Goal: Task Accomplishment & Management: Complete application form

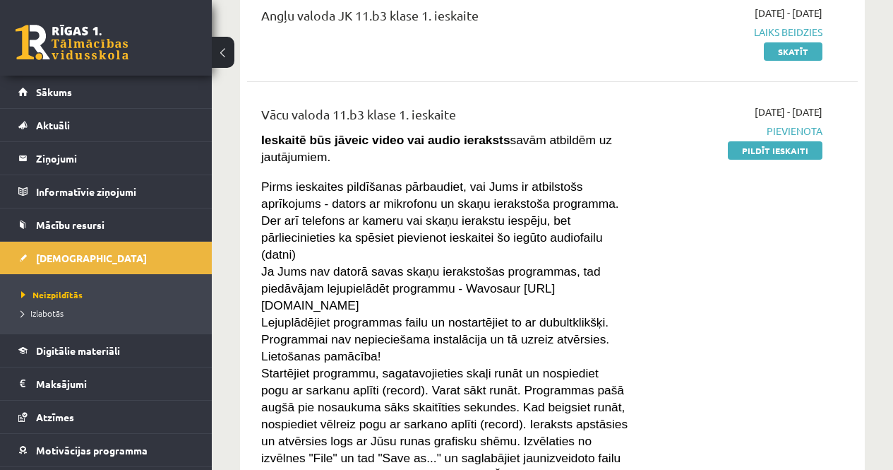
scroll to position [175, 0]
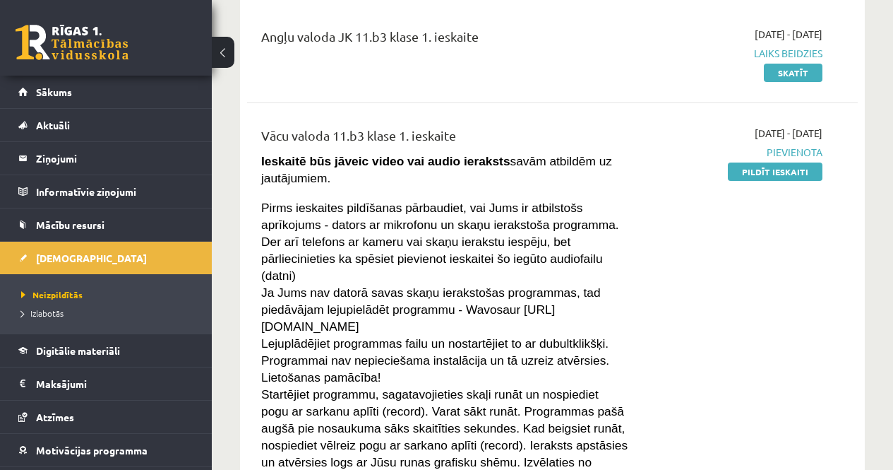
drag, startPoint x: 784, startPoint y: 174, endPoint x: 516, endPoint y: 77, distance: 285.4
click at [784, 174] on link "Pildīt ieskaiti" at bounding box center [775, 171] width 95 height 18
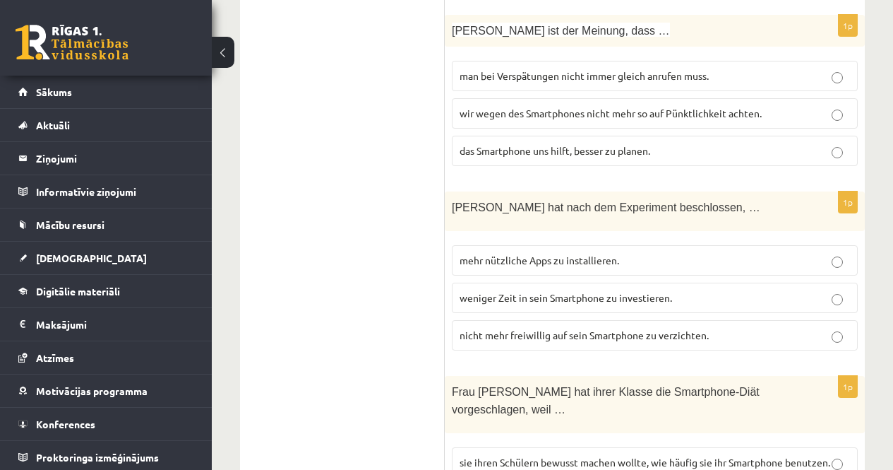
scroll to position [441, 0]
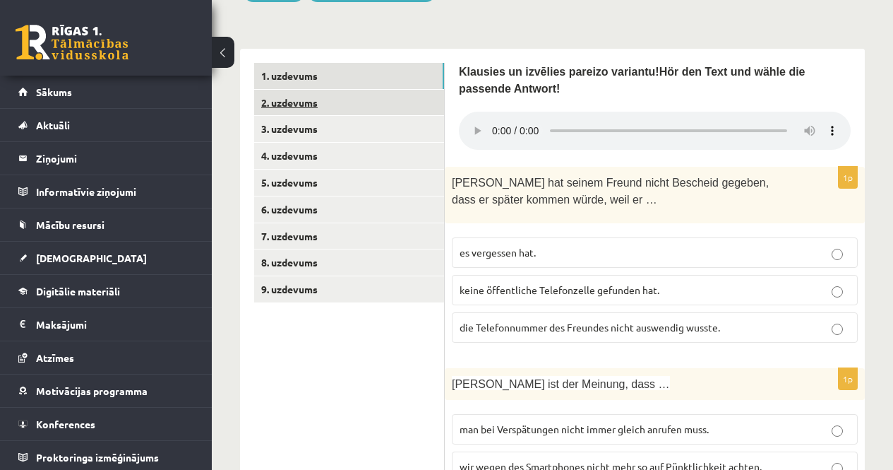
click at [283, 104] on link "2. uzdevums" at bounding box center [349, 103] width 190 height 26
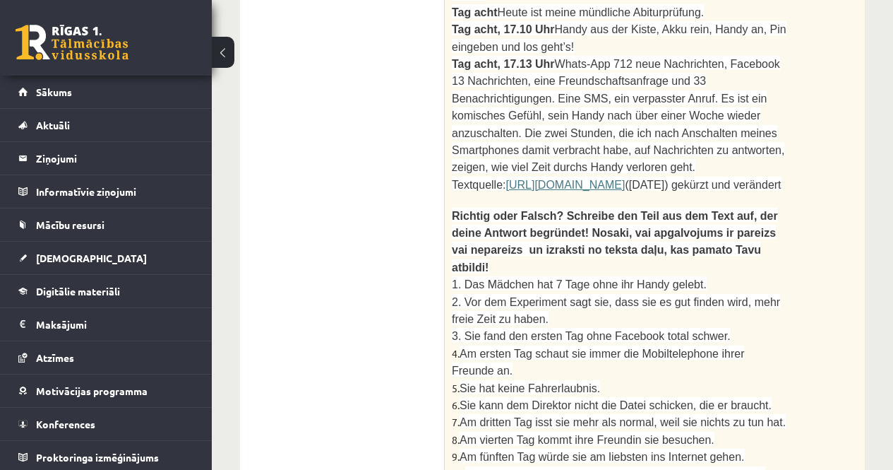
scroll to position [1468, 0]
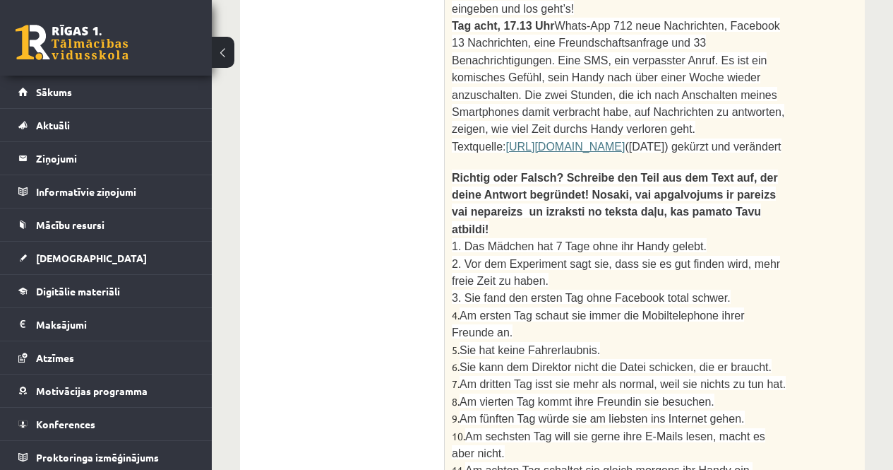
click at [548, 240] on span "1. Das Mädchen hat 7 Tage ohne ihr Handy gelebt." at bounding box center [579, 246] width 255 height 12
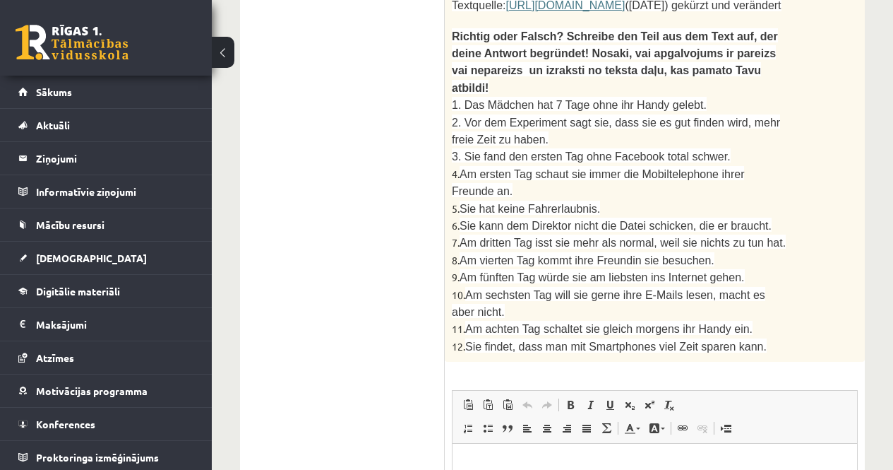
scroll to position [1750, 0]
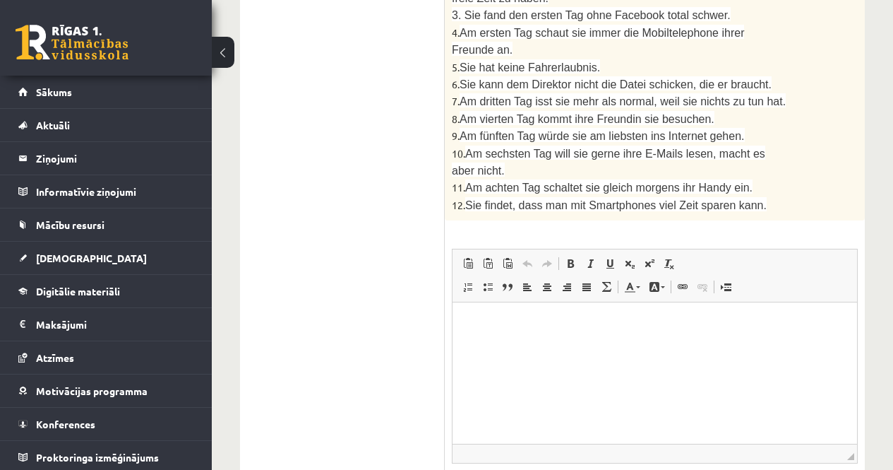
click at [465, 325] on html at bounding box center [655, 323] width 405 height 43
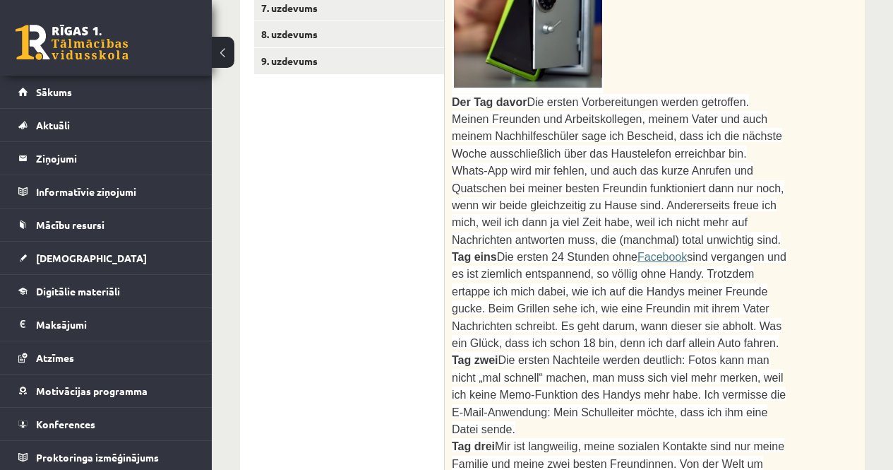
scroll to position [621, 0]
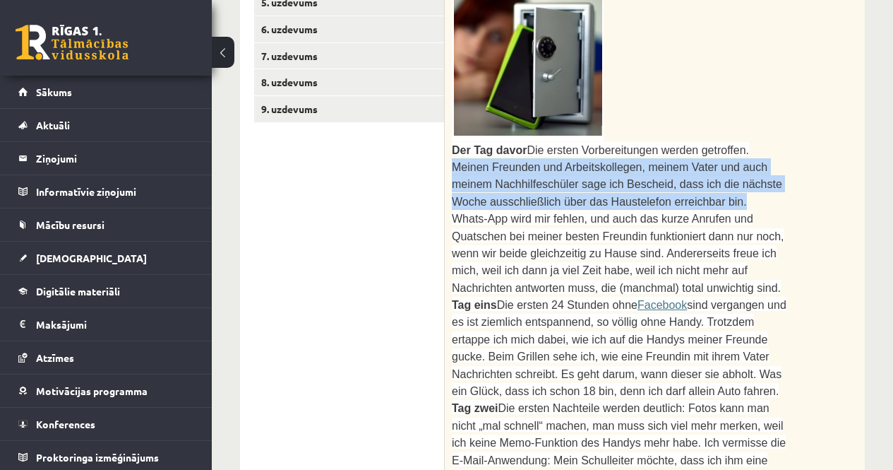
drag, startPoint x: 727, startPoint y: 146, endPoint x: 727, endPoint y: 201, distance: 55.1
click at [727, 201] on p "Der Tag davor Die ersten Vorbereitungen werden getroffen. Meinen Freunden und A…" at bounding box center [619, 175] width 335 height 69
copy span "Meinen Freunden und Arbeitskollegen, meinem Vater und auch meinem Nachhilfeschü…"
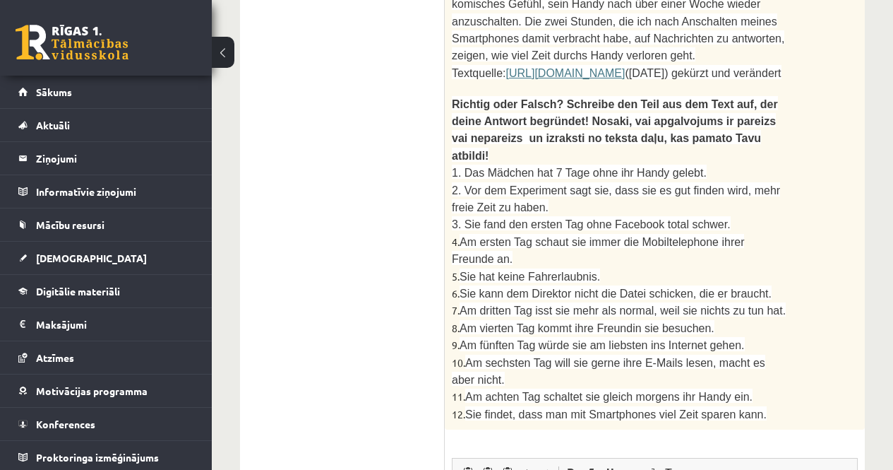
scroll to position [1609, 0]
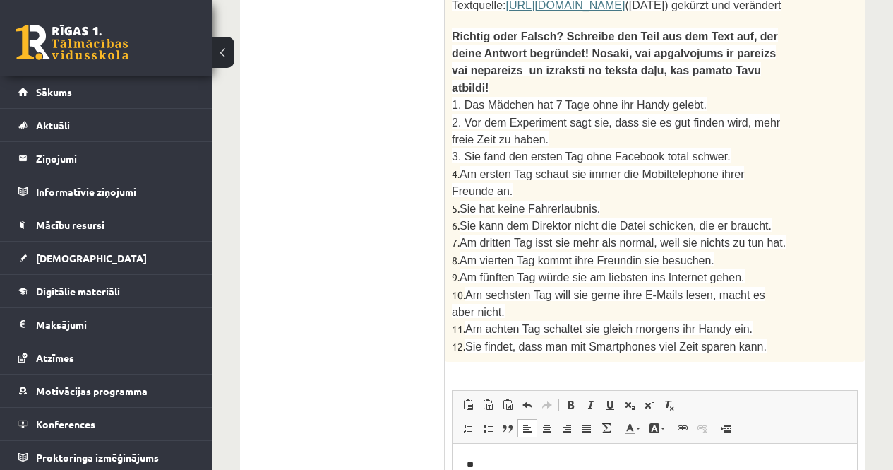
click at [479, 465] on p "**" at bounding box center [655, 465] width 376 height 15
click at [499, 362] on span "Paste" at bounding box center [518, 359] width 44 height 20
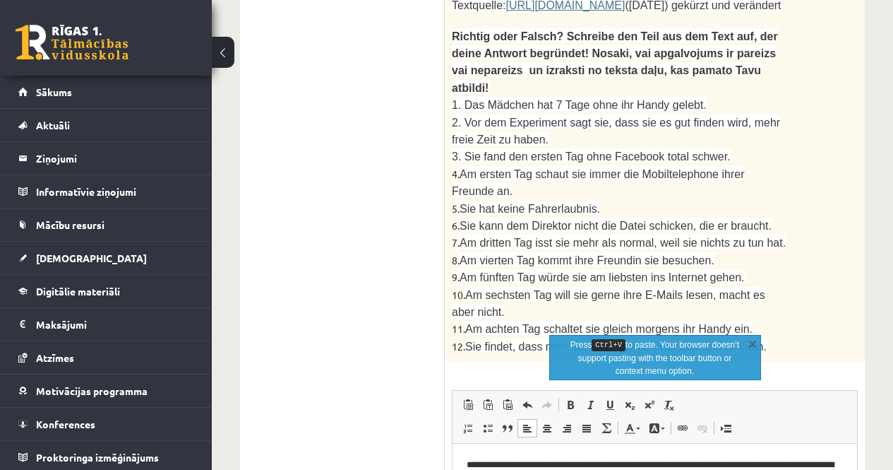
click at [539, 469] on html "**********" at bounding box center [655, 479] width 405 height 72
click at [752, 341] on link "X" at bounding box center [753, 343] width 14 height 14
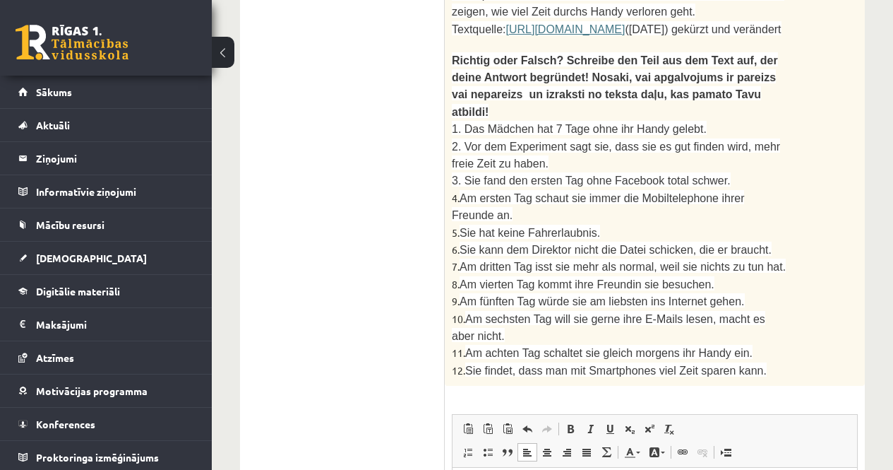
scroll to position [1609, 0]
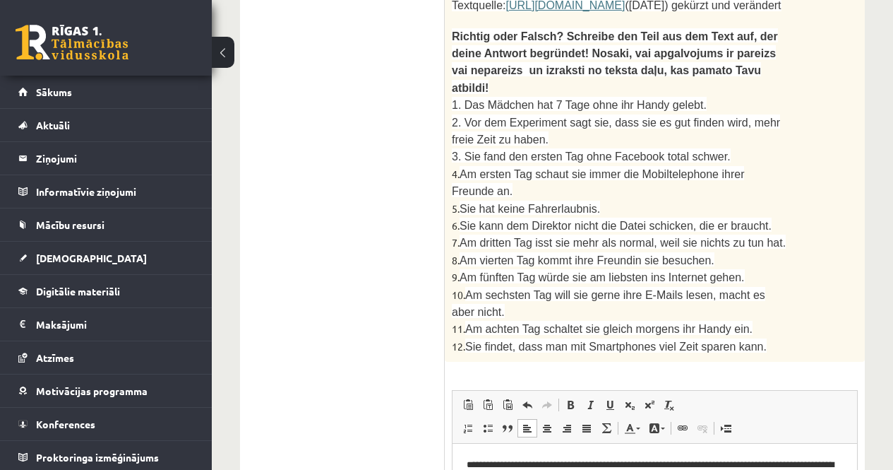
click at [479, 466] on p "**********" at bounding box center [655, 480] width 376 height 44
click at [527, 469] on p "**********" at bounding box center [655, 480] width 376 height 44
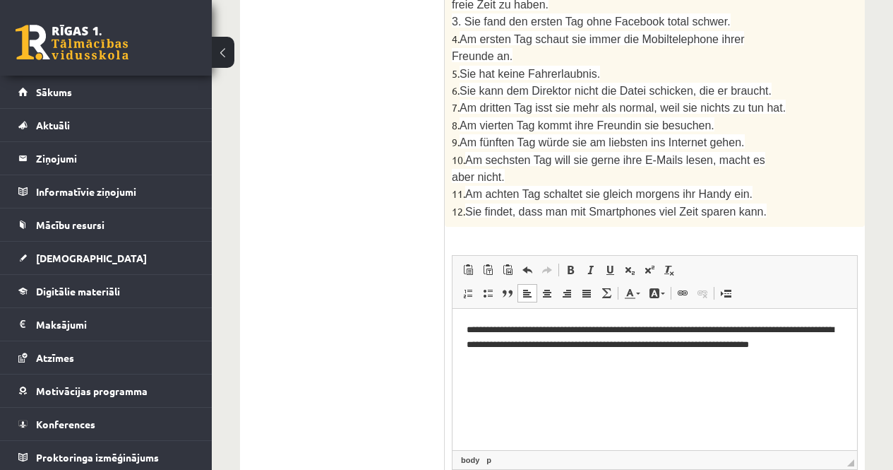
scroll to position [1750, 0]
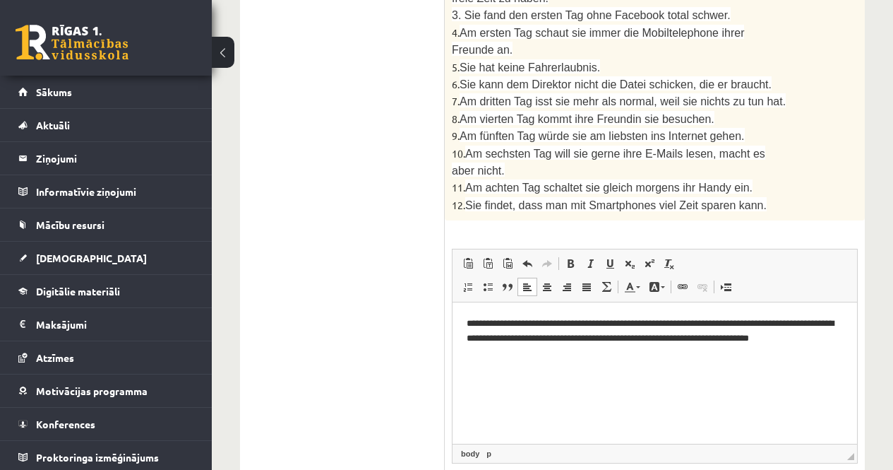
click at [477, 324] on p "**********" at bounding box center [655, 338] width 376 height 44
click at [593, 352] on p "**********" at bounding box center [655, 338] width 376 height 44
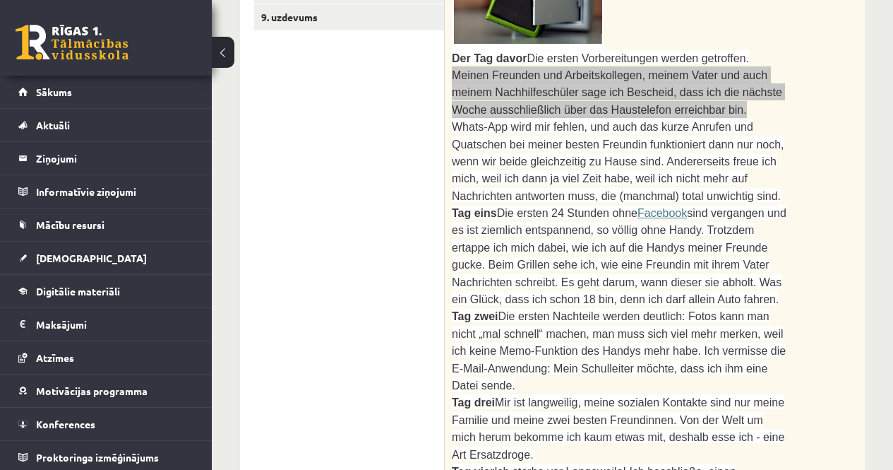
scroll to position [691, 0]
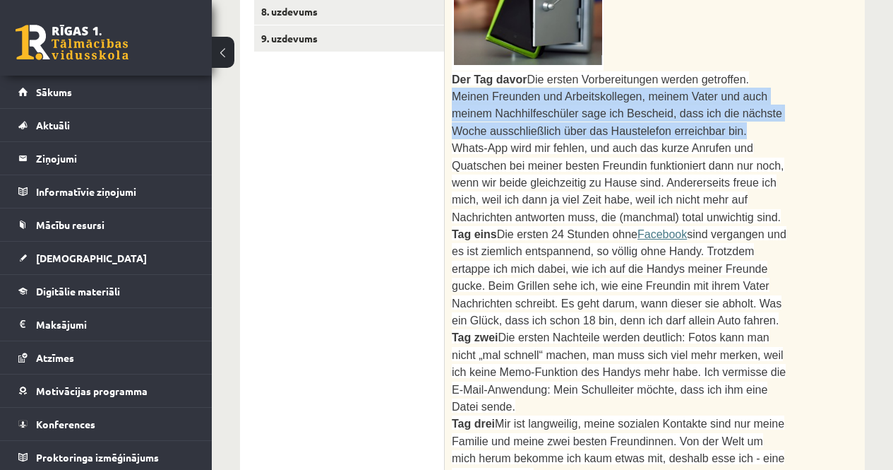
click at [708, 127] on p "Der Tag davor Die ersten Vorbereitungen werden getroffen. Meinen Freunden und A…" at bounding box center [619, 105] width 335 height 69
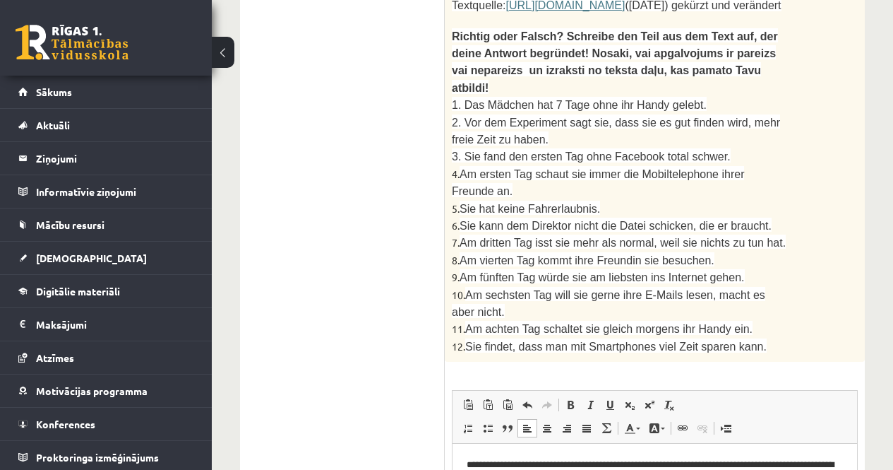
scroll to position [1750, 0]
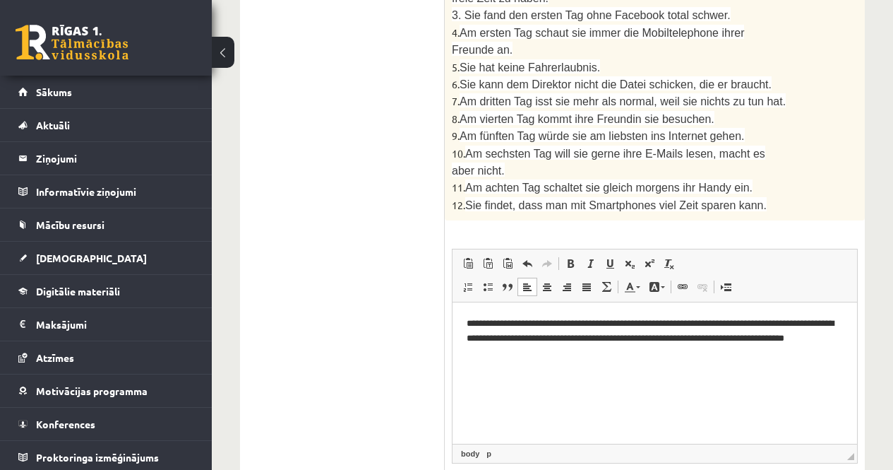
click at [470, 378] on p "Rich Text Editor, wiswyg-editor-user-answer-47024782470660" at bounding box center [655, 376] width 376 height 15
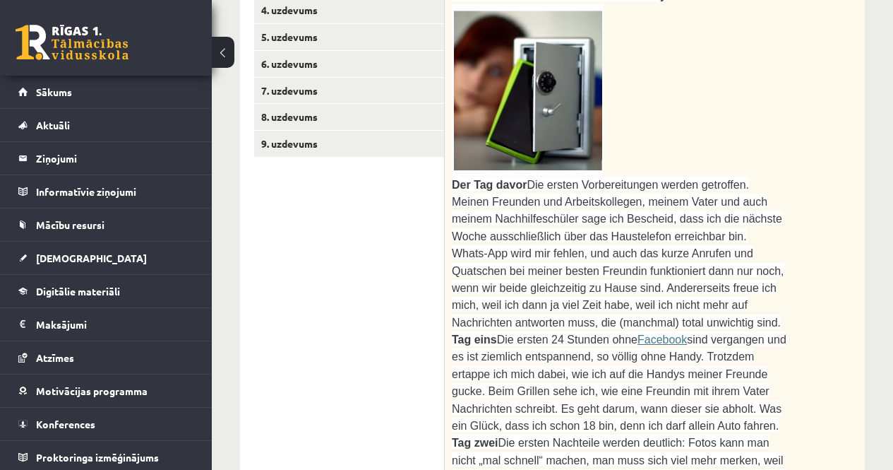
scroll to position [550, 0]
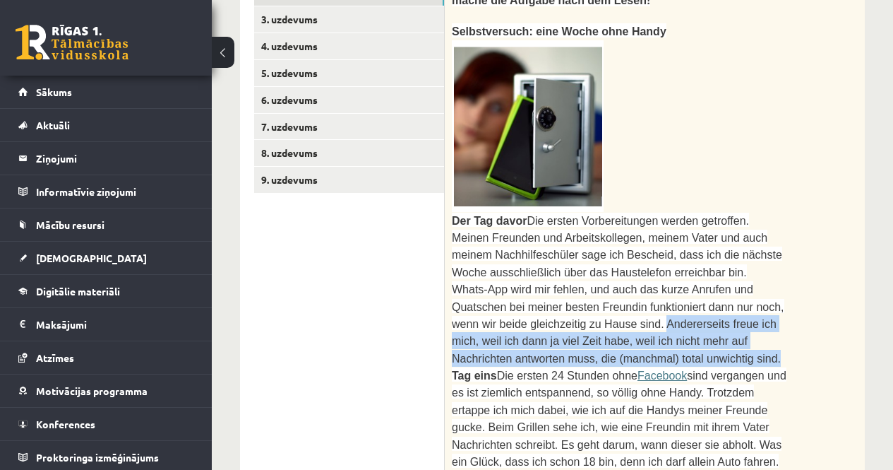
drag, startPoint x: 575, startPoint y: 317, endPoint x: 608, endPoint y: 354, distance: 49.5
click at [608, 354] on p "Whats-App wird mir fehlen, und auch das kurze Anrufen und Quatschen bei meiner …" at bounding box center [619, 323] width 335 height 86
copy span "Andererseits freue ich mich, weil ich dann ja viel Zeit habe, weil ich nicht me…"
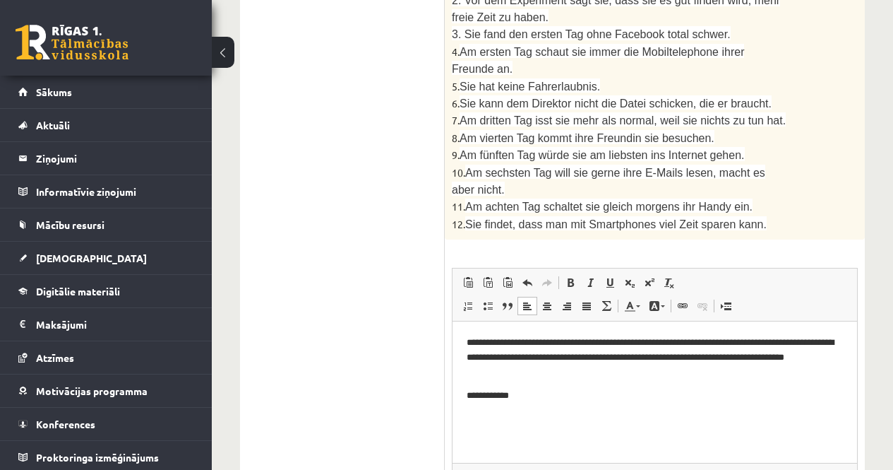
scroll to position [1750, 0]
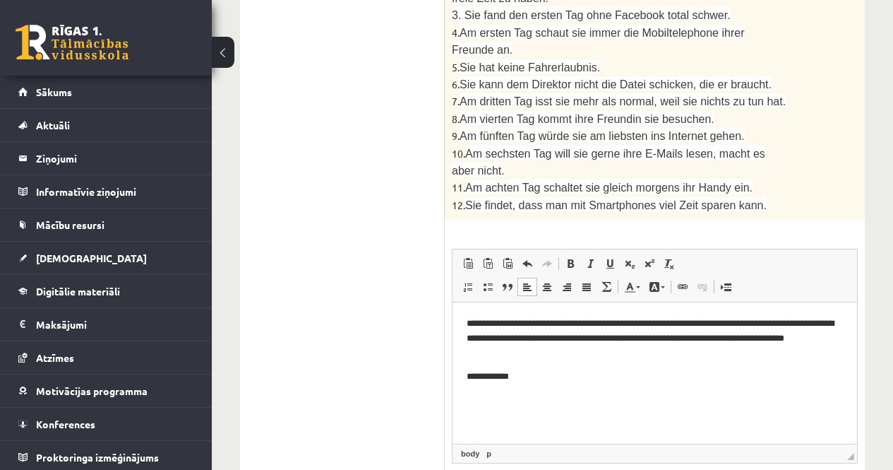
click at [527, 379] on p "**********" at bounding box center [655, 376] width 376 height 15
click at [555, 275] on span "Paste" at bounding box center [566, 273] width 44 height 20
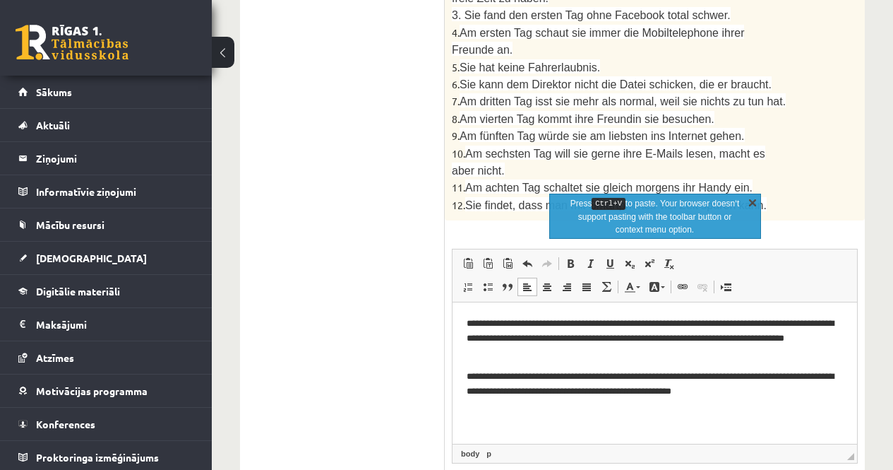
drag, startPoint x: 755, startPoint y: 198, endPoint x: 189, endPoint y: 41, distance: 587.0
click at [755, 198] on link "X" at bounding box center [753, 202] width 14 height 14
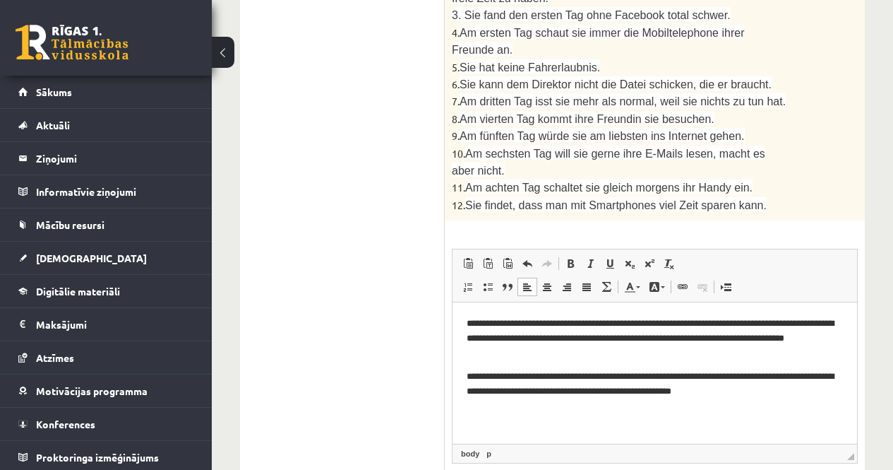
click at [525, 374] on p "**********" at bounding box center [655, 384] width 376 height 30
click at [751, 391] on p "**********" at bounding box center [655, 384] width 376 height 30
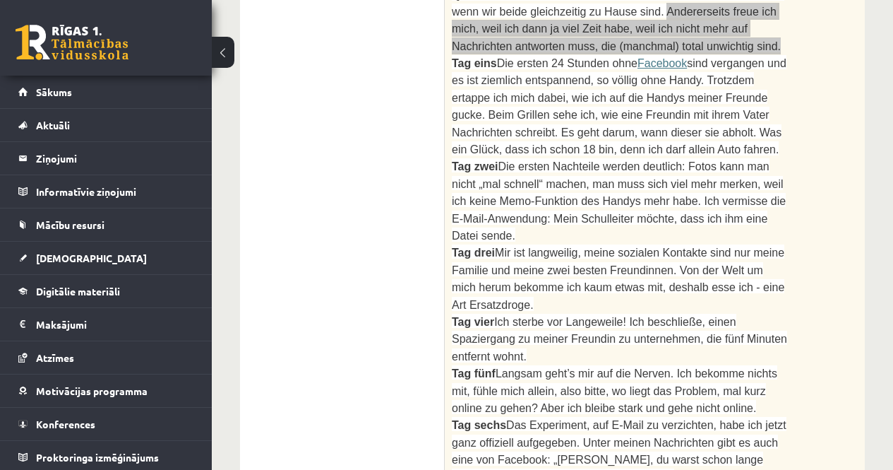
scroll to position [832, 0]
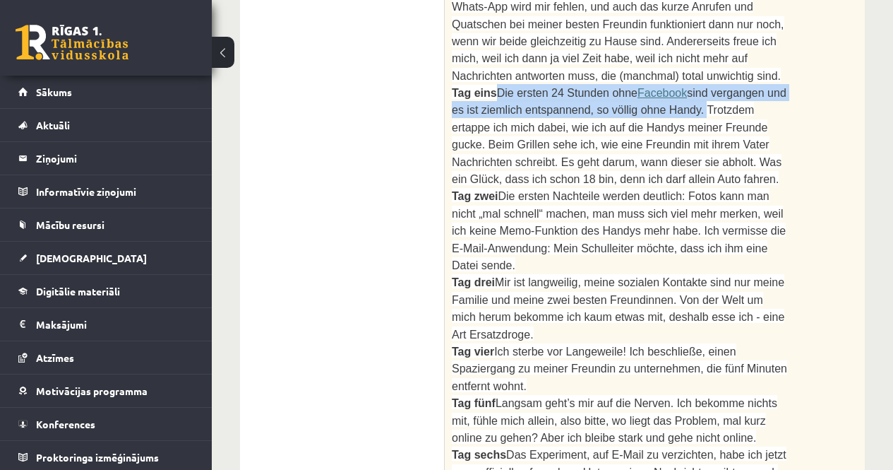
drag, startPoint x: 494, startPoint y: 84, endPoint x: 656, endPoint y: 101, distance: 162.6
click at [656, 101] on span "Tag eins Die ersten 24 Stunden ohne Facebook sind vergangen und es ist ziemlich…" at bounding box center [619, 136] width 335 height 98
copy span "Die ersten 24 Stunden ohne Facebook sind vergangen und es ist ziemlich entspann…"
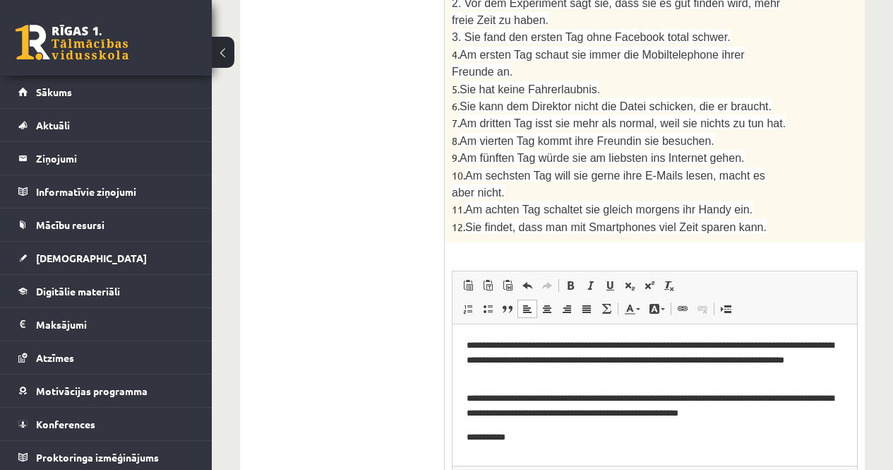
scroll to position [1750, 0]
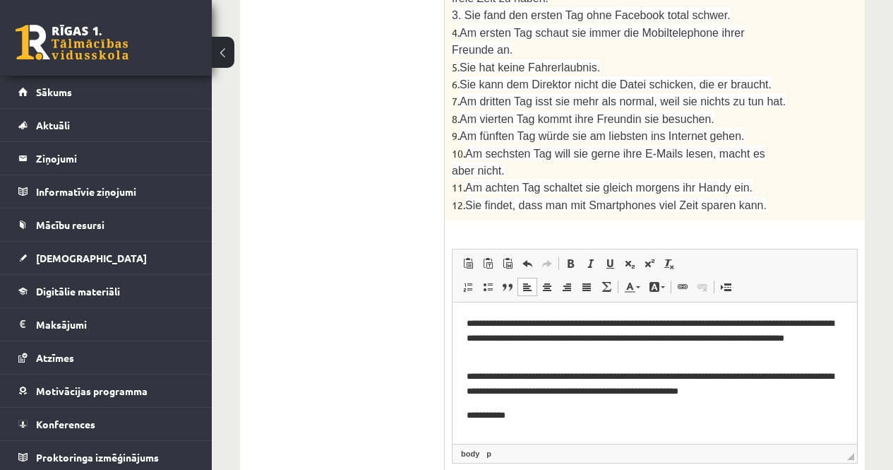
click at [528, 416] on p "**********" at bounding box center [655, 415] width 376 height 15
click at [549, 307] on span "Paste" at bounding box center [562, 306] width 44 height 20
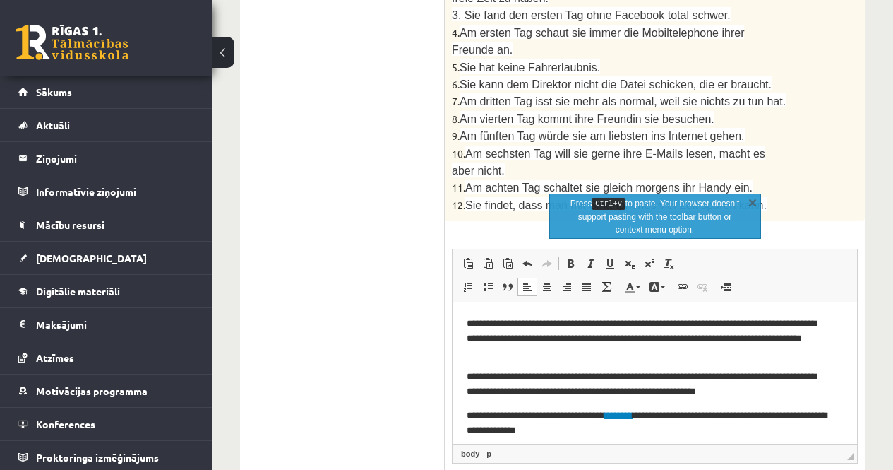
click at [757, 201] on link "X" at bounding box center [753, 202] width 14 height 14
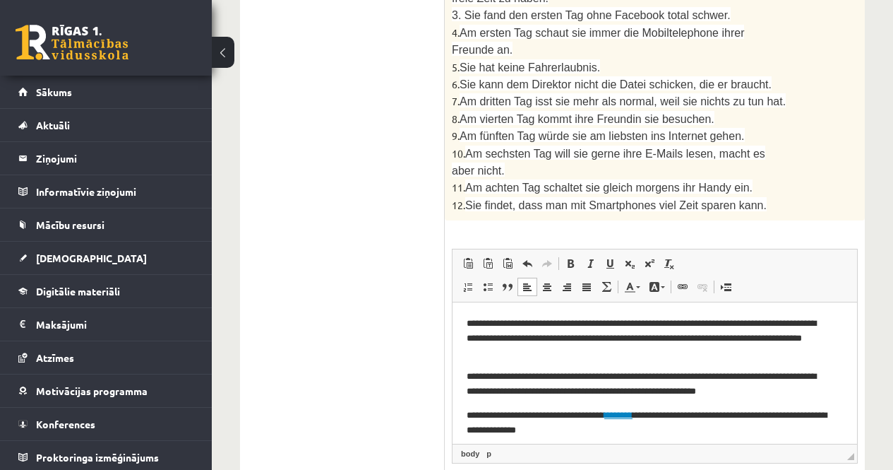
click at [522, 417] on p "**********" at bounding box center [650, 423] width 366 height 30
click at [615, 434] on p "**********" at bounding box center [650, 423] width 366 height 30
click at [623, 434] on p "**********" at bounding box center [650, 423] width 366 height 30
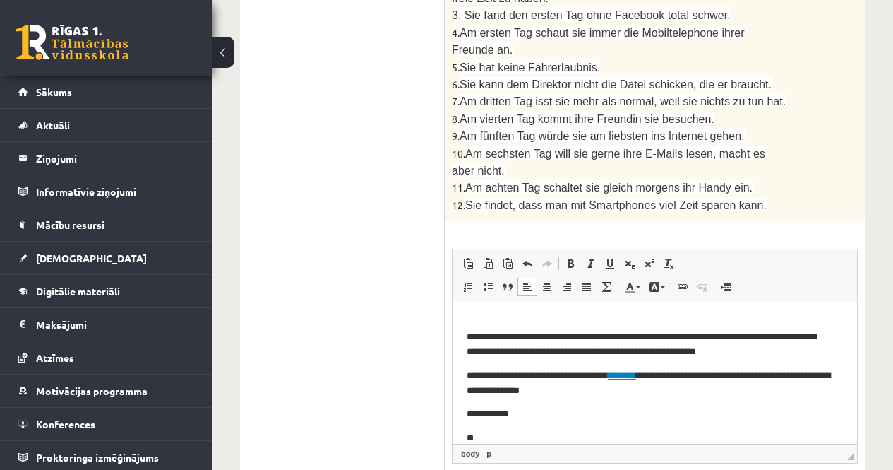
scroll to position [56, 0]
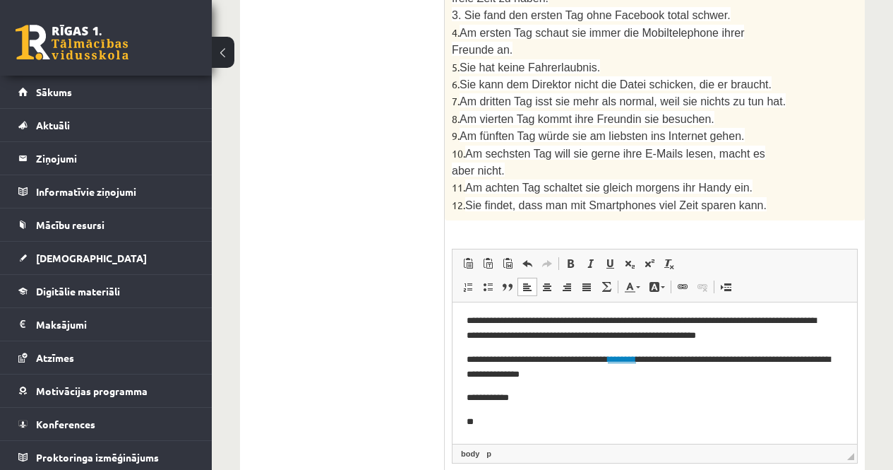
click at [474, 417] on p "**" at bounding box center [650, 421] width 366 height 15
click at [533, 398] on p "**********" at bounding box center [650, 397] width 366 height 15
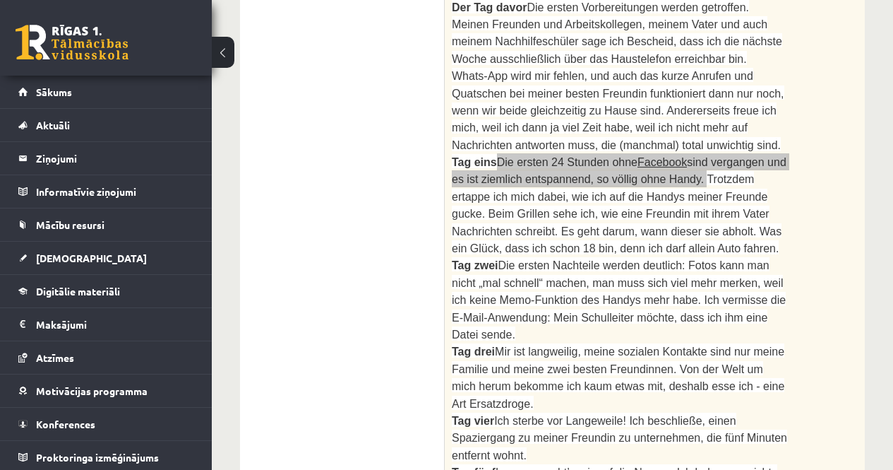
scroll to position [762, 0]
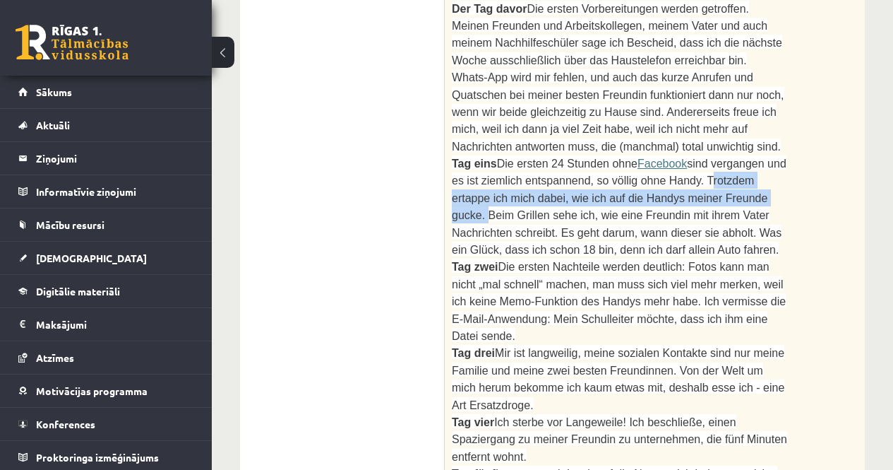
drag, startPoint x: 656, startPoint y: 174, endPoint x: 693, endPoint y: 191, distance: 40.7
click at [693, 191] on span "sind vergangen und es ist ziemlich entspannend, so völlig ohne Handy. Trotzdem …" at bounding box center [619, 206] width 335 height 98
copy span "Trotzdem ertappe ich mich dabei, wie ich auf die Handys meiner Freunde gucke."
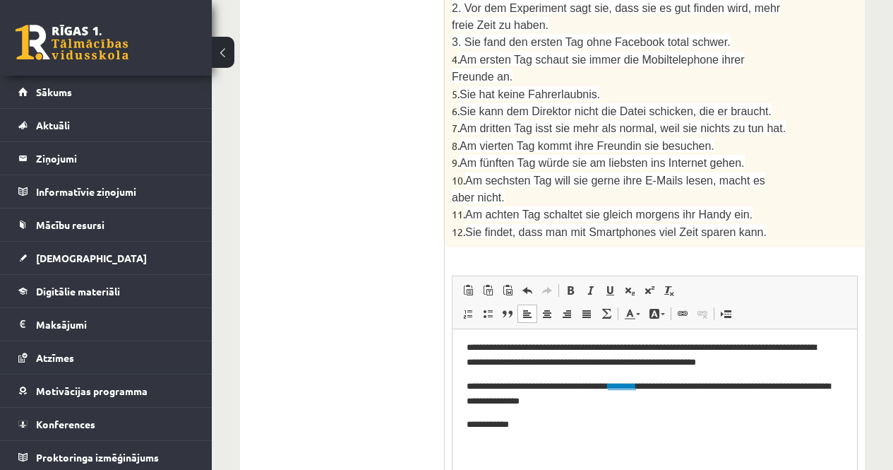
scroll to position [1750, 0]
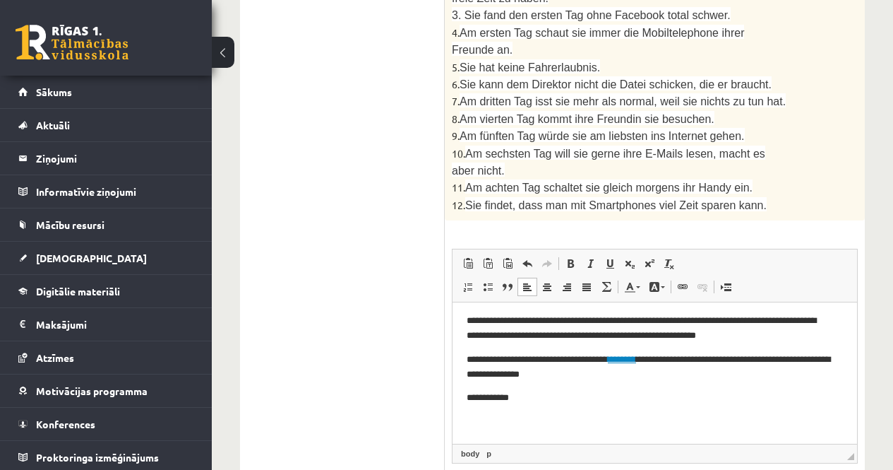
drag, startPoint x: 530, startPoint y: 406, endPoint x: 529, endPoint y: 399, distance: 7.2
click at [530, 405] on body "**********" at bounding box center [655, 345] width 376 height 169
click at [528, 392] on p "**********" at bounding box center [650, 397] width 366 height 15
click at [550, 289] on span "Paste" at bounding box center [564, 290] width 44 height 20
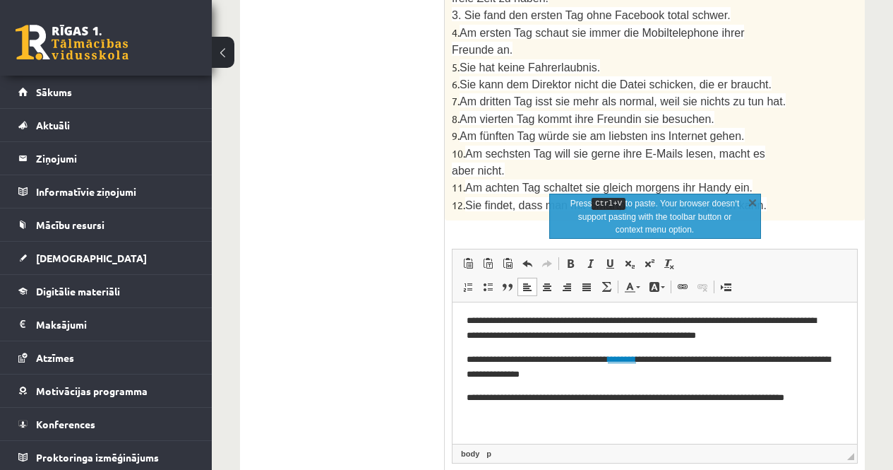
click at [523, 401] on p "**********" at bounding box center [650, 405] width 366 height 30
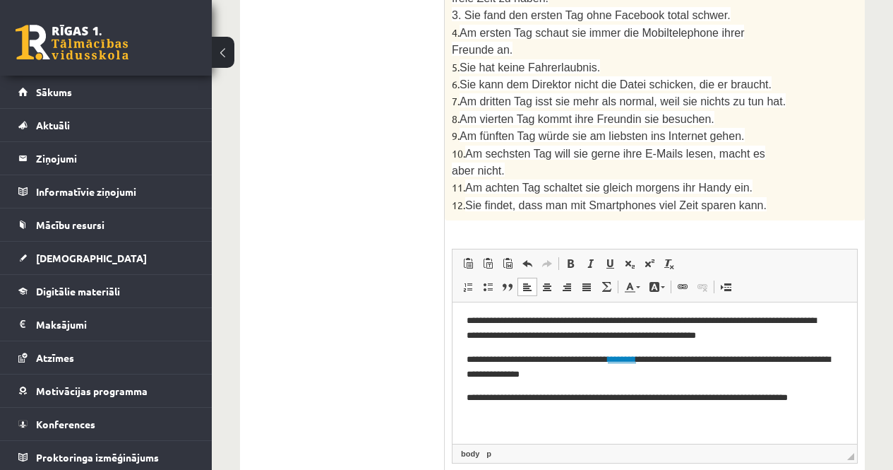
click at [501, 417] on p "**********" at bounding box center [650, 405] width 366 height 30
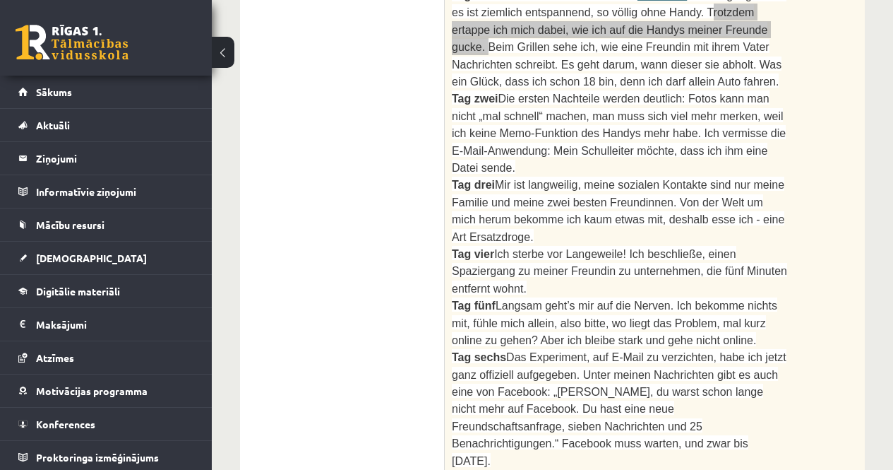
scroll to position [903, 0]
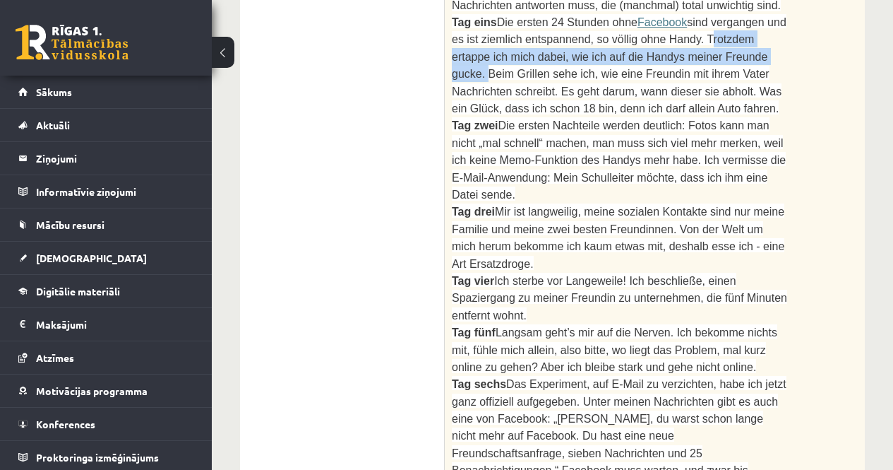
drag, startPoint x: 597, startPoint y: 78, endPoint x: 604, endPoint y: 92, distance: 16.1
click at [604, 92] on p "Tag eins Die ersten 24 Stunden ohne Facebook sind vergangen und es ist ziemlich…" at bounding box center [619, 64] width 335 height 103
copy span "Was ein Glück, dass ich schon 18 bin, denn ich darf allein Auto fahren."
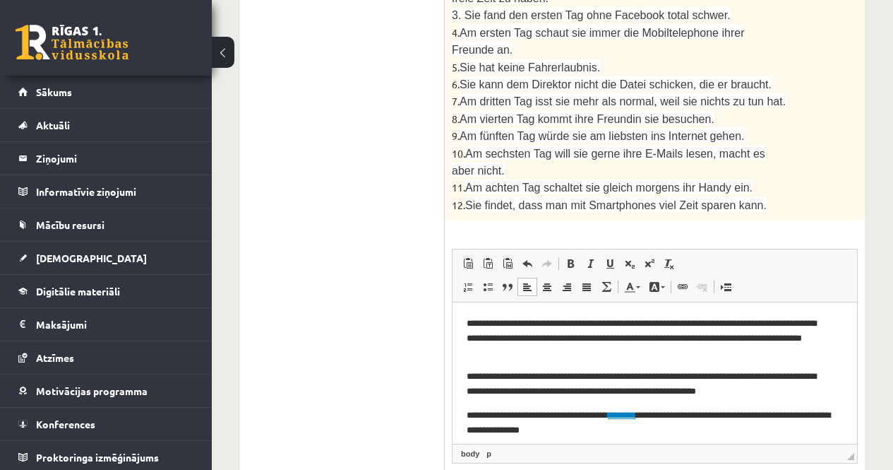
scroll to position [95, 0]
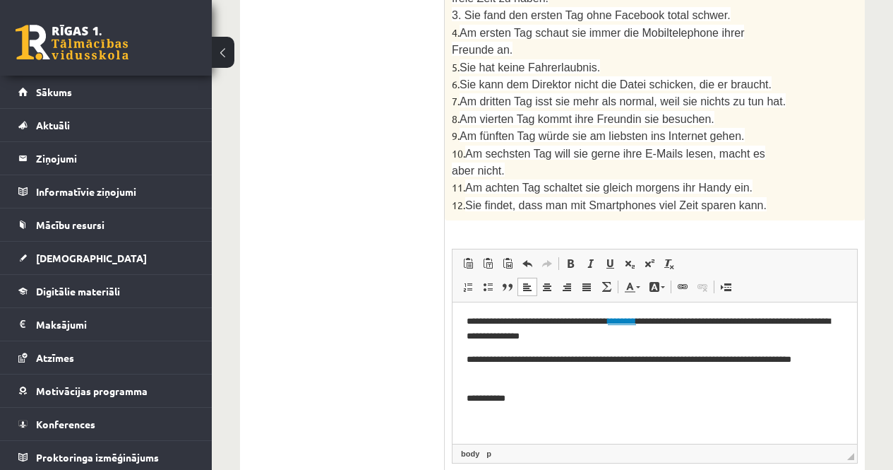
click at [528, 399] on p "**********" at bounding box center [650, 398] width 366 height 15
click at [549, 287] on span "Paste" at bounding box center [562, 289] width 44 height 20
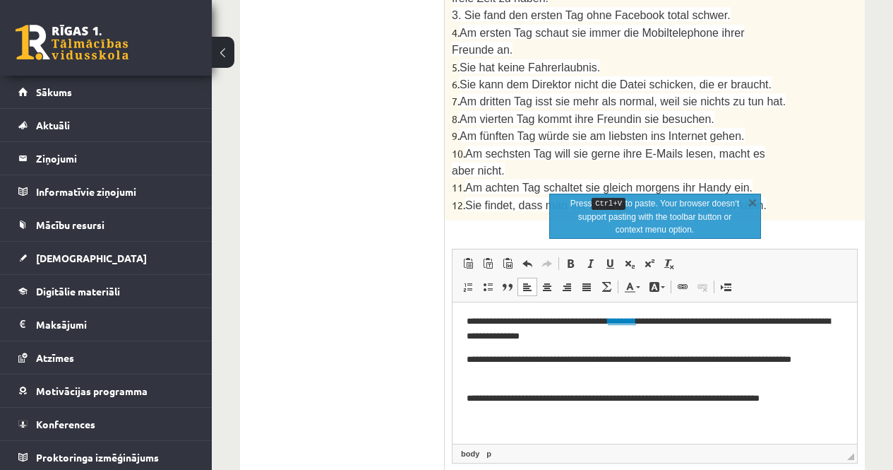
click at [522, 393] on p "**********" at bounding box center [650, 398] width 366 height 15
click at [817, 403] on p "**********" at bounding box center [650, 398] width 366 height 15
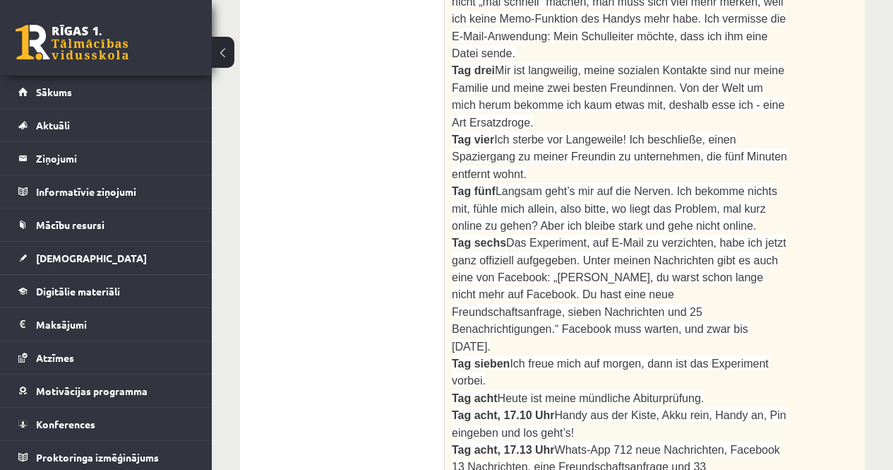
scroll to position [903, 0]
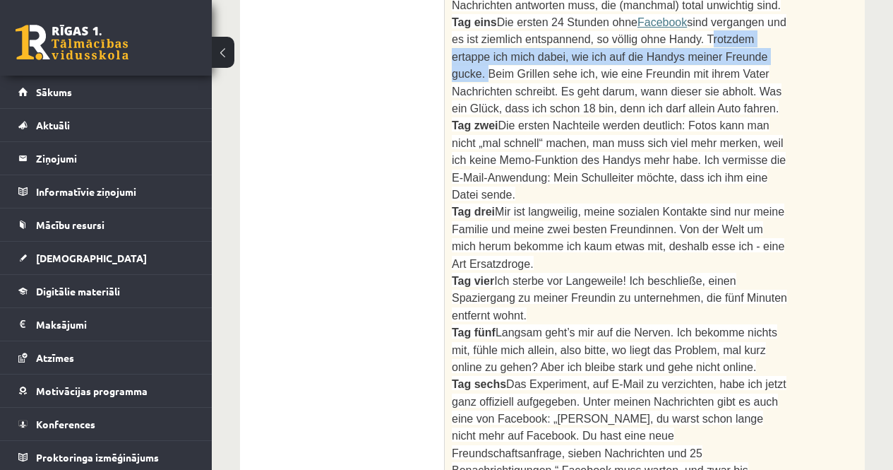
drag, startPoint x: 640, startPoint y: 145, endPoint x: 770, endPoint y: 164, distance: 132.0
click at [770, 164] on p "Tag zwei Die ersten Nachteile werden deutlich: Fotos kann man nicht „mal schnel…" at bounding box center [619, 159] width 335 height 86
copy span "Ich vermisse die E-Mail-Anwendung: Mein Schulleiter möchte, dass ich ihm eine D…"
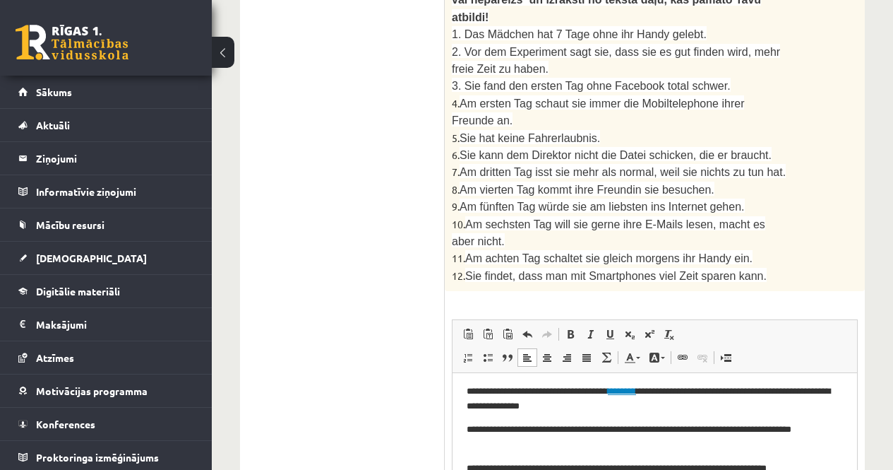
scroll to position [1750, 0]
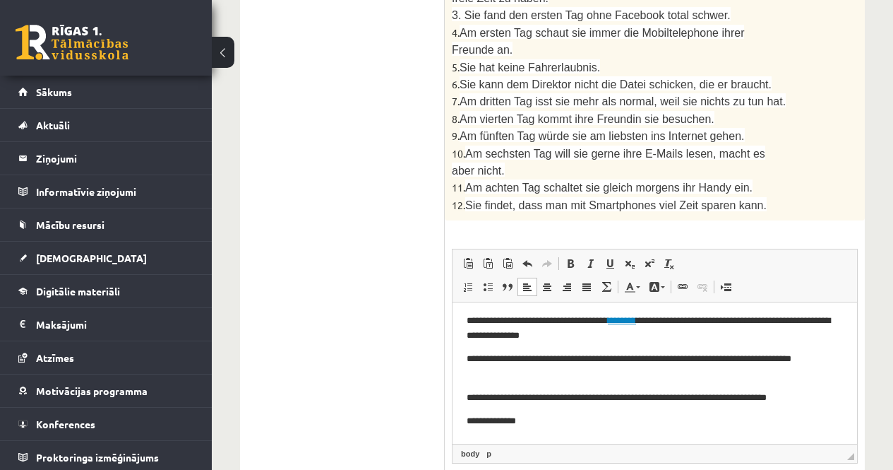
click at [535, 417] on p "**********" at bounding box center [650, 421] width 366 height 15
click at [555, 321] on span "Paste" at bounding box center [566, 319] width 44 height 20
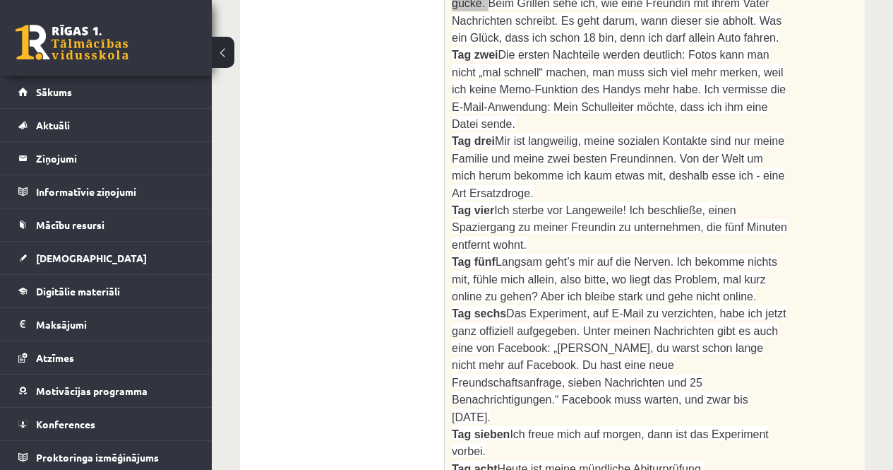
scroll to position [1044, 0]
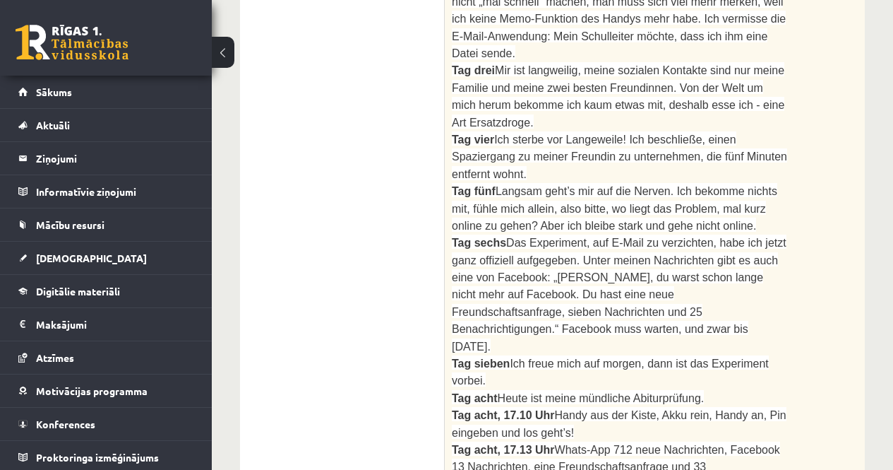
click at [777, 80] on p "Tag drei Mir ist langweilig, meine sozialen Kontakte sind nur meine Familie und…" at bounding box center [619, 95] width 335 height 69
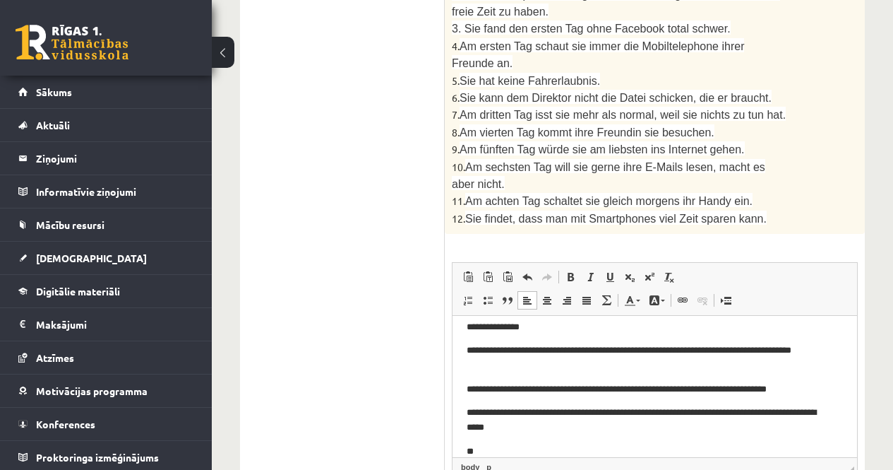
scroll to position [1750, 0]
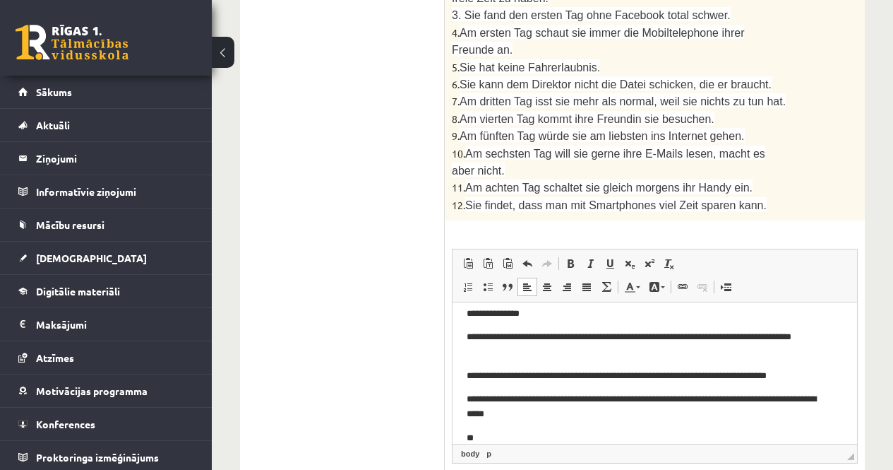
click at [479, 438] on p "**" at bounding box center [650, 438] width 366 height 15
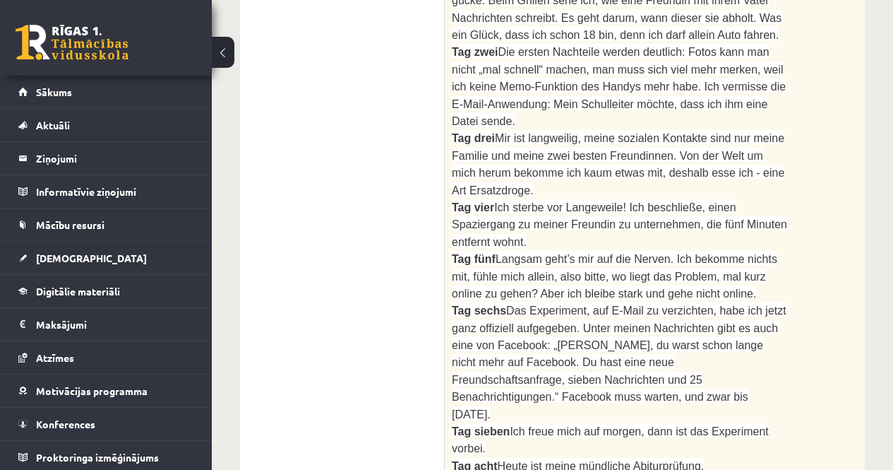
scroll to position [974, 0]
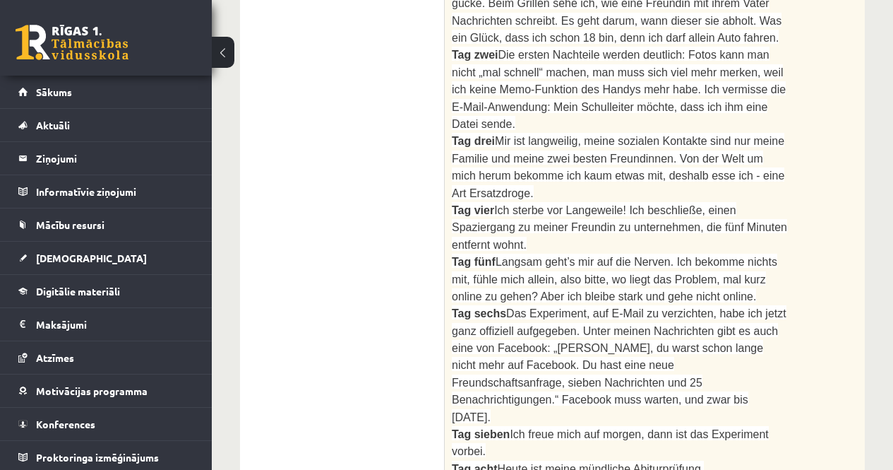
drag, startPoint x: 660, startPoint y: 124, endPoint x: 677, endPoint y: 157, distance: 37.3
click at [677, 157] on p "Tag drei Mir ist langweilig, meine sozialen Kontakte sind nur meine Familie und…" at bounding box center [619, 166] width 335 height 69
copy span "Von der Welt um mich herum bekomme ich kaum etwas mit, deshalb esse ich - eine …"
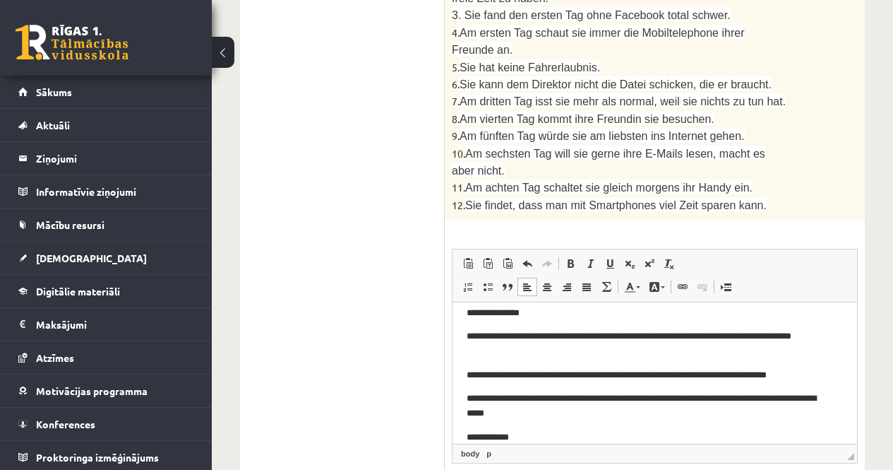
scroll to position [157, 0]
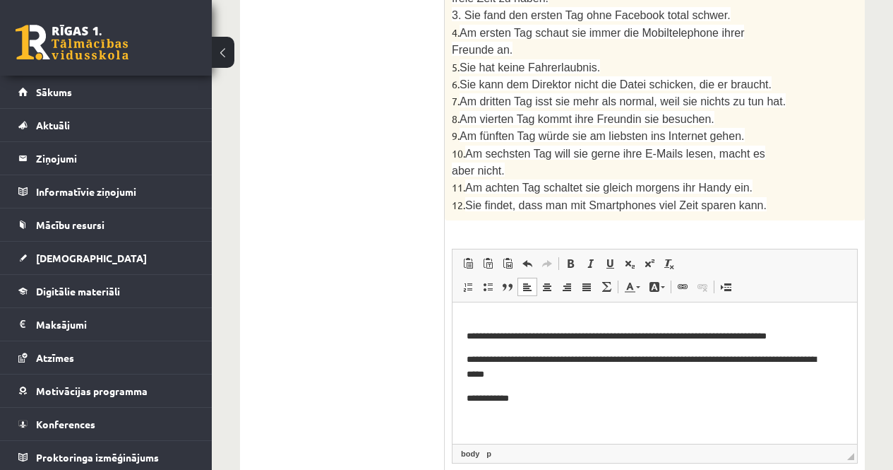
click at [526, 400] on p "**********" at bounding box center [650, 398] width 366 height 15
click at [546, 292] on span "Paste" at bounding box center [564, 291] width 44 height 20
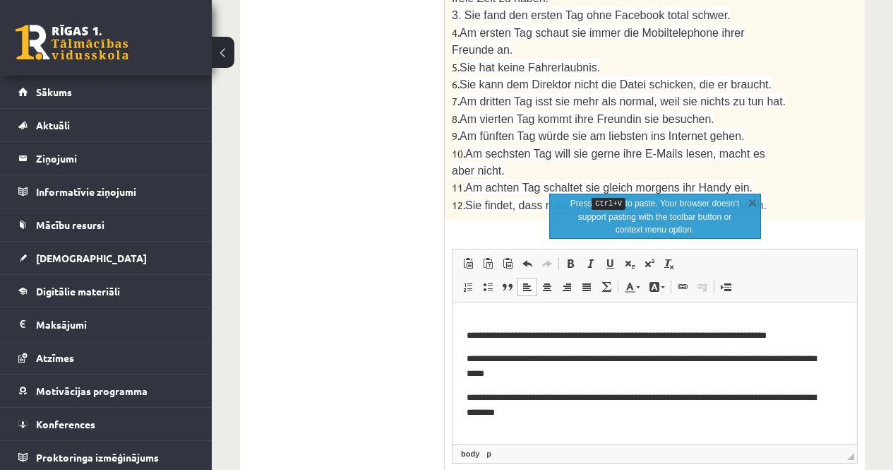
click at [526, 393] on p "**********" at bounding box center [650, 405] width 366 height 30
click at [524, 393] on p "**********" at bounding box center [650, 405] width 366 height 30
click at [570, 416] on p "**********" at bounding box center [650, 405] width 366 height 30
click at [573, 416] on p "**********" at bounding box center [650, 405] width 366 height 30
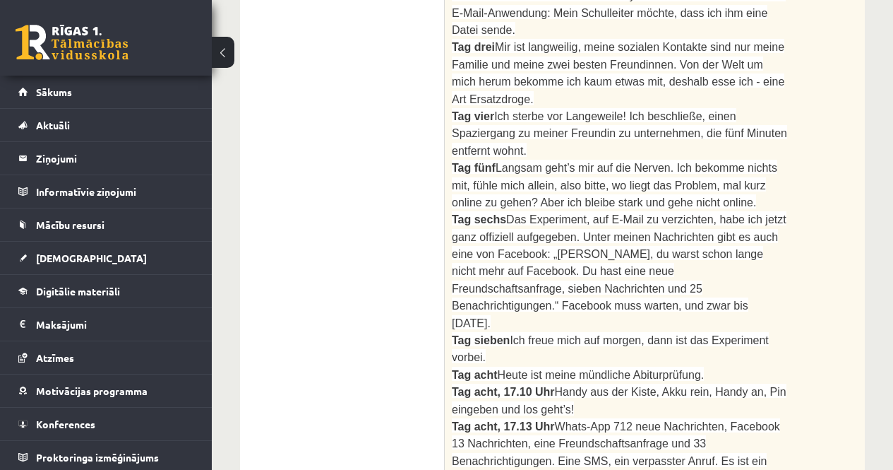
scroll to position [1044, 0]
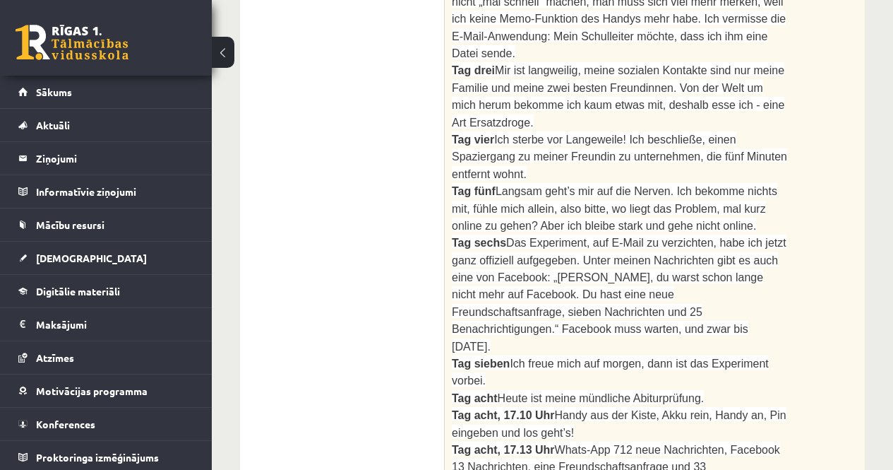
drag, startPoint x: 616, startPoint y: 99, endPoint x: 786, endPoint y: 118, distance: 171.2
click at [786, 131] on p "Tag vier Ich sterbe vor Langeweile! Ich beschließe, einen Spaziergang zu meiner…" at bounding box center [619, 157] width 335 height 52
copy span "ch beschließe, einen Spaziergang zu meiner Freundin zu unternehmen, die fünf Mi…"
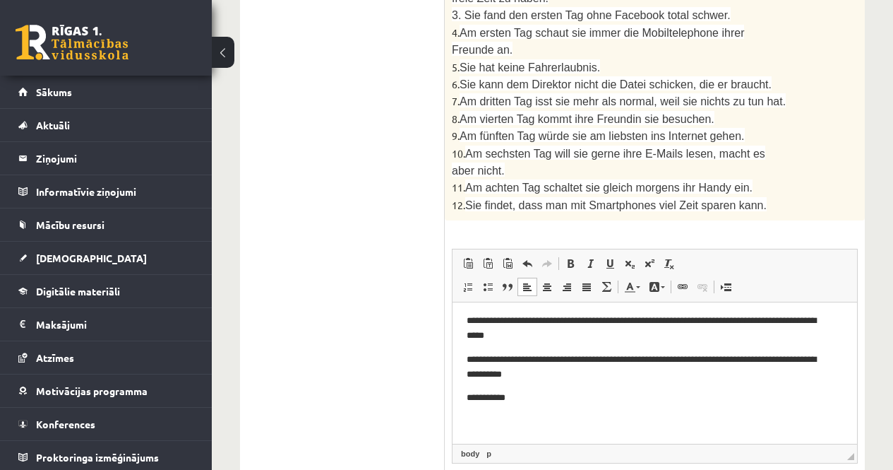
scroll to position [196, 0]
click at [524, 400] on p "**********" at bounding box center [650, 397] width 366 height 15
click at [547, 293] on span "Paste" at bounding box center [564, 295] width 44 height 20
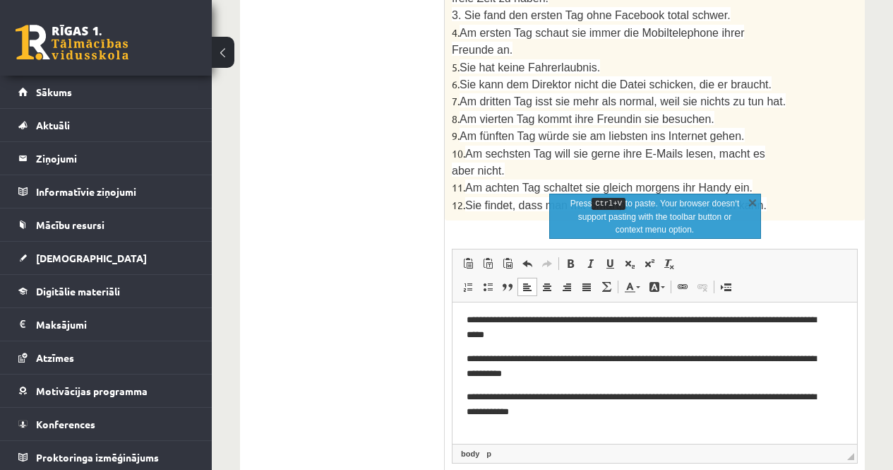
click at [522, 395] on p "**********" at bounding box center [650, 405] width 366 height 30
click at [520, 397] on p "**********" at bounding box center [650, 405] width 366 height 30
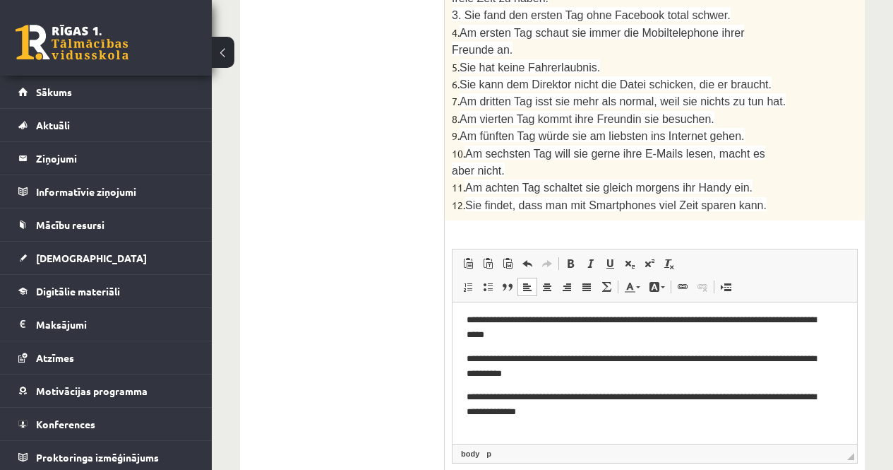
click at [602, 416] on p "**********" at bounding box center [650, 405] width 366 height 30
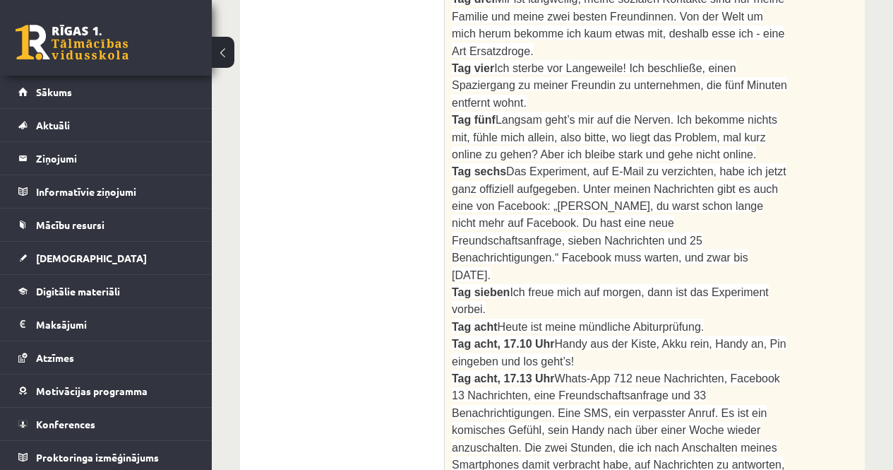
scroll to position [1115, 0]
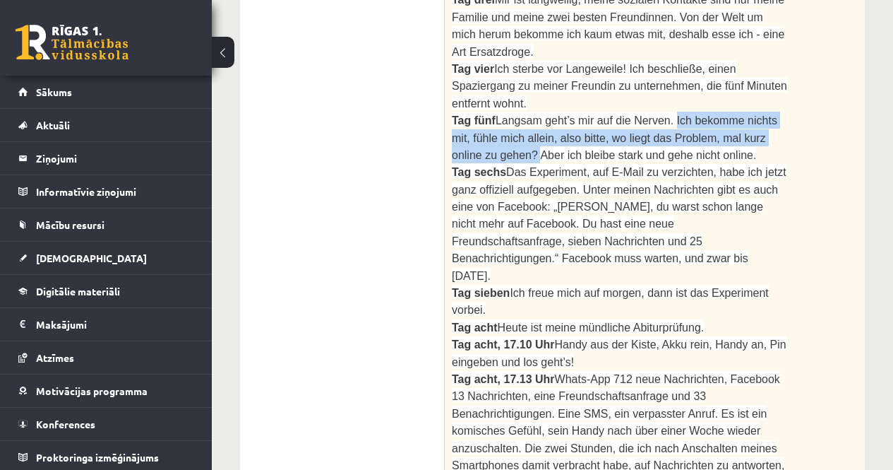
drag, startPoint x: 656, startPoint y: 66, endPoint x: 489, endPoint y: 107, distance: 172.3
click at [489, 112] on p "Tag fünf Langsam geht’s mir auf die Nerven. Ich bekomme nichts mit, fühle mich …" at bounding box center [619, 138] width 335 height 52
copy span "Ich bekomme nichts mit, fühle mich allein, also bitte, wo liegt das Problem, ma…"
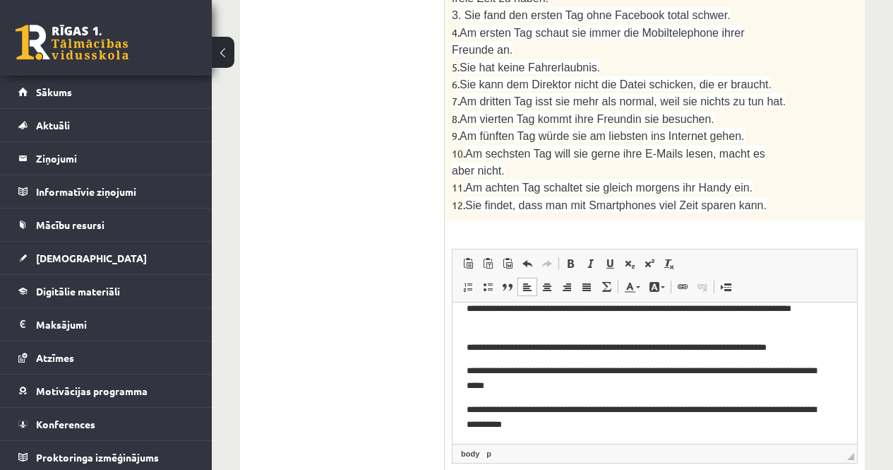
scroll to position [234, 0]
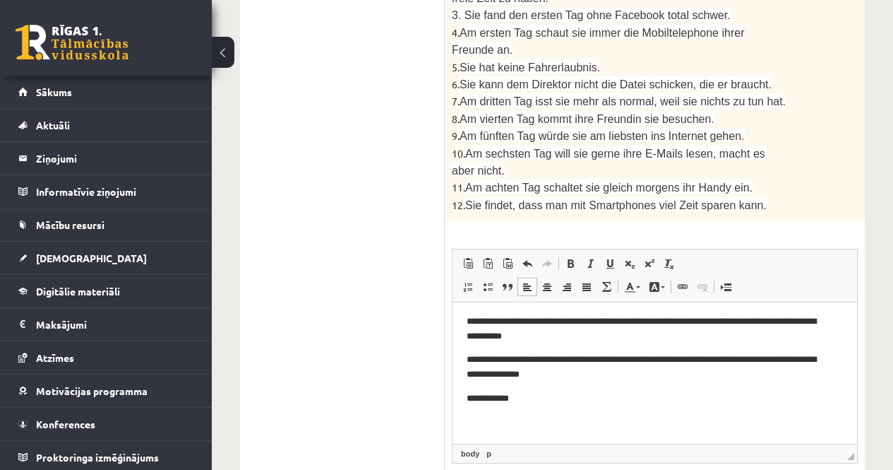
click at [529, 399] on p "**********" at bounding box center [650, 398] width 366 height 15
click at [546, 292] on span "Paste" at bounding box center [564, 290] width 44 height 20
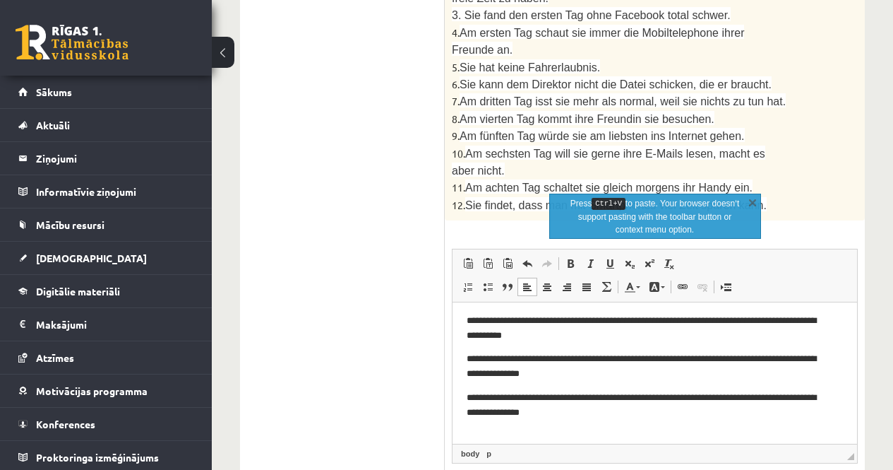
click at [524, 400] on p "**********" at bounding box center [650, 405] width 366 height 30
click at [523, 395] on p "**********" at bounding box center [650, 405] width 366 height 30
click at [581, 414] on p "**********" at bounding box center [650, 405] width 366 height 30
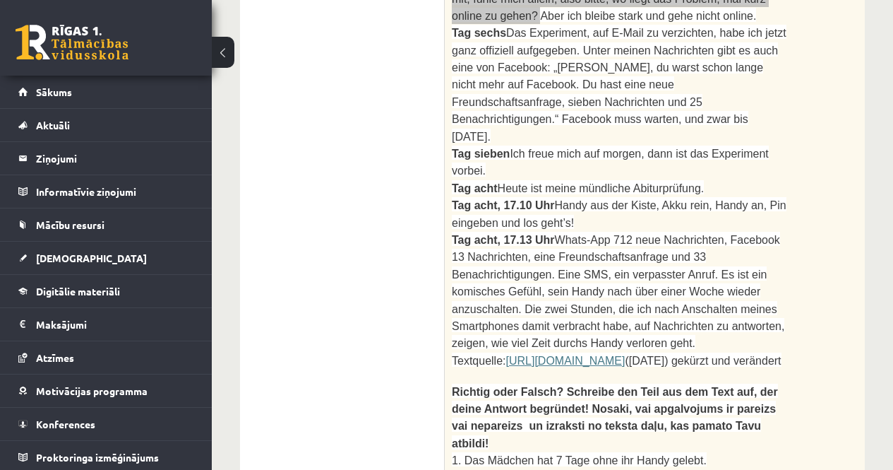
scroll to position [1185, 0]
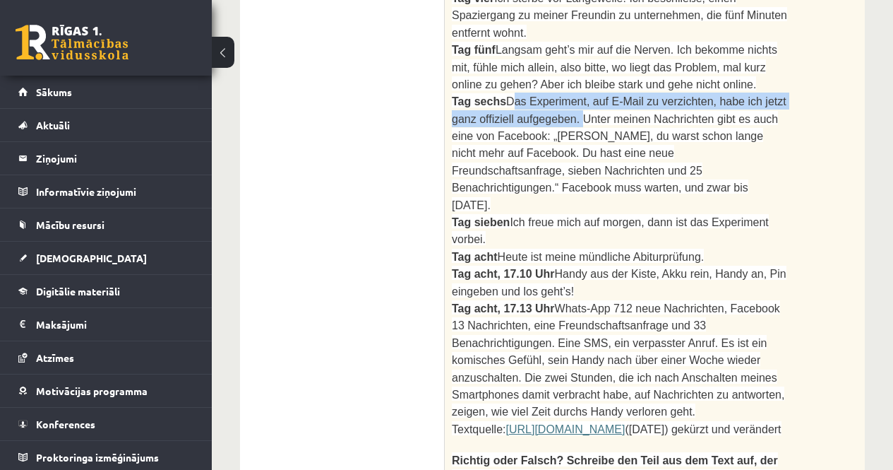
drag, startPoint x: 501, startPoint y: 42, endPoint x: 544, endPoint y: 66, distance: 49.9
click at [544, 95] on span "Das Experiment, auf E-Mail zu verzichten, habe ich jetzt ganz offiziell aufgege…" at bounding box center [619, 152] width 335 height 115
copy span "Das Experiment, auf E-Mail zu verzichten, habe ich jetzt ganz offiziell aufgege…"
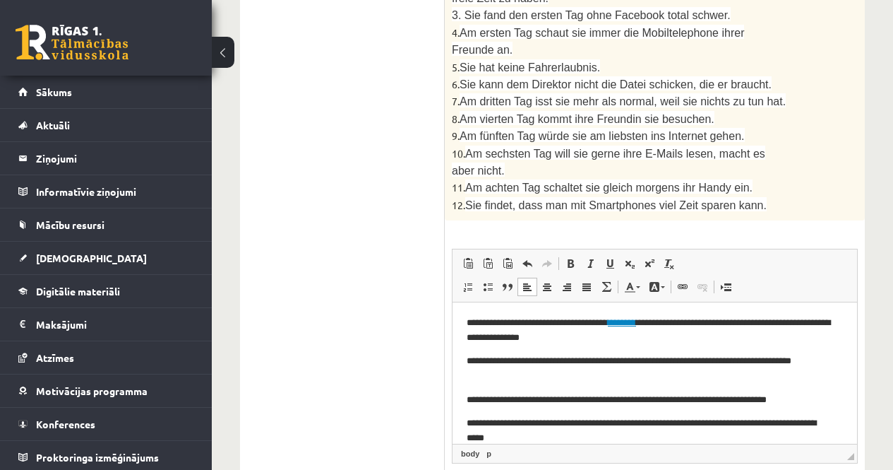
scroll to position [273, 0]
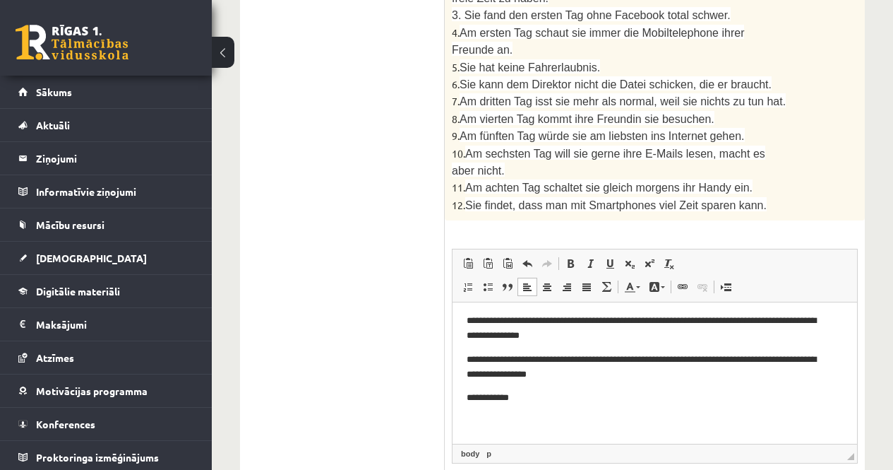
click at [534, 400] on p "**********" at bounding box center [650, 397] width 366 height 15
click at [563, 287] on span "Paste" at bounding box center [567, 290] width 44 height 20
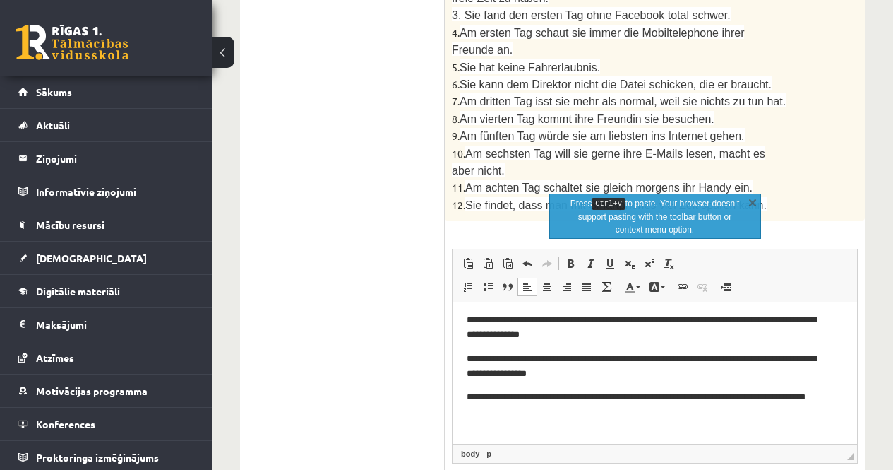
click at [526, 399] on p "**********" at bounding box center [650, 405] width 366 height 30
click at [520, 410] on p "**********" at bounding box center [650, 405] width 366 height 30
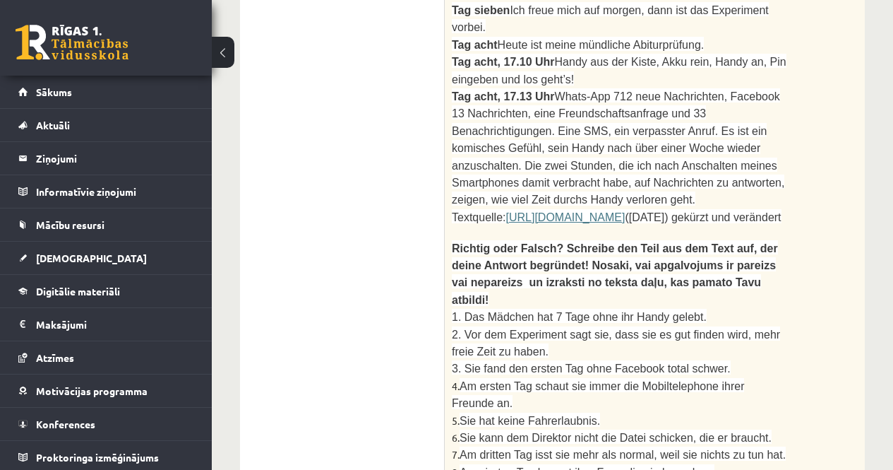
scroll to position [1256, 0]
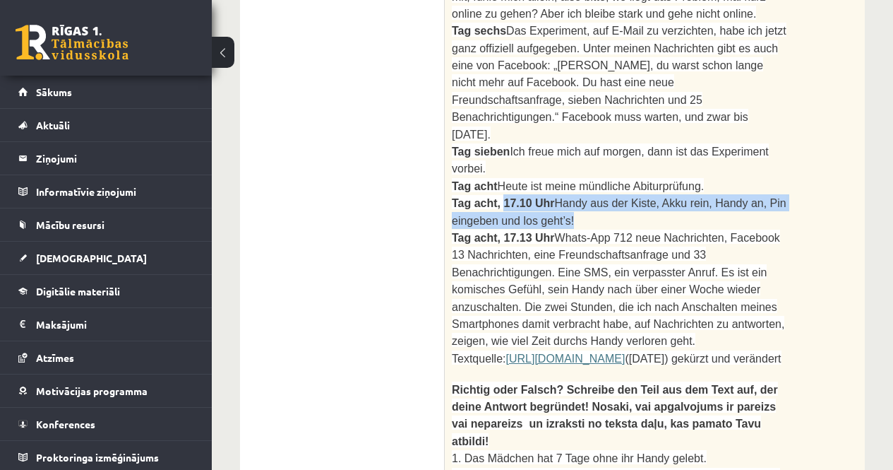
drag, startPoint x: 496, startPoint y: 91, endPoint x: 563, endPoint y: 104, distance: 67.6
click at [566, 194] on p "Tag acht, 17.10 Uhr Handy aus der Kiste, Akku rein, Handy an, Pin eingeben und …" at bounding box center [619, 211] width 335 height 35
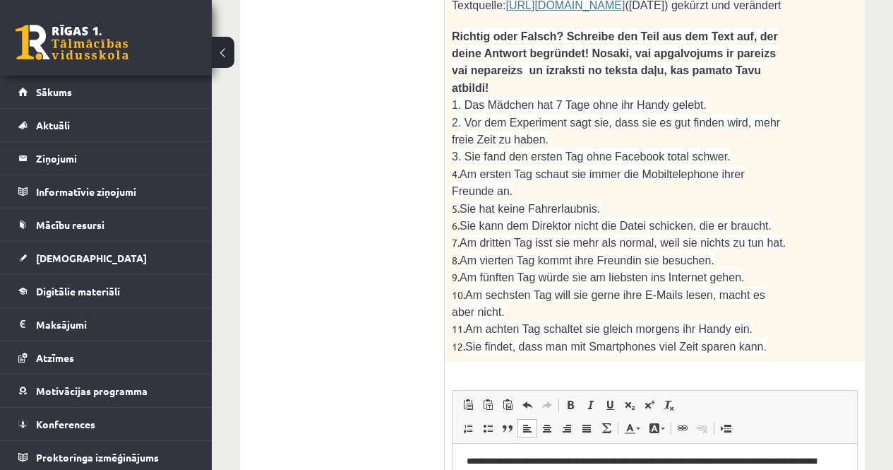
scroll to position [1750, 0]
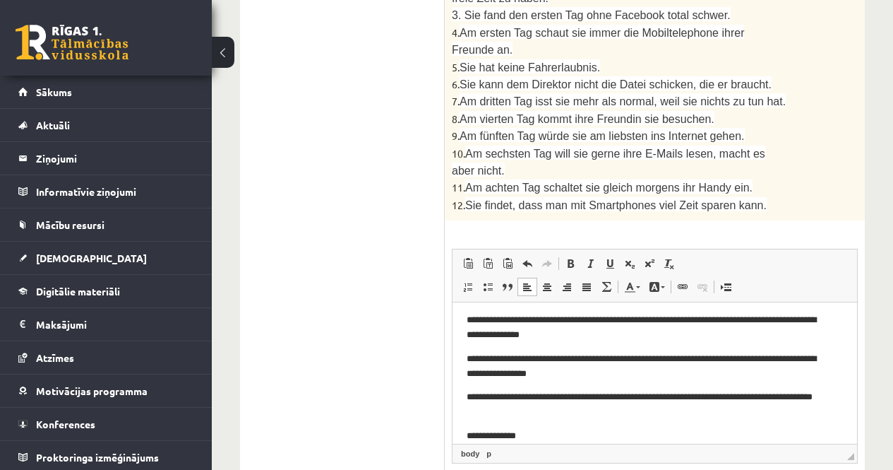
click at [531, 435] on p "**********" at bounding box center [650, 436] width 366 height 15
click at [563, 327] on span "Paste" at bounding box center [571, 329] width 44 height 20
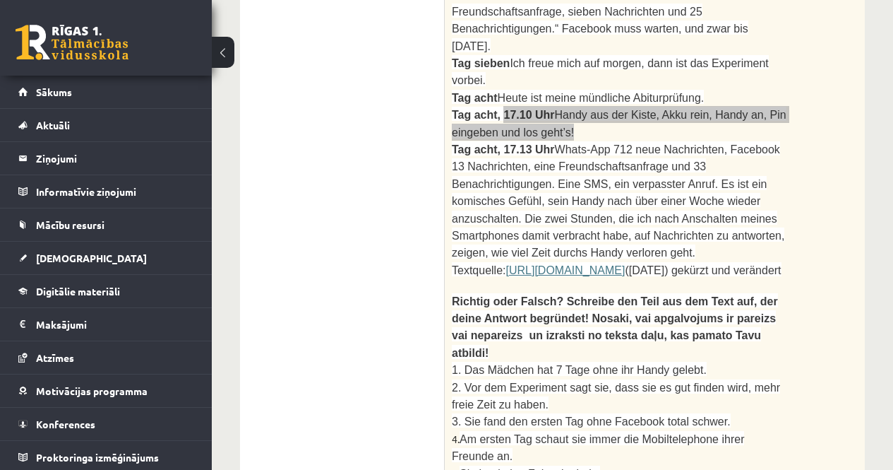
scroll to position [1327, 0]
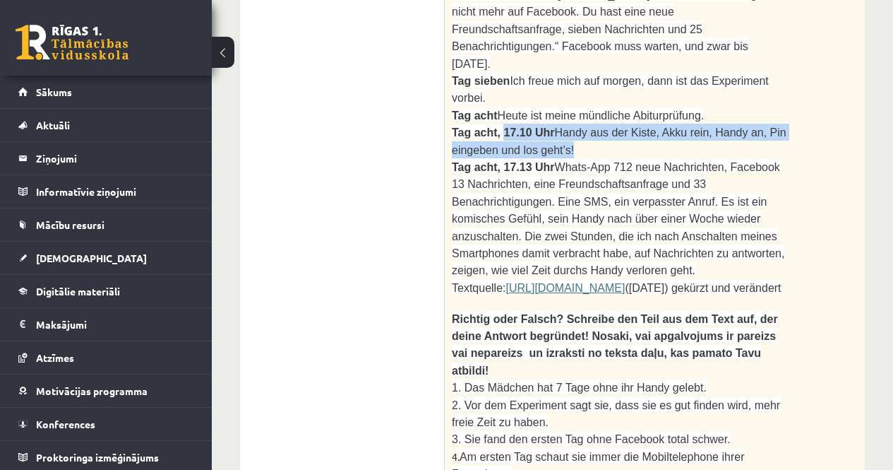
drag, startPoint x: 664, startPoint y: 101, endPoint x: 683, endPoint y: 145, distance: 47.7
click at [683, 158] on p "Tag acht, 17.13 Uhr Whats-App 712 neue Nachrichten, Facebook 13 Nachrichten, ei…" at bounding box center [619, 218] width 335 height 121
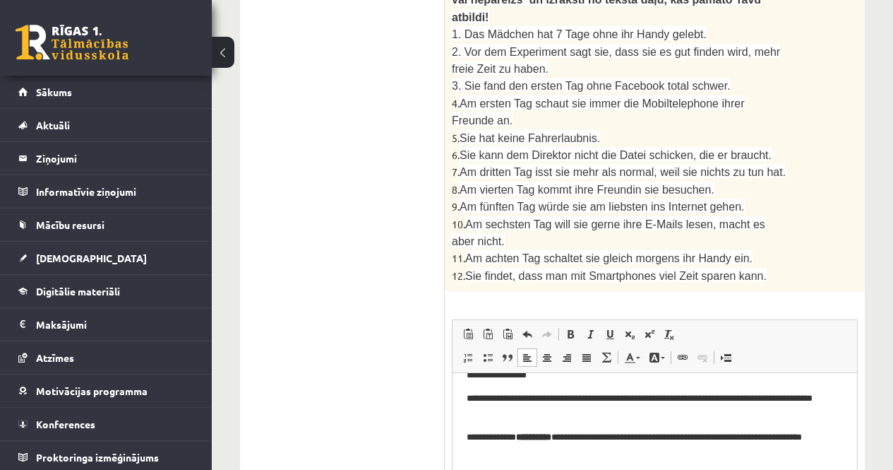
scroll to position [349, 0]
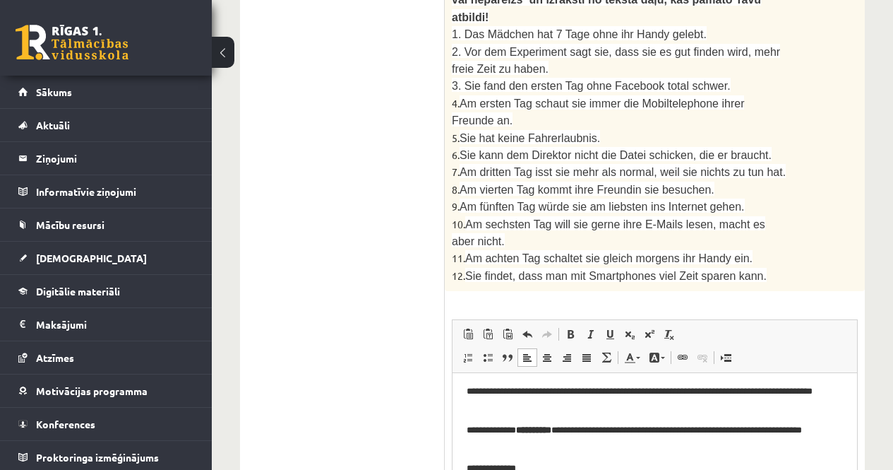
click at [534, 469] on p "**********" at bounding box center [650, 468] width 366 height 15
drag, startPoint x: 633, startPoint y: 449, endPoint x: 554, endPoint y: 357, distance: 121.7
click at [554, 357] on span "Paste" at bounding box center [571, 359] width 44 height 20
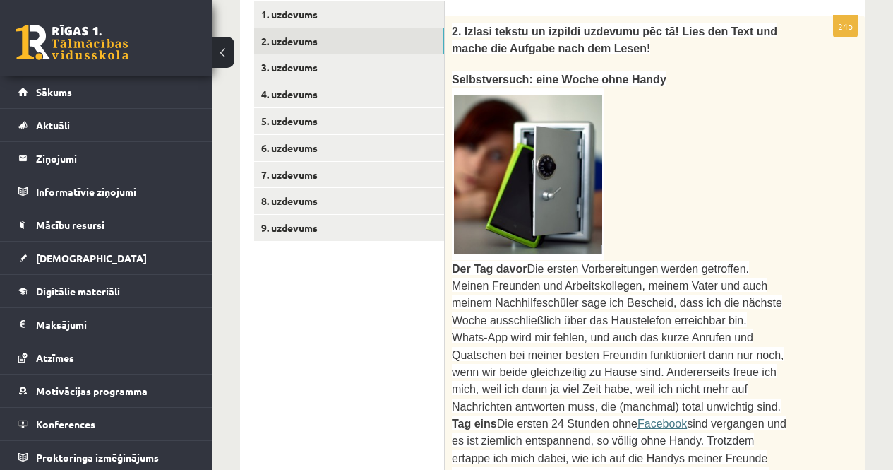
scroll to position [338, 0]
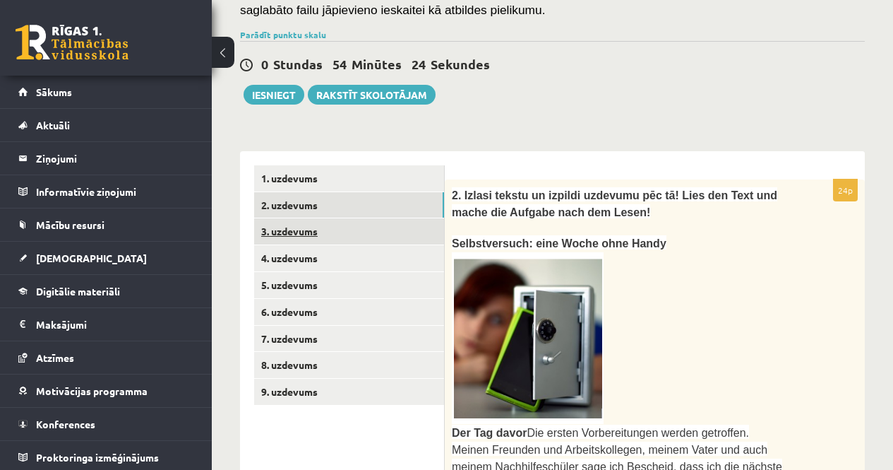
click at [287, 232] on link "3. uzdevums" at bounding box center [349, 231] width 190 height 26
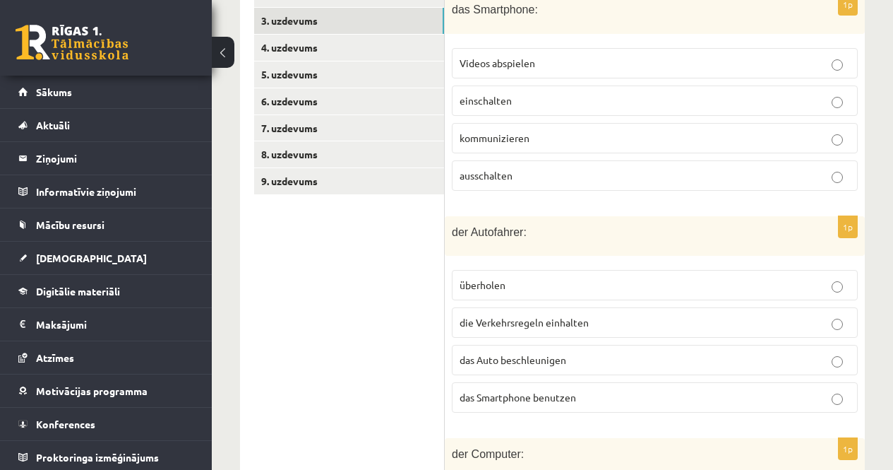
scroll to position [621, 0]
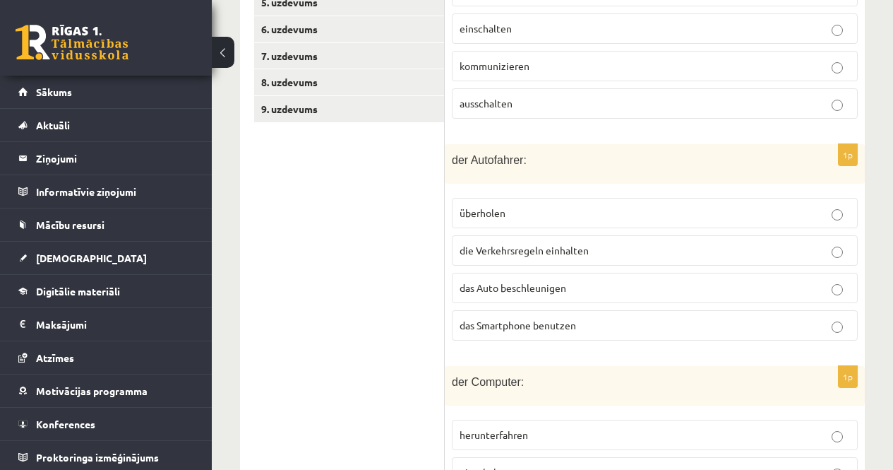
click at [514, 208] on p "überholen" at bounding box center [655, 212] width 390 height 15
click at [831, 210] on p "überholen" at bounding box center [655, 212] width 390 height 15
click at [458, 210] on label "überholen" at bounding box center [655, 213] width 406 height 30
drag, startPoint x: 462, startPoint y: 205, endPoint x: 501, endPoint y: 213, distance: 39.5
click at [501, 213] on span "überholen" at bounding box center [483, 212] width 46 height 13
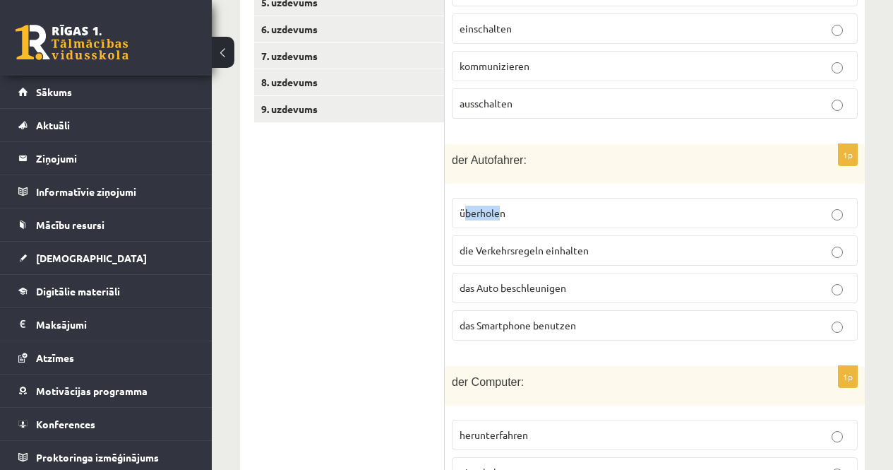
click at [482, 210] on span "überholen" at bounding box center [483, 212] width 46 height 13
drag, startPoint x: 462, startPoint y: 206, endPoint x: 513, endPoint y: 215, distance: 51.7
click at [513, 215] on p "überholen" at bounding box center [655, 212] width 390 height 15
click at [514, 250] on span "die Verkehrsregeln einhalten" at bounding box center [524, 250] width 129 height 13
drag, startPoint x: 460, startPoint y: 285, endPoint x: 570, endPoint y: 291, distance: 109.6
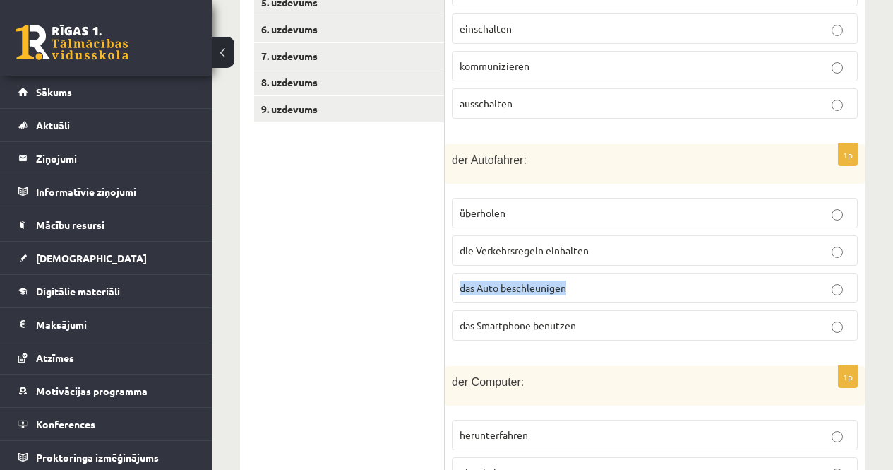
click at [570, 291] on p "das Auto beschleunigen" at bounding box center [655, 287] width 390 height 15
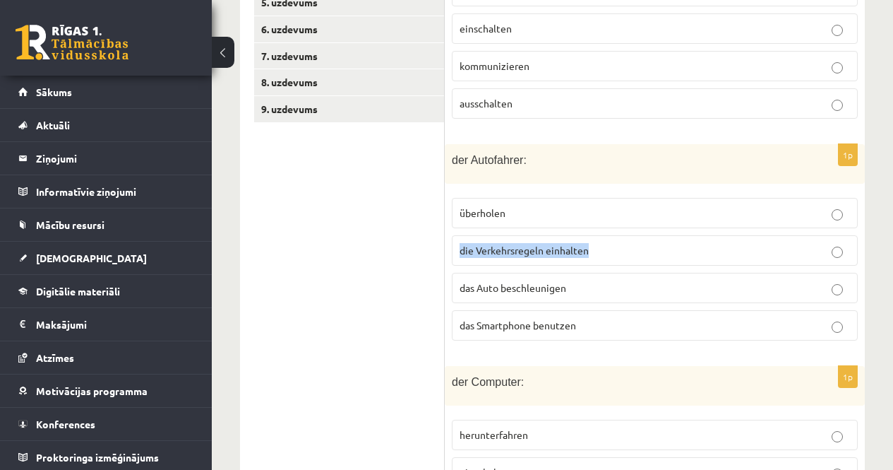
drag, startPoint x: 460, startPoint y: 250, endPoint x: 616, endPoint y: 254, distance: 156.1
click at [616, 254] on p "die Verkehrsregeln einhalten" at bounding box center [655, 250] width 390 height 15
click at [627, 247] on p "die Verkehrsregeln einhalten" at bounding box center [655, 250] width 390 height 15
click at [542, 245] on span "die Verkehrsregeln einhalten" at bounding box center [524, 250] width 129 height 13
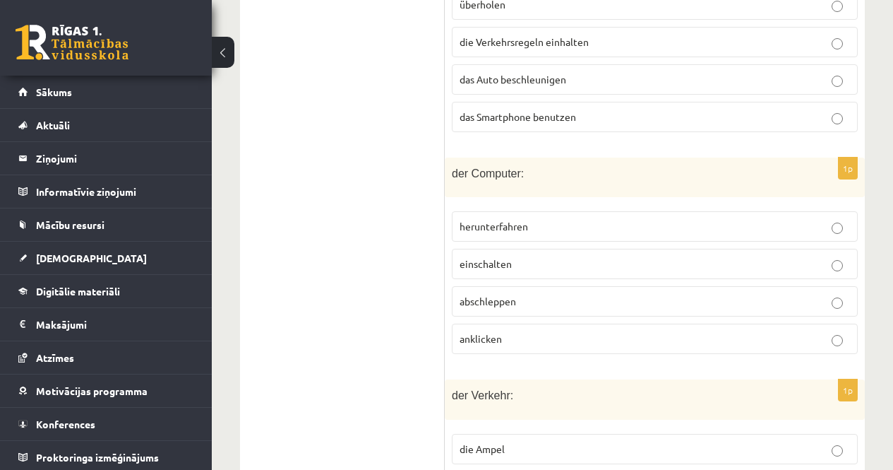
scroll to position [832, 0]
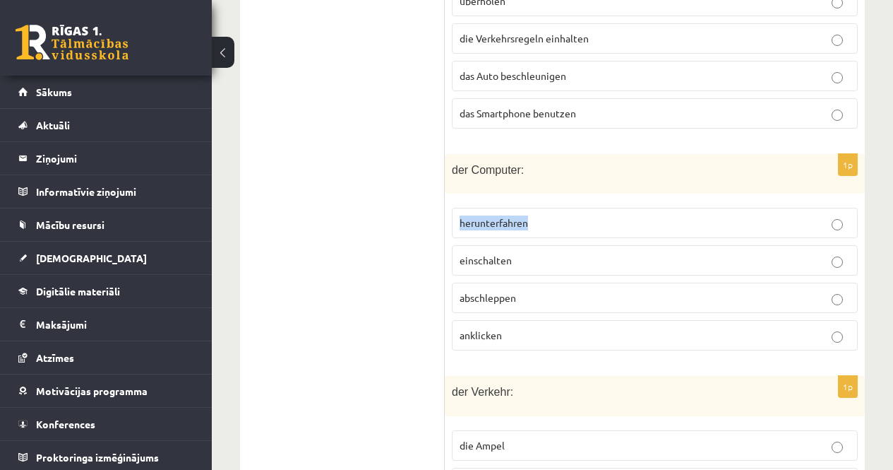
drag, startPoint x: 460, startPoint y: 221, endPoint x: 538, endPoint y: 221, distance: 78.4
click at [538, 221] on p "herunterfahren" at bounding box center [655, 222] width 390 height 15
drag, startPoint x: 458, startPoint y: 293, endPoint x: 532, endPoint y: 296, distance: 74.2
click at [532, 296] on label "abschleppen" at bounding box center [655, 297] width 406 height 30
drag, startPoint x: 459, startPoint y: 333, endPoint x: 511, endPoint y: 333, distance: 52.2
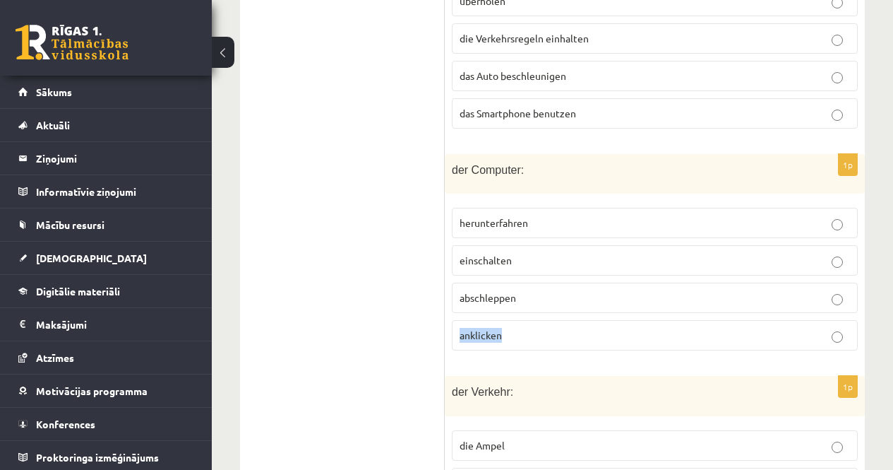
click at [511, 333] on label "anklicken" at bounding box center [655, 335] width 406 height 30
click at [460, 329] on span "anklicken" at bounding box center [481, 334] width 42 height 13
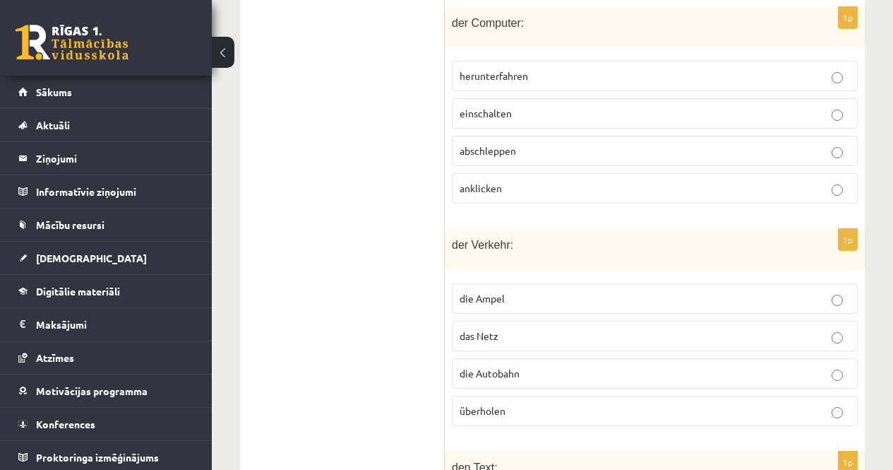
scroll to position [1044, 0]
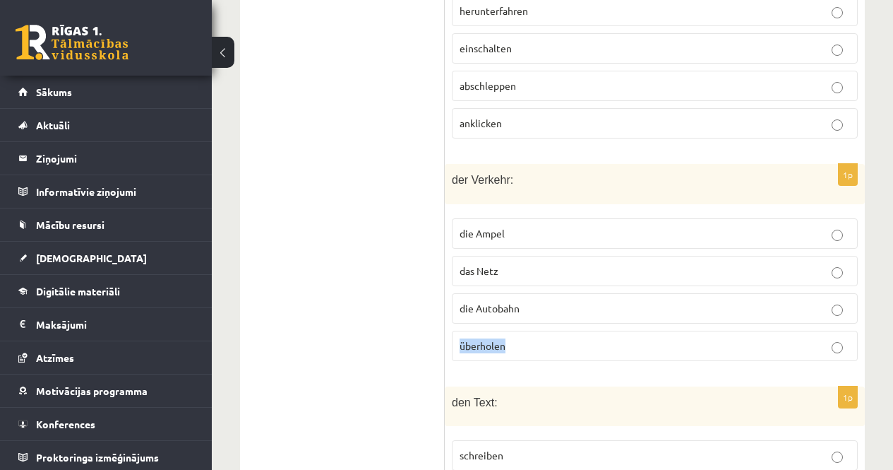
drag, startPoint x: 461, startPoint y: 342, endPoint x: 518, endPoint y: 343, distance: 56.5
click at [518, 343] on p "überholen" at bounding box center [655, 345] width 390 height 15
drag, startPoint x: 462, startPoint y: 229, endPoint x: 506, endPoint y: 237, distance: 44.5
click at [506, 237] on p "die Ampel" at bounding box center [655, 233] width 390 height 15
drag, startPoint x: 461, startPoint y: 265, endPoint x: 513, endPoint y: 270, distance: 51.8
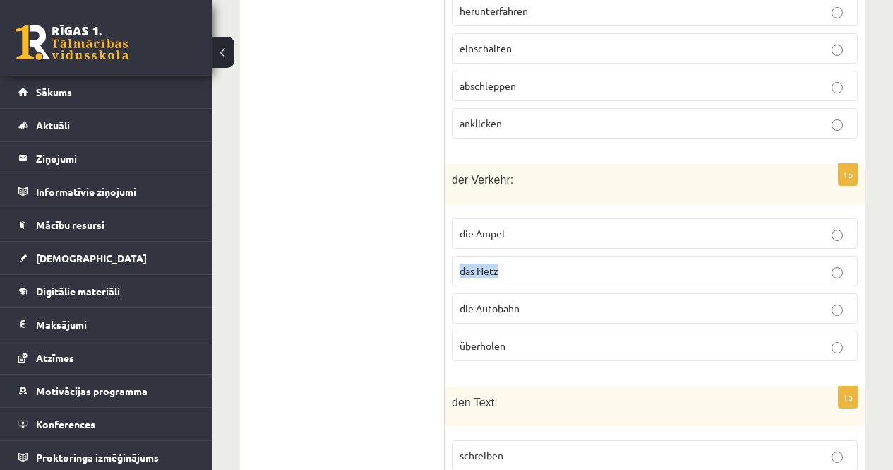
click at [513, 270] on p "das Netz" at bounding box center [655, 270] width 390 height 15
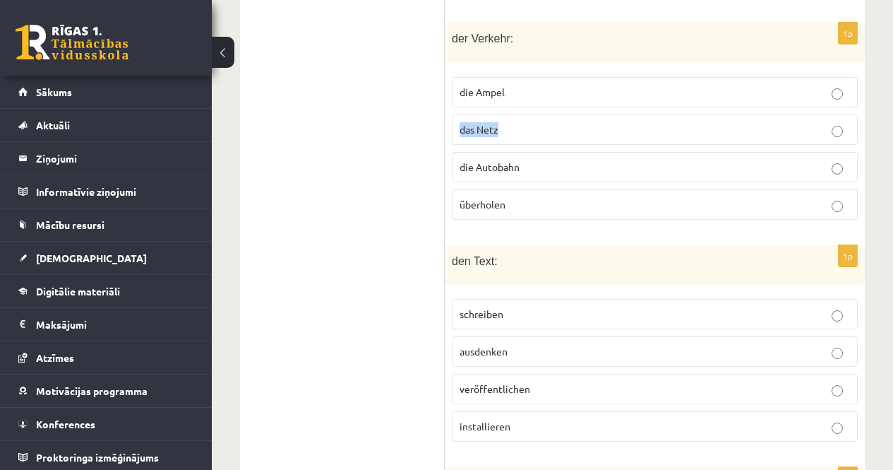
click at [456, 124] on label "das Netz" at bounding box center [655, 129] width 406 height 30
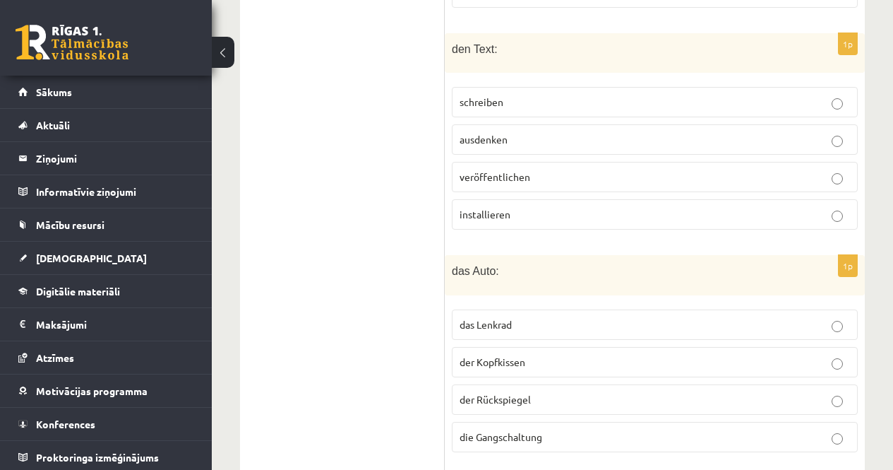
scroll to position [1468, 0]
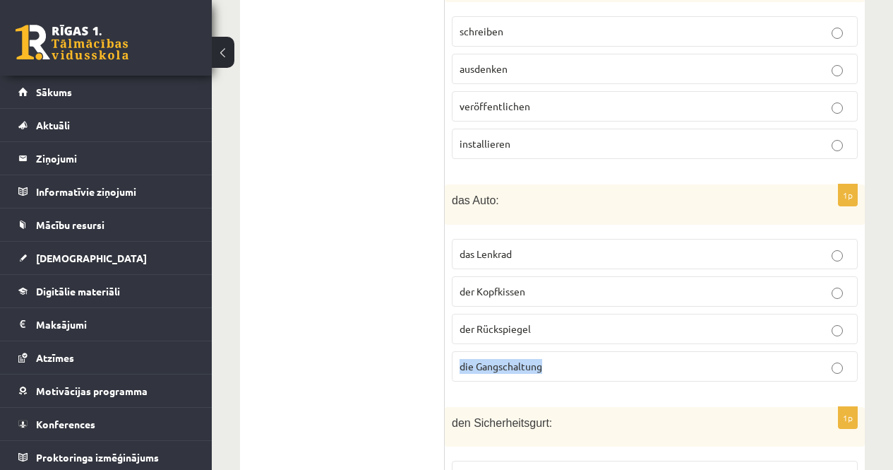
drag, startPoint x: 458, startPoint y: 361, endPoint x: 561, endPoint y: 360, distance: 103.1
click at [561, 360] on label "die Gangschaltung" at bounding box center [655, 366] width 406 height 30
click at [456, 364] on label "die Gangschaltung" at bounding box center [655, 366] width 406 height 30
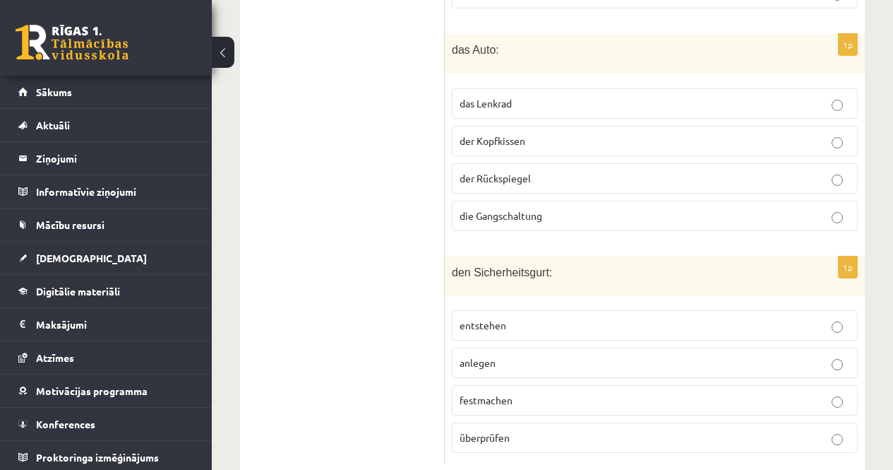
scroll to position [1651, 0]
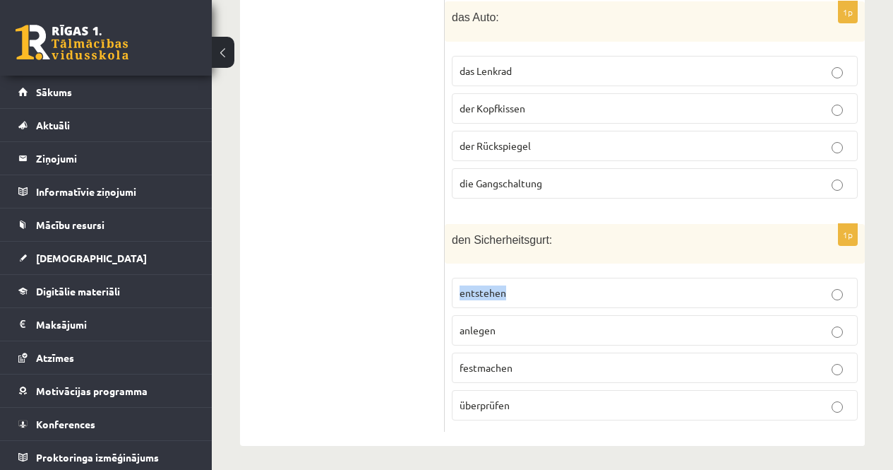
drag, startPoint x: 461, startPoint y: 289, endPoint x: 525, endPoint y: 287, distance: 63.6
click at [525, 287] on p "entstehen" at bounding box center [655, 292] width 390 height 15
click at [458, 287] on label "entstehen" at bounding box center [655, 292] width 406 height 30
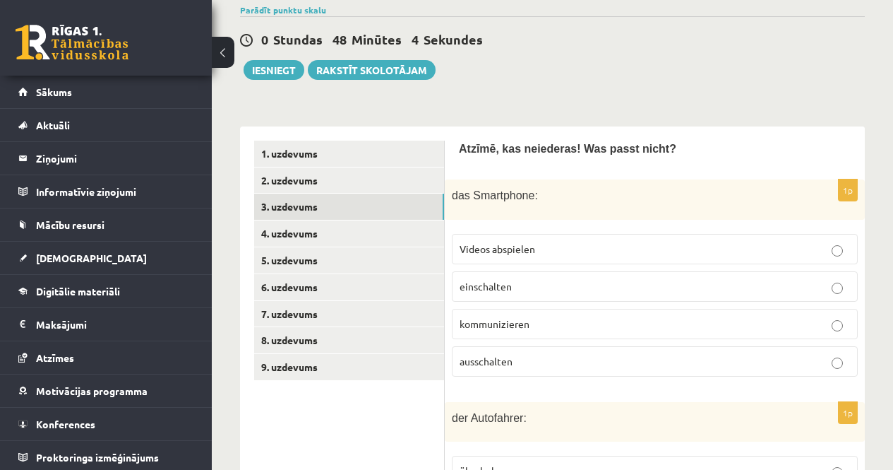
scroll to position [239, 0]
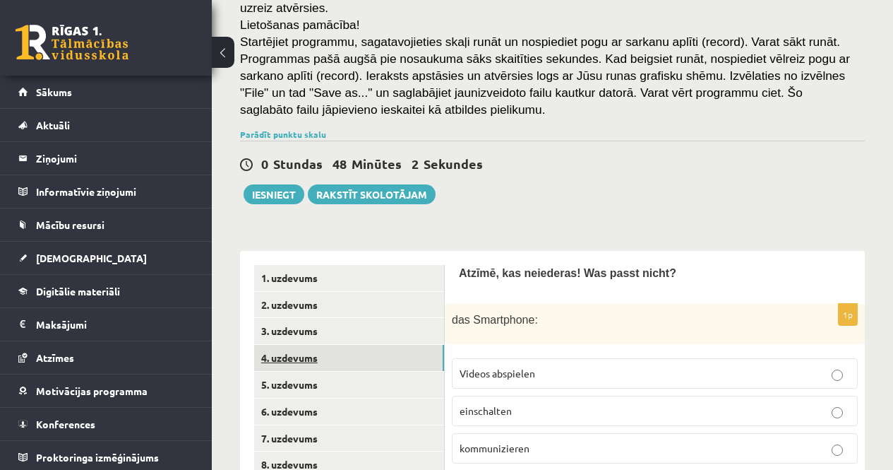
click at [289, 358] on link "4. uzdevums" at bounding box center [349, 358] width 190 height 26
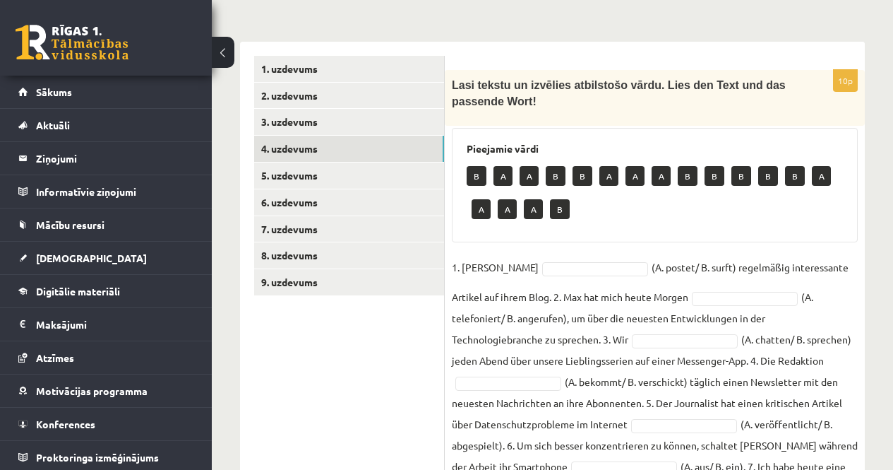
scroll to position [450, 0]
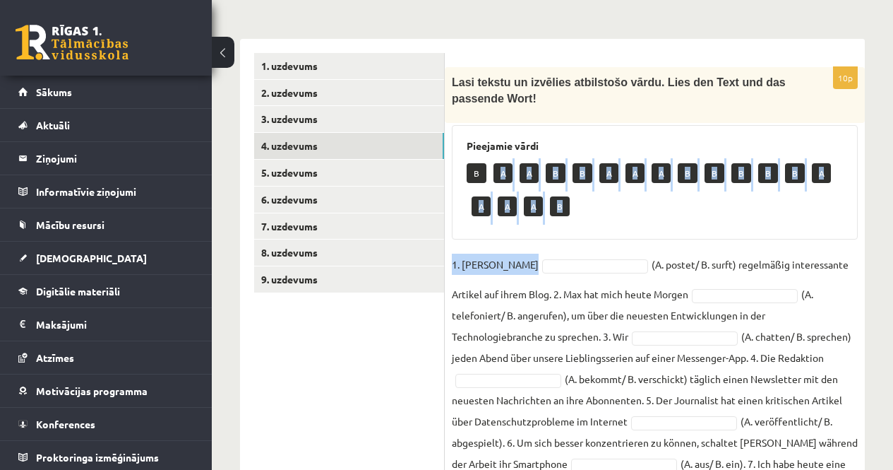
drag, startPoint x: 502, startPoint y: 178, endPoint x: 507, endPoint y: 263, distance: 85.6
click at [507, 263] on div "10p Lasi tekstu un izvēlies atbilstošo vārdu. Lies den Text und das passende Wo…" at bounding box center [655, 348] width 420 height 563
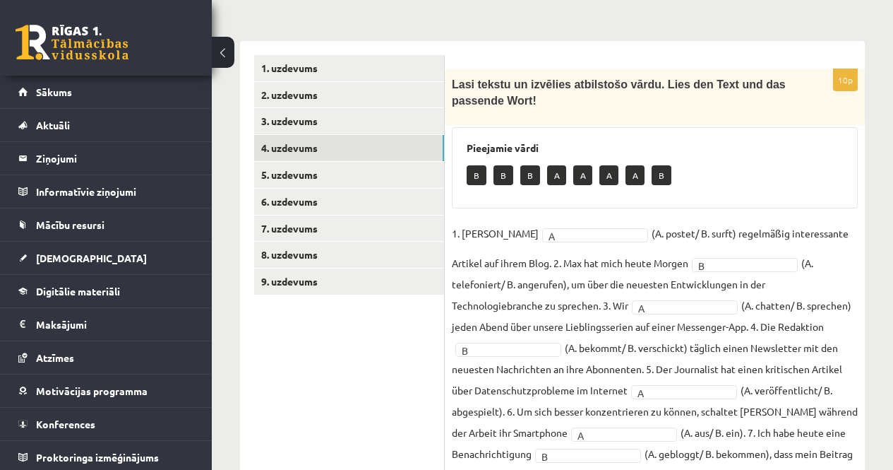
scroll to position [494, 0]
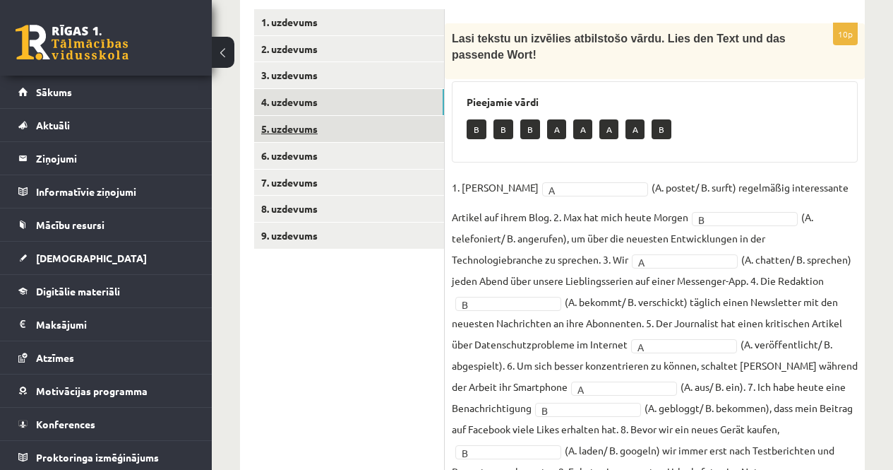
click at [282, 128] on link "5. uzdevums" at bounding box center [349, 129] width 190 height 26
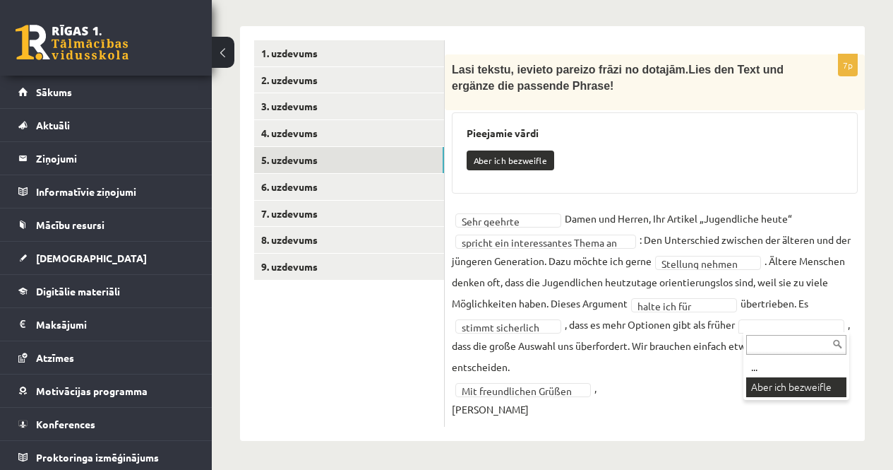
scroll to position [431, 0]
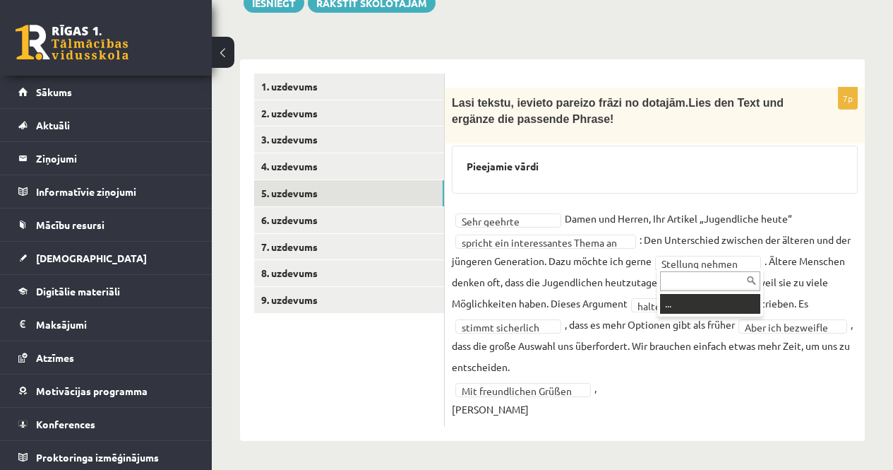
drag, startPoint x: 665, startPoint y: 264, endPoint x: 682, endPoint y: 261, distance: 17.3
drag, startPoint x: 666, startPoint y: 260, endPoint x: 685, endPoint y: 261, distance: 19.1
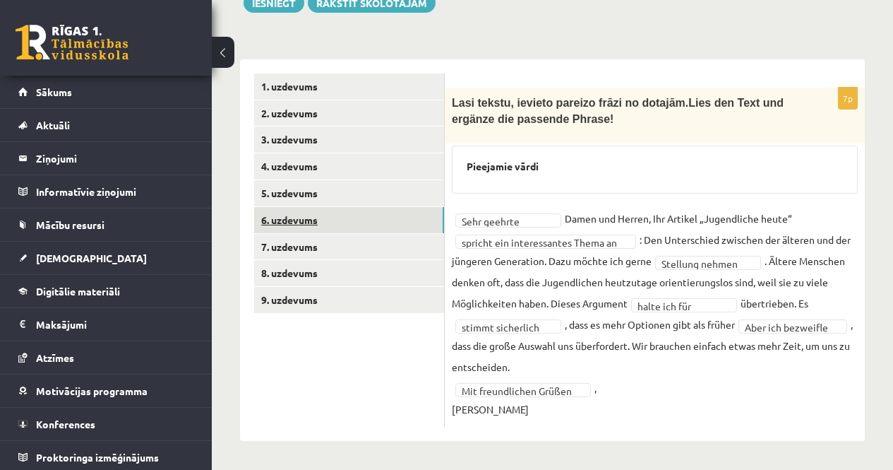
click at [275, 217] on link "6. uzdevums" at bounding box center [349, 220] width 190 height 26
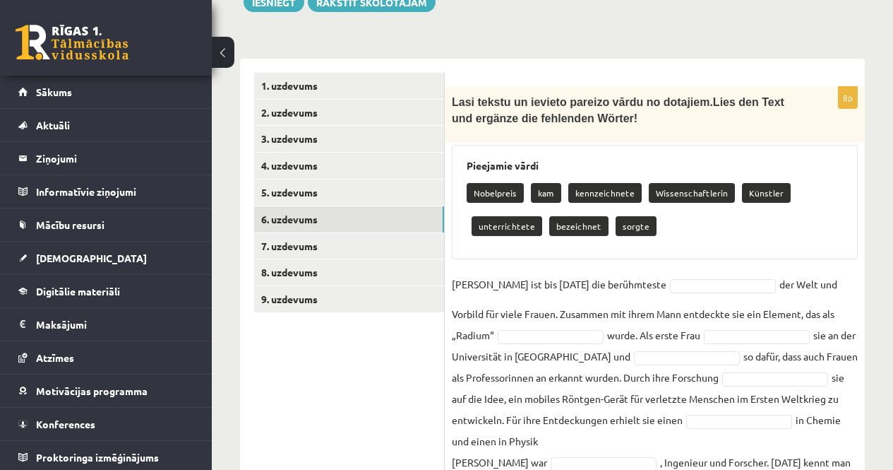
scroll to position [360, 0]
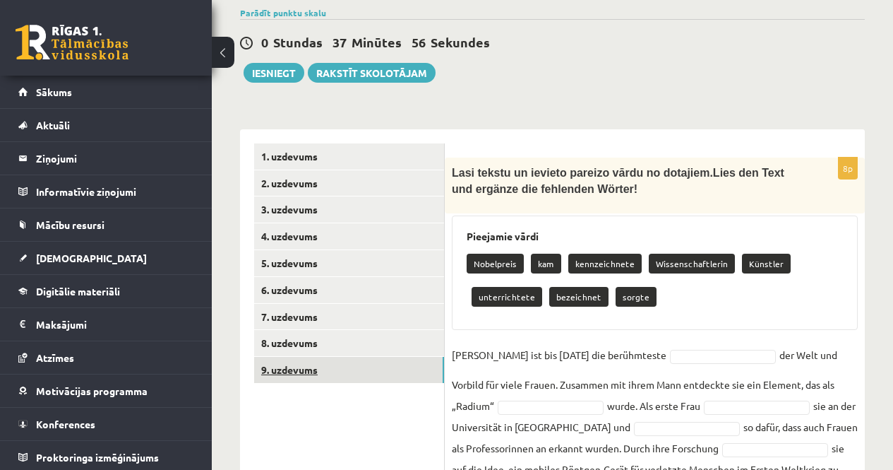
click at [278, 366] on link "9. uzdevums" at bounding box center [349, 370] width 190 height 26
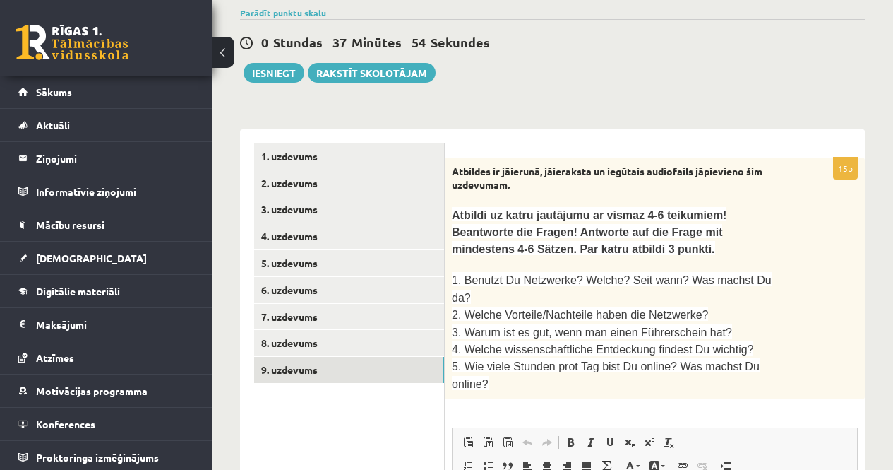
scroll to position [0, 0]
click at [281, 346] on link "8. uzdevums" at bounding box center [349, 343] width 190 height 26
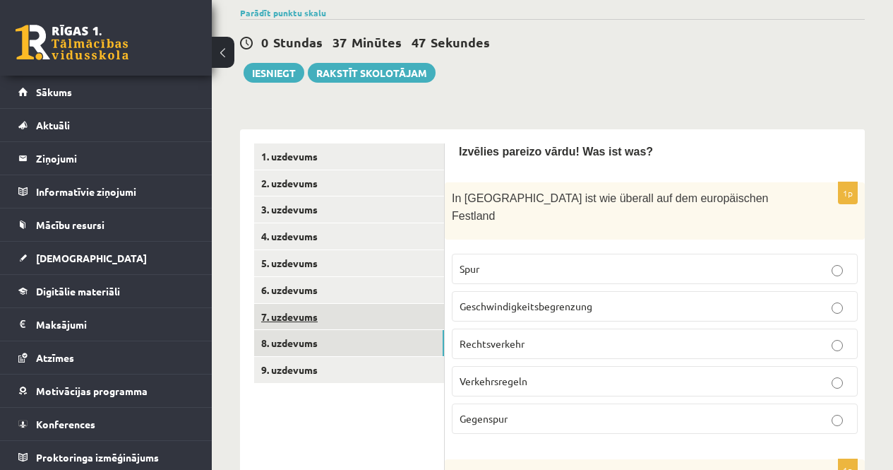
click at [280, 314] on link "7. uzdevums" at bounding box center [349, 317] width 190 height 26
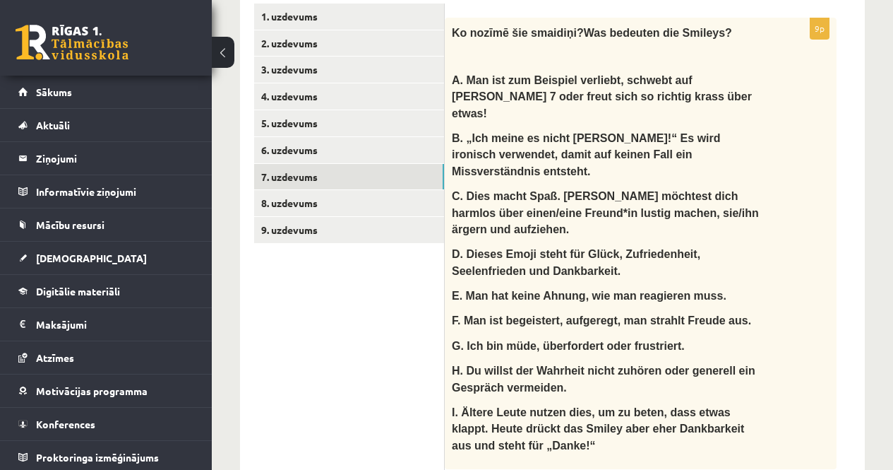
scroll to position [429, 0]
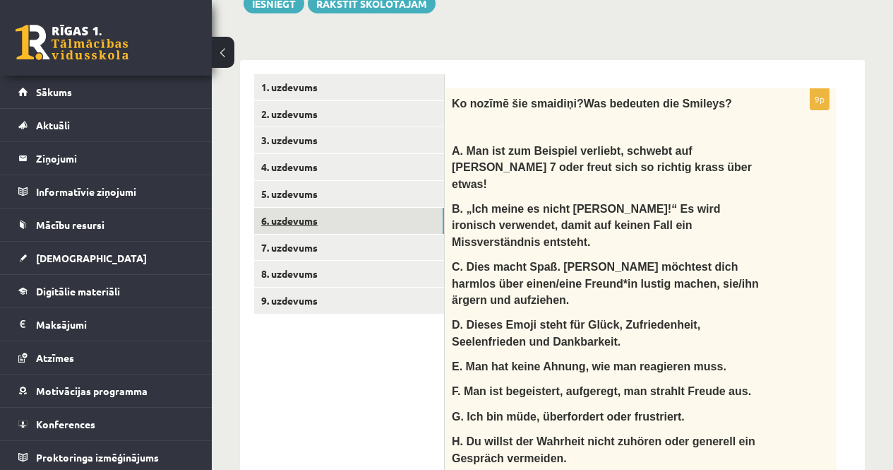
click at [281, 222] on link "6. uzdevums" at bounding box center [349, 221] width 190 height 26
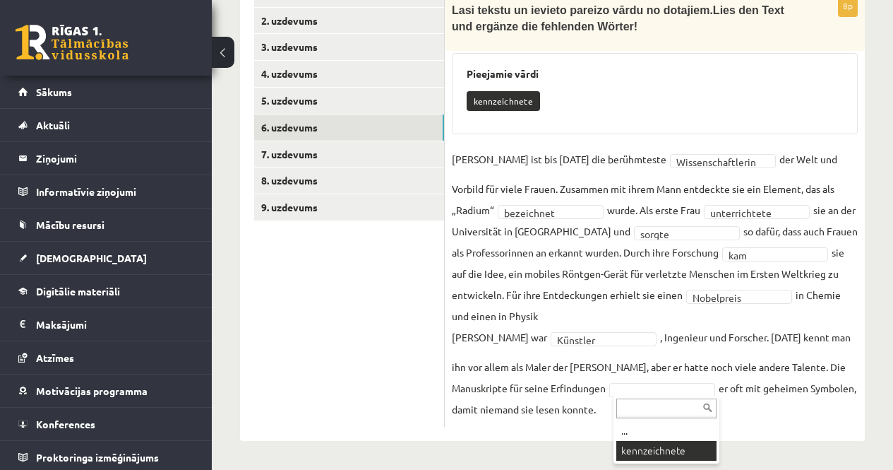
scroll to position [490, 0]
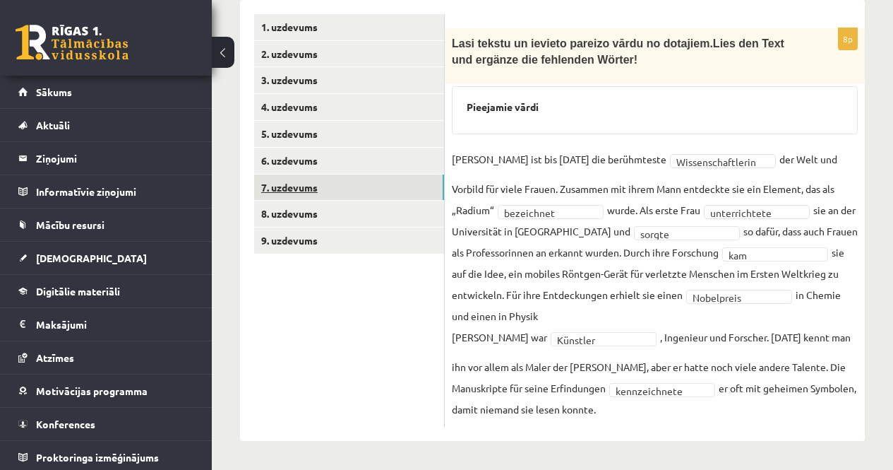
click at [273, 183] on link "7. uzdevums" at bounding box center [349, 187] width 190 height 26
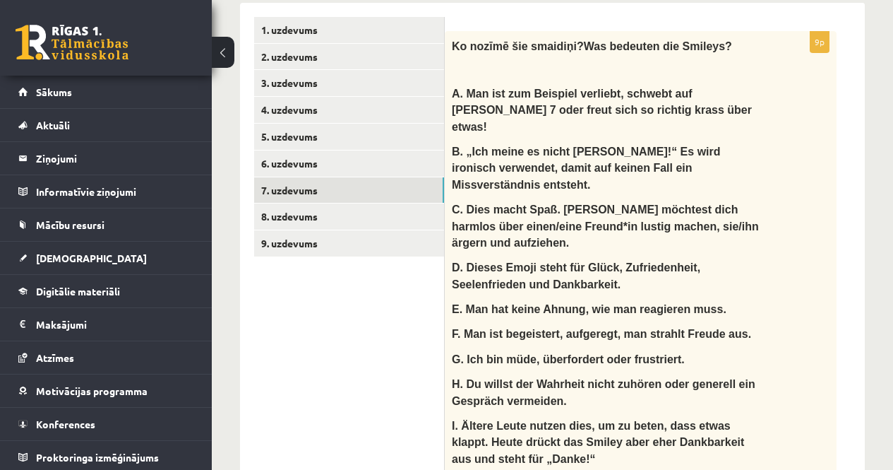
scroll to position [429, 0]
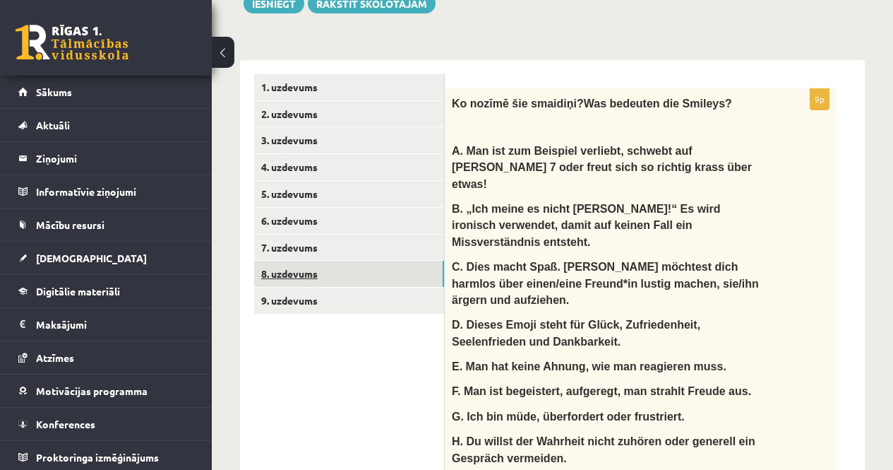
click at [306, 275] on link "8. uzdevums" at bounding box center [349, 274] width 190 height 26
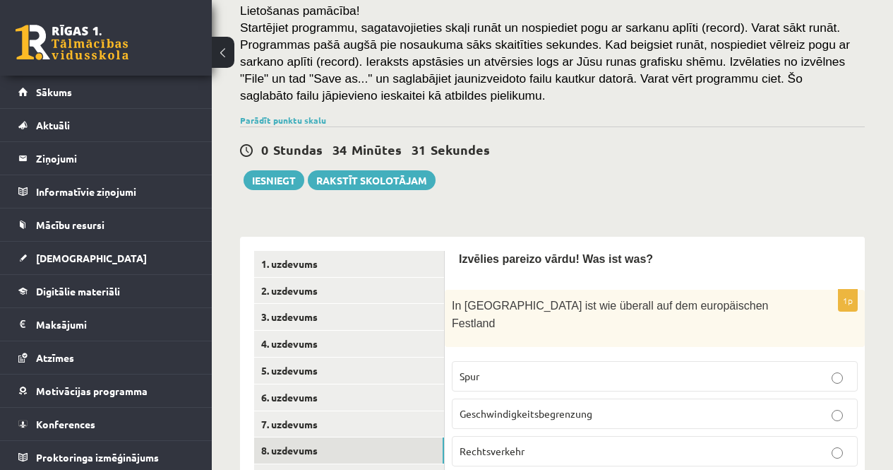
scroll to position [359, 0]
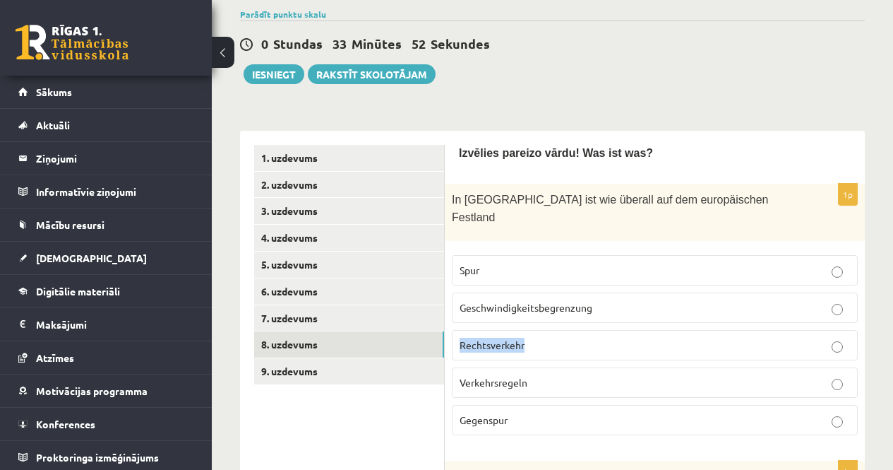
drag, startPoint x: 461, startPoint y: 327, endPoint x: 531, endPoint y: 332, distance: 70.1
click at [531, 337] on p "Rechtsverkehr" at bounding box center [655, 344] width 390 height 15
drag, startPoint x: 696, startPoint y: 203, endPoint x: 741, endPoint y: 201, distance: 44.5
click at [741, 201] on p "In Deutschland ist wie überall auf dem europäischen Festland" at bounding box center [619, 208] width 335 height 35
drag, startPoint x: 460, startPoint y: 252, endPoint x: 489, endPoint y: 253, distance: 28.2
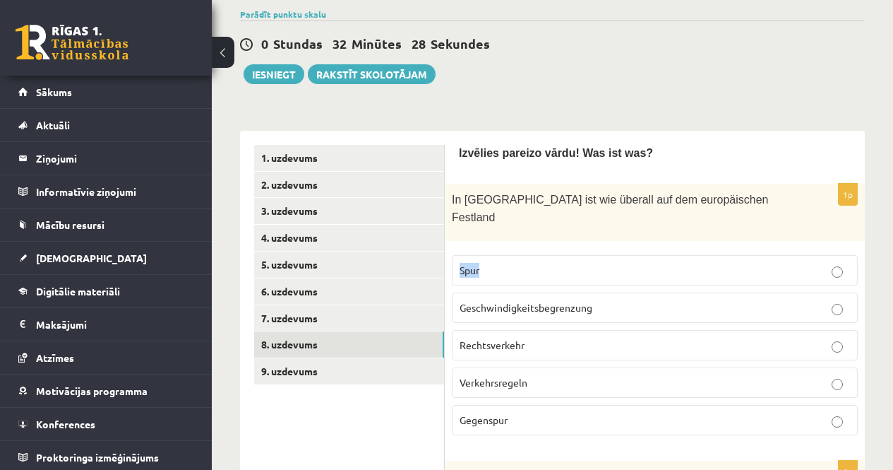
click at [489, 263] on p "Spur" at bounding box center [655, 270] width 390 height 15
drag, startPoint x: 462, startPoint y: 403, endPoint x: 511, endPoint y: 403, distance: 49.4
click at [511, 412] on p "Gegenspur" at bounding box center [655, 419] width 390 height 15
drag, startPoint x: 462, startPoint y: 365, endPoint x: 547, endPoint y: 364, distance: 85.4
click at [547, 375] on p "Verkehrsregeln" at bounding box center [655, 382] width 390 height 15
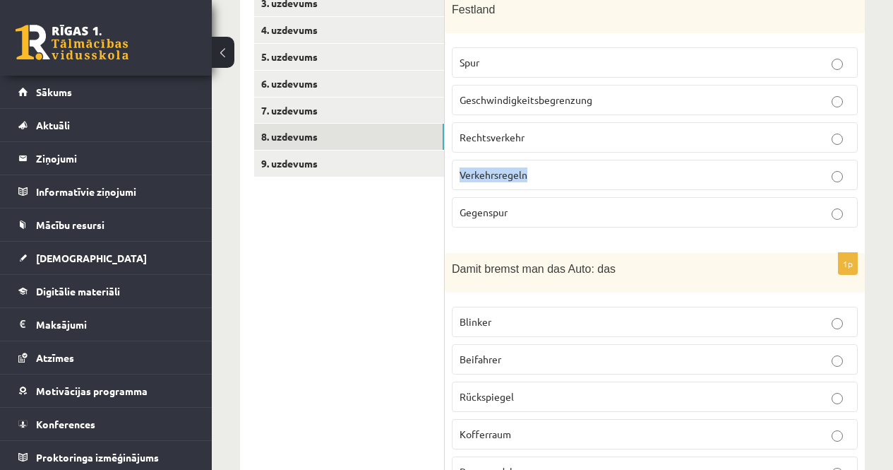
scroll to position [570, 0]
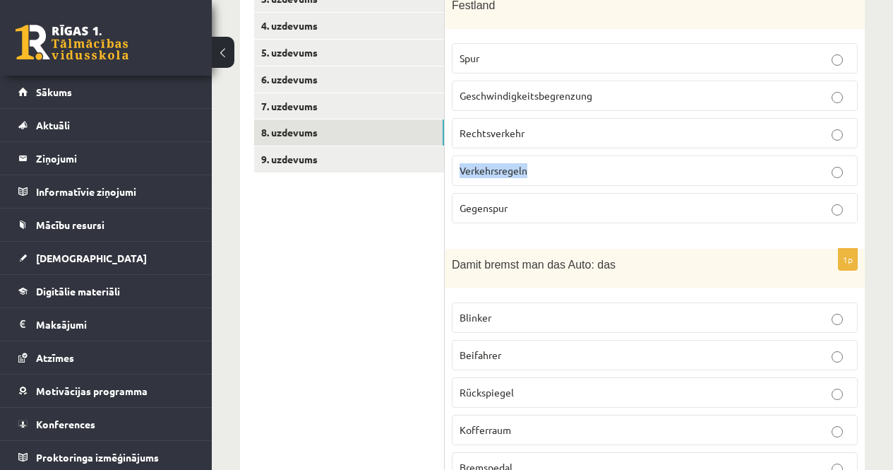
click at [468, 164] on span "Verkehrsregeln" at bounding box center [494, 170] width 68 height 13
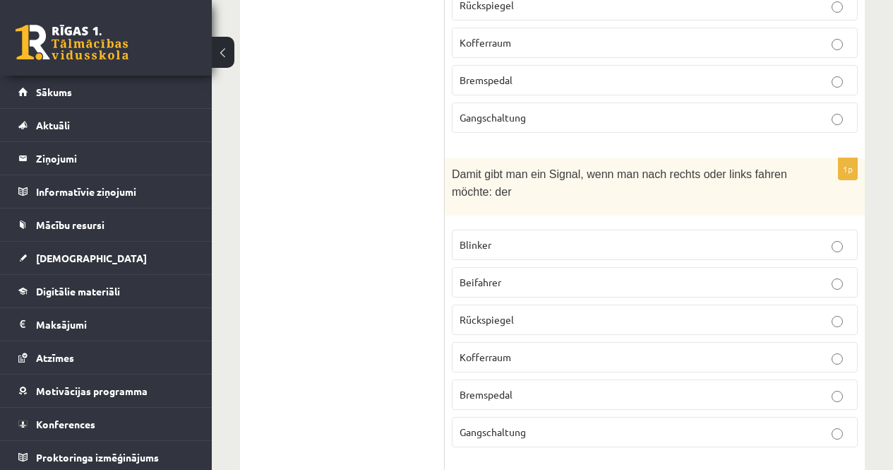
scroll to position [1559, 0]
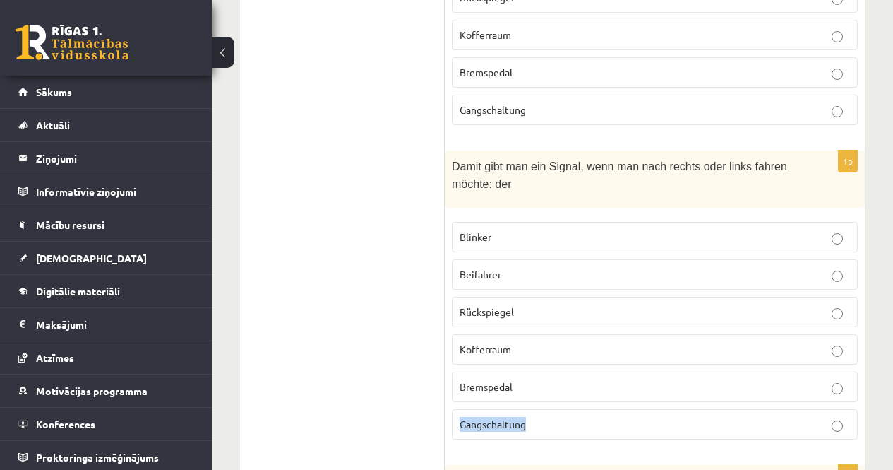
drag, startPoint x: 459, startPoint y: 403, endPoint x: 538, endPoint y: 402, distance: 79.1
click at [538, 409] on label "Gangschaltung" at bounding box center [655, 424] width 406 height 30
drag, startPoint x: 460, startPoint y: 214, endPoint x: 510, endPoint y: 214, distance: 50.1
click at [510, 229] on p "Blinker" at bounding box center [655, 236] width 390 height 15
click at [642, 229] on p "Blinker" at bounding box center [655, 236] width 390 height 15
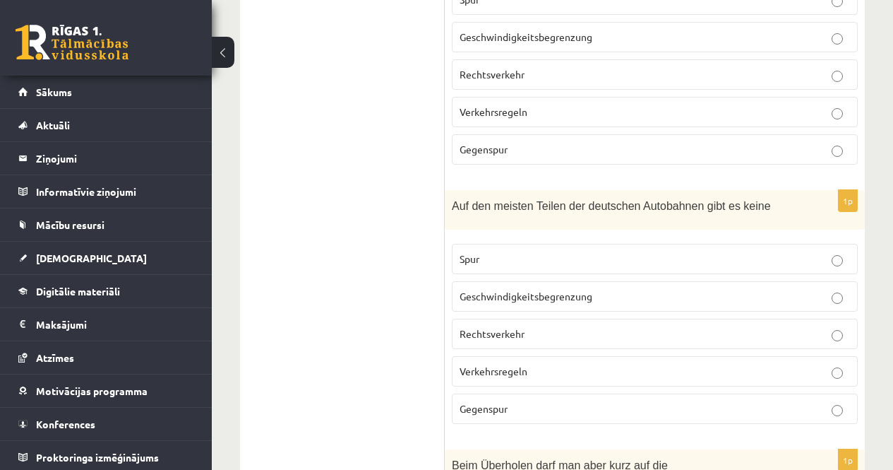
scroll to position [2194, 0]
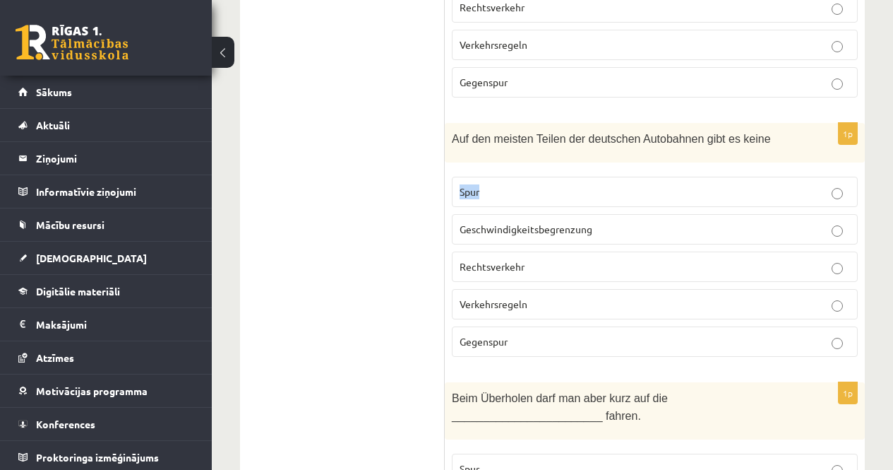
drag, startPoint x: 458, startPoint y: 154, endPoint x: 486, endPoint y: 157, distance: 28.4
click at [486, 177] on label "Spur" at bounding box center [655, 192] width 406 height 30
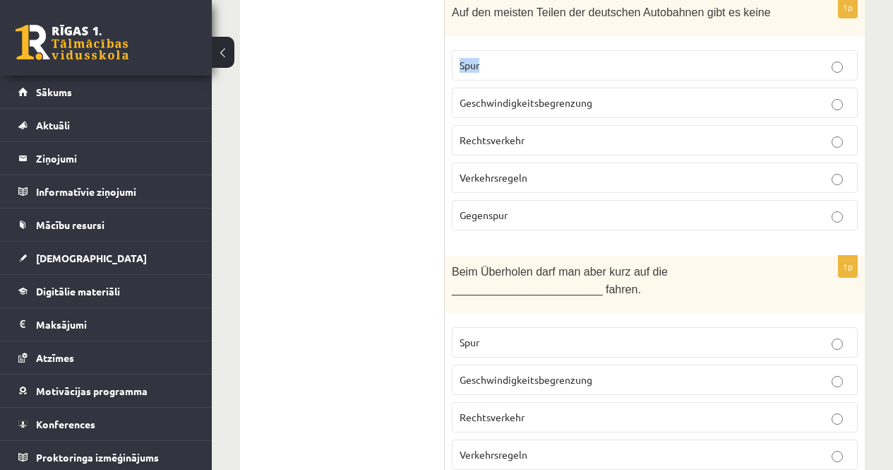
scroll to position [2477, 0]
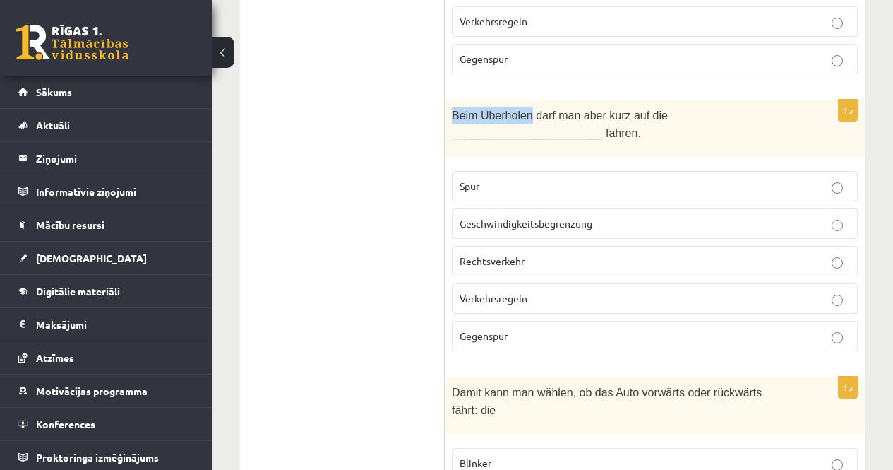
drag, startPoint x: 453, startPoint y: 76, endPoint x: 520, endPoint y: 72, distance: 67.9
click at [526, 109] on span "Beim Überholen darf man aber kurz auf die ________________________ fahren." at bounding box center [560, 123] width 216 height 29
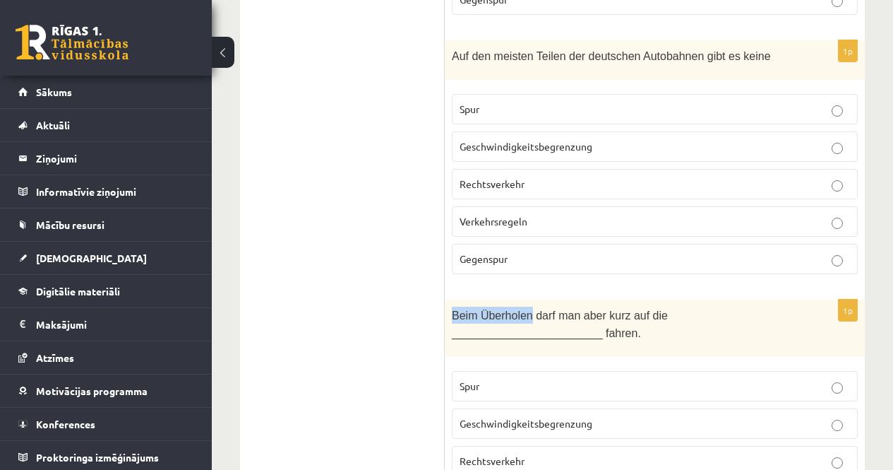
scroll to position [2265, 0]
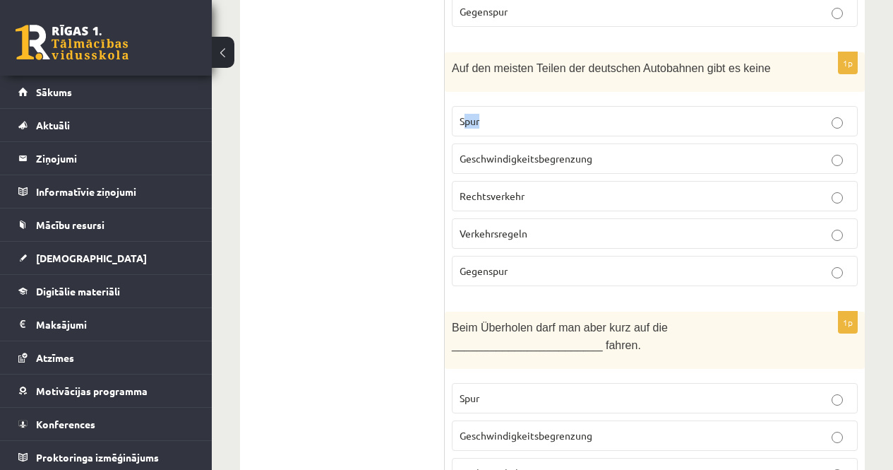
drag, startPoint x: 462, startPoint y: 77, endPoint x: 490, endPoint y: 79, distance: 27.6
click at [490, 114] on p "Spur" at bounding box center [655, 121] width 390 height 15
drag, startPoint x: 460, startPoint y: 83, endPoint x: 482, endPoint y: 85, distance: 22.0
click at [482, 114] on p "Spur" at bounding box center [655, 121] width 390 height 15
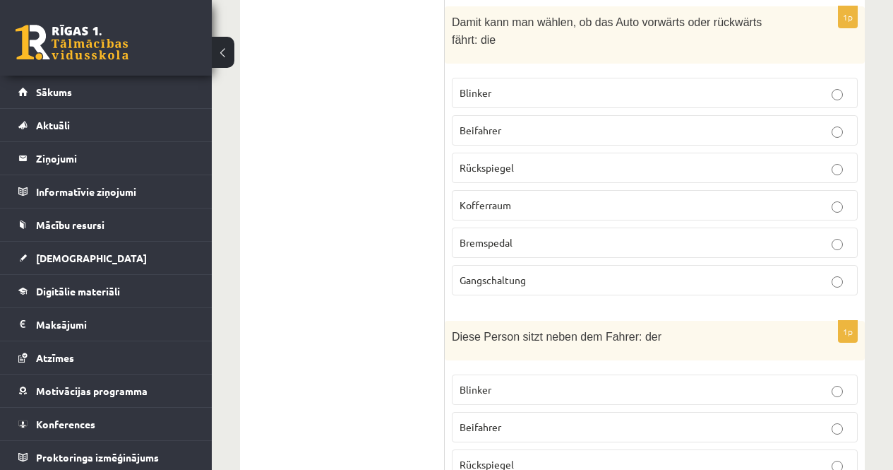
scroll to position [2971, 0]
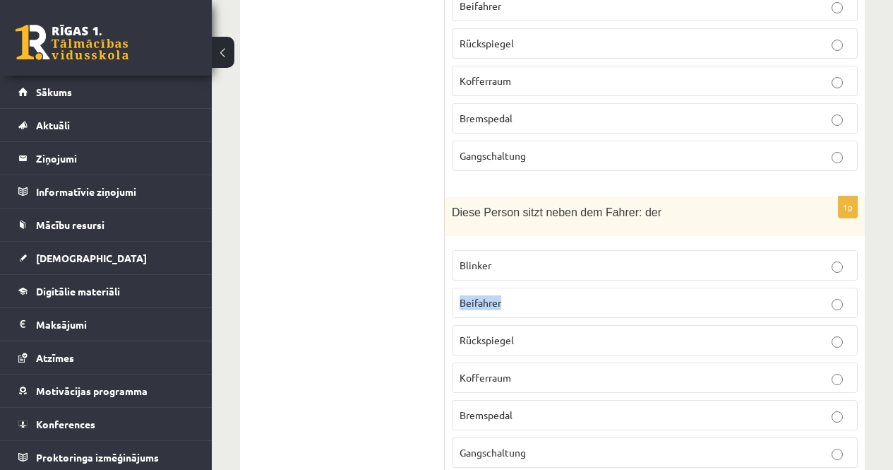
drag, startPoint x: 460, startPoint y: 241, endPoint x: 521, endPoint y: 237, distance: 60.8
click at [521, 295] on p "Beifahrer" at bounding box center [655, 302] width 390 height 15
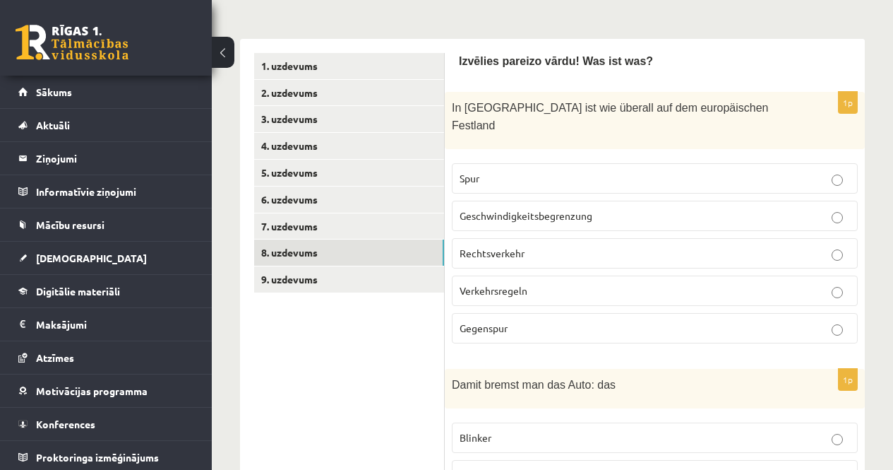
scroll to position [343, 0]
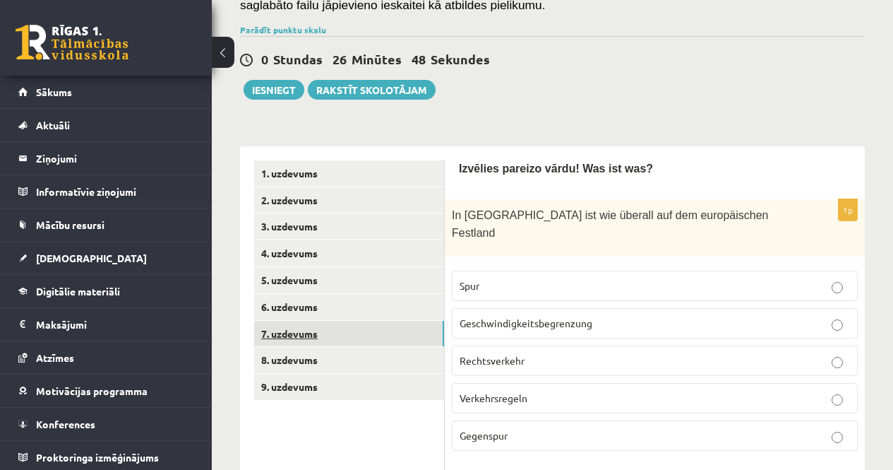
click at [296, 330] on link "7. uzdevums" at bounding box center [349, 334] width 190 height 26
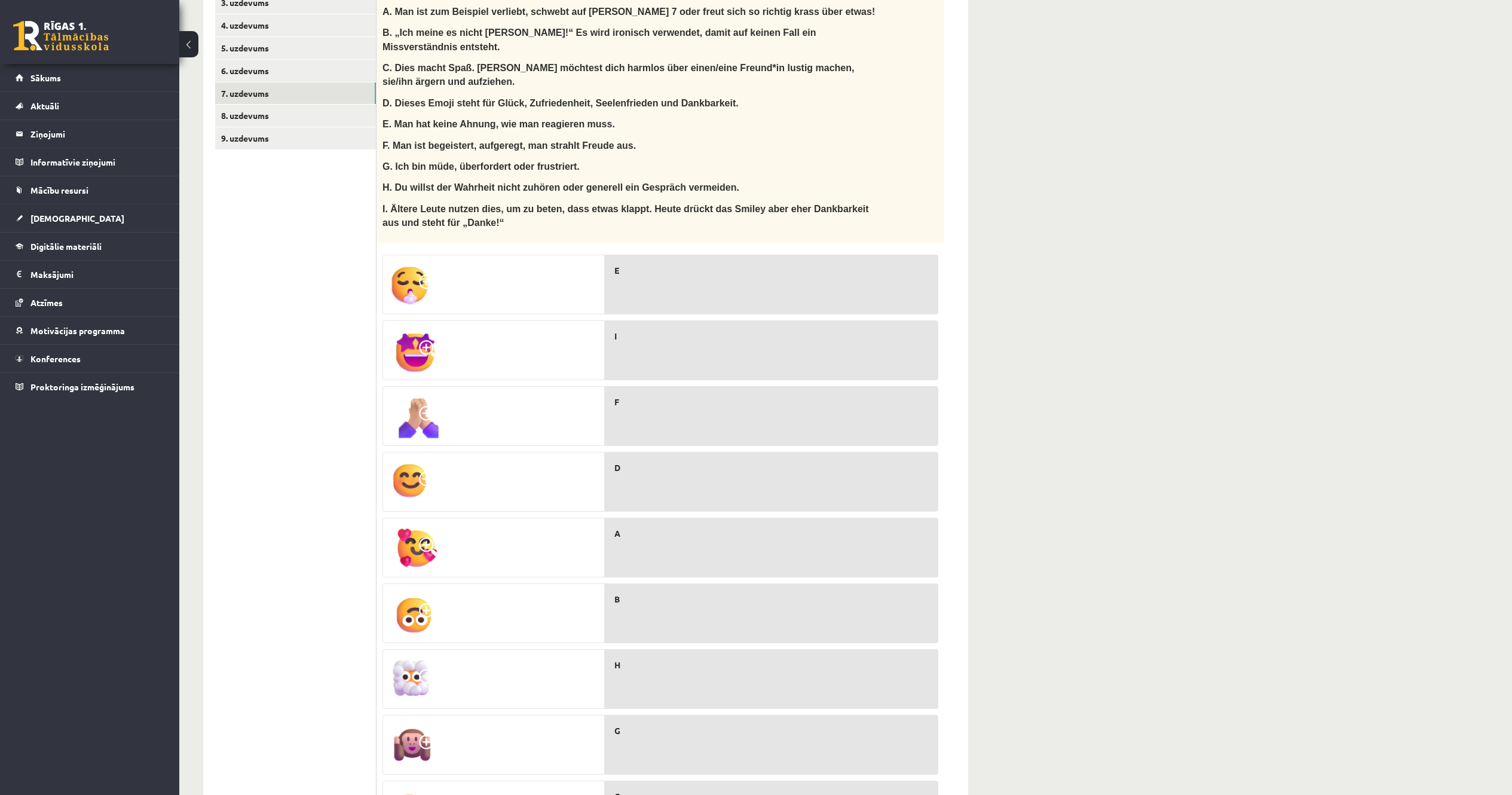
scroll to position [469, 0]
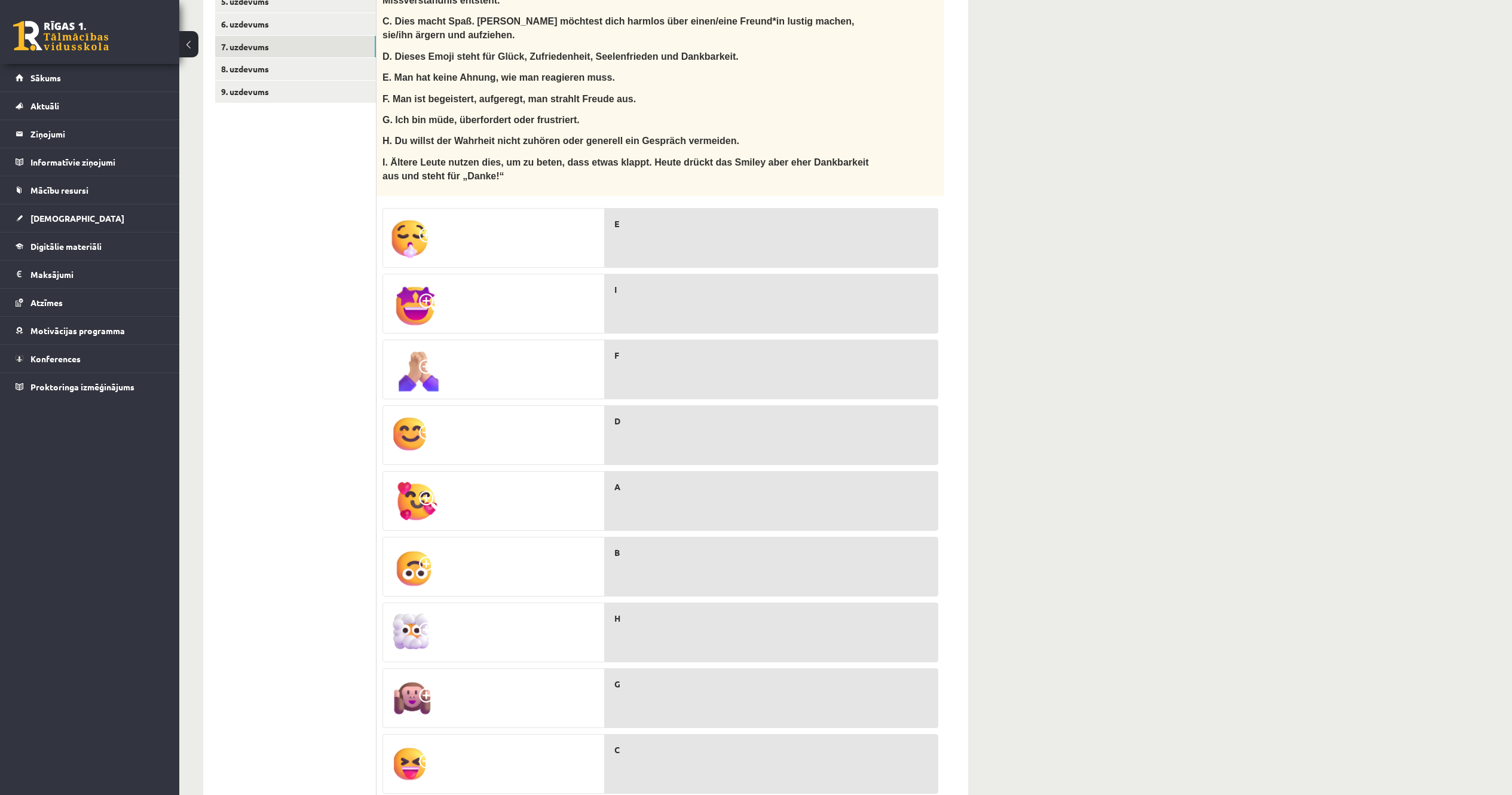
click at [411, 346] on img at bounding box center [418, 370] width 58 height 47
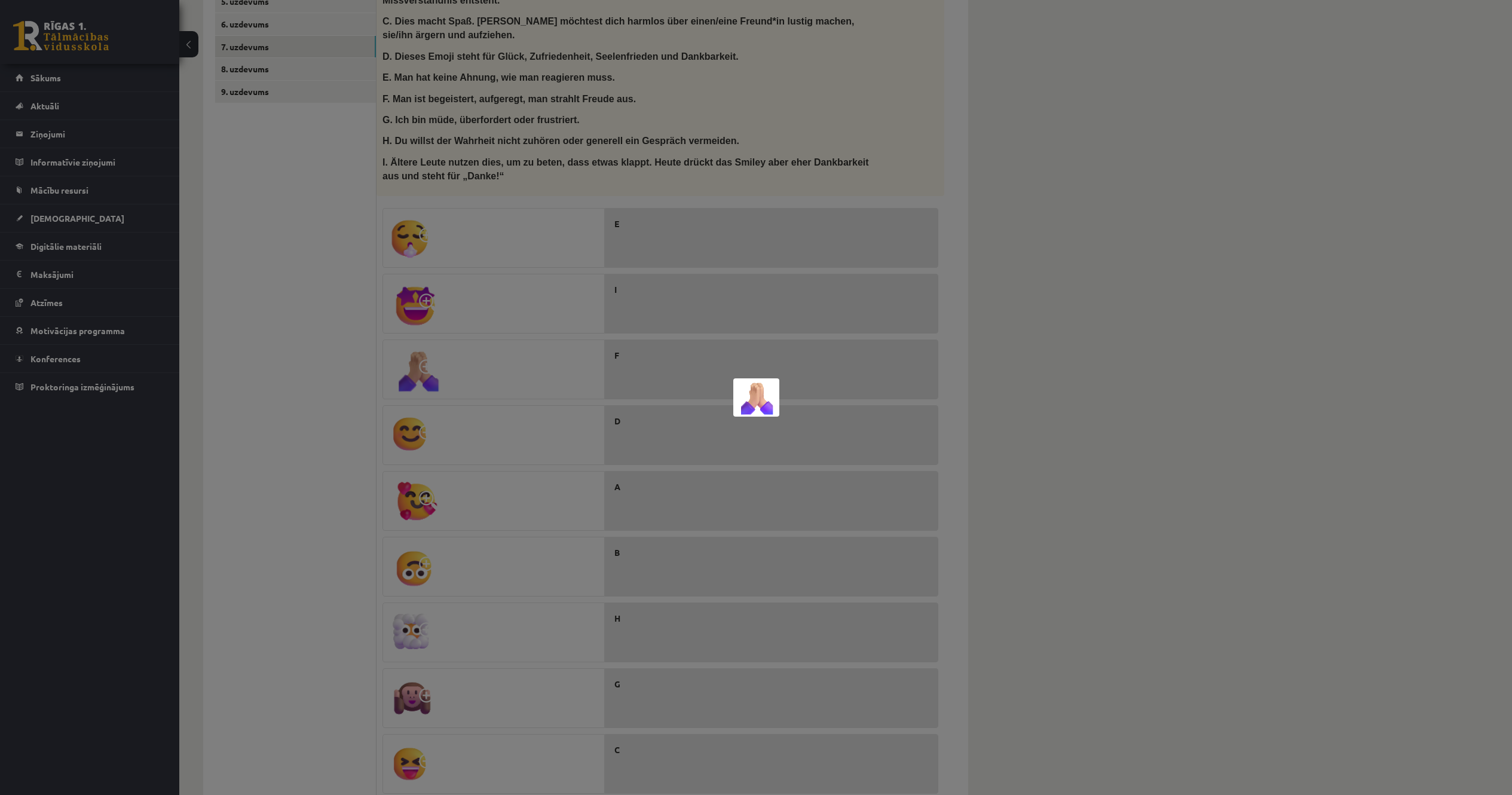
click at [755, 355] on div at bounding box center [756, 397] width 1512 height 795
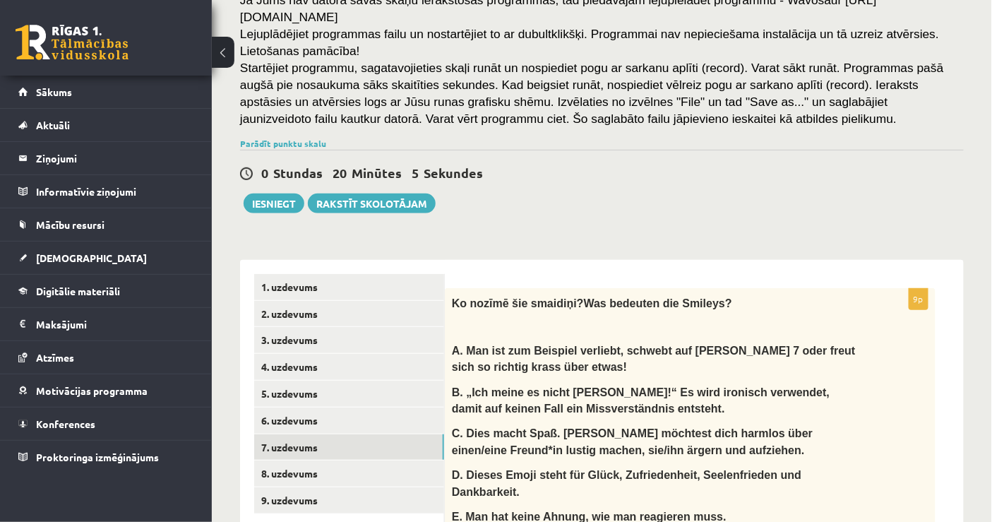
scroll to position [235, 0]
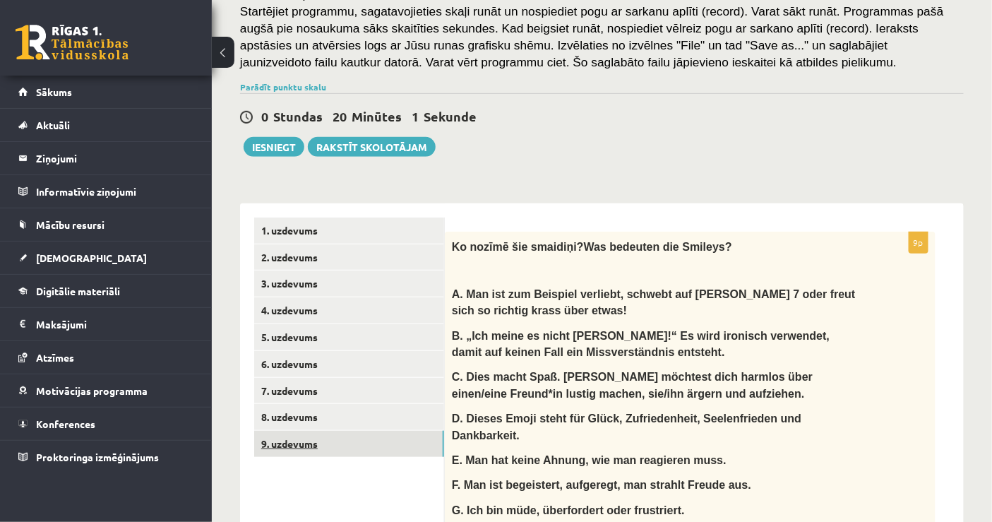
click at [297, 431] on link "9. uzdevums" at bounding box center [349, 444] width 190 height 26
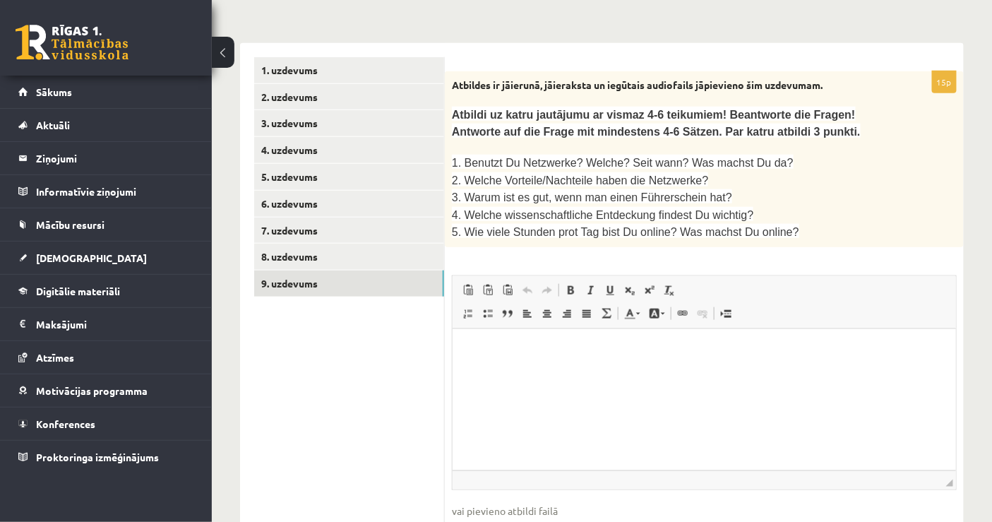
scroll to position [306, 0]
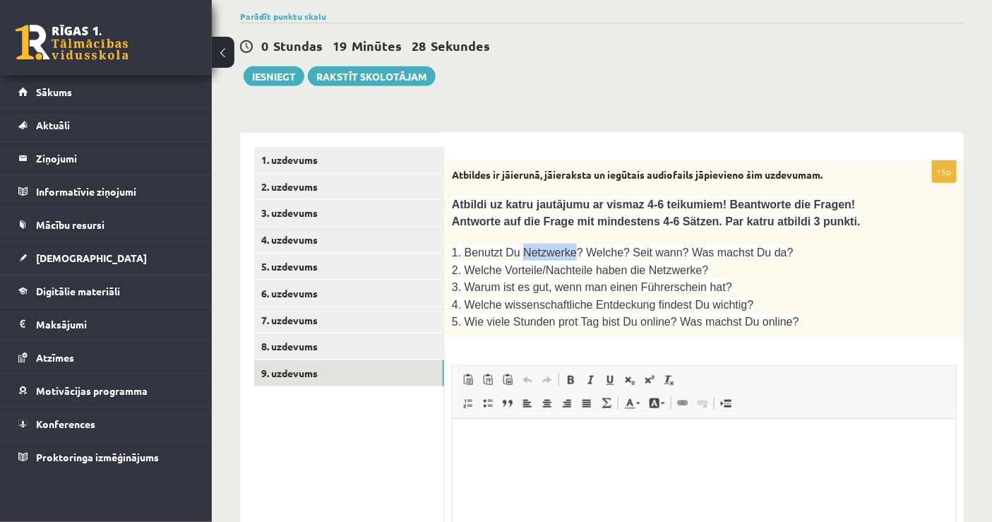
drag, startPoint x: 515, startPoint y: 234, endPoint x: 565, endPoint y: 237, distance: 49.5
click at [565, 246] on span "1. Benutzt Du Netzwerke? Welche? Seit wann? Was machst Du da?" at bounding box center [623, 252] width 342 height 12
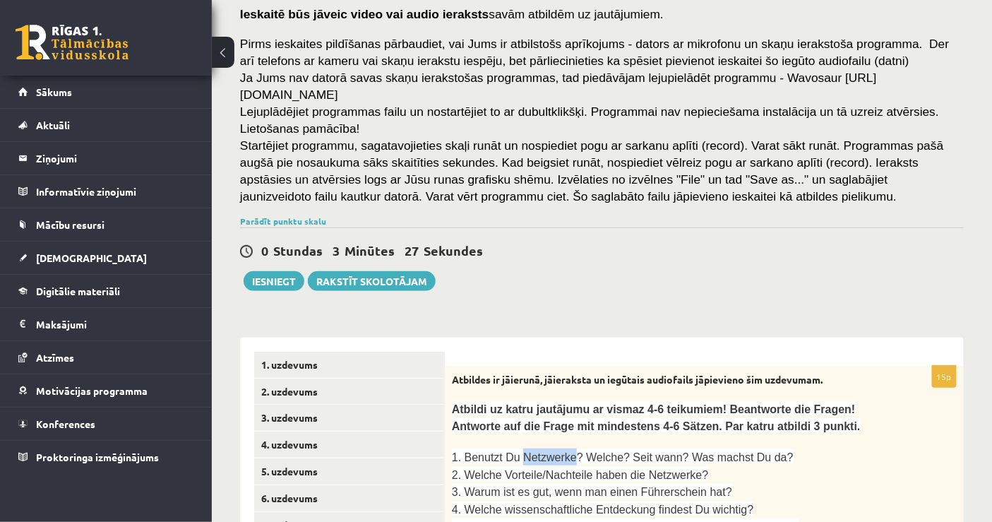
scroll to position [71, 0]
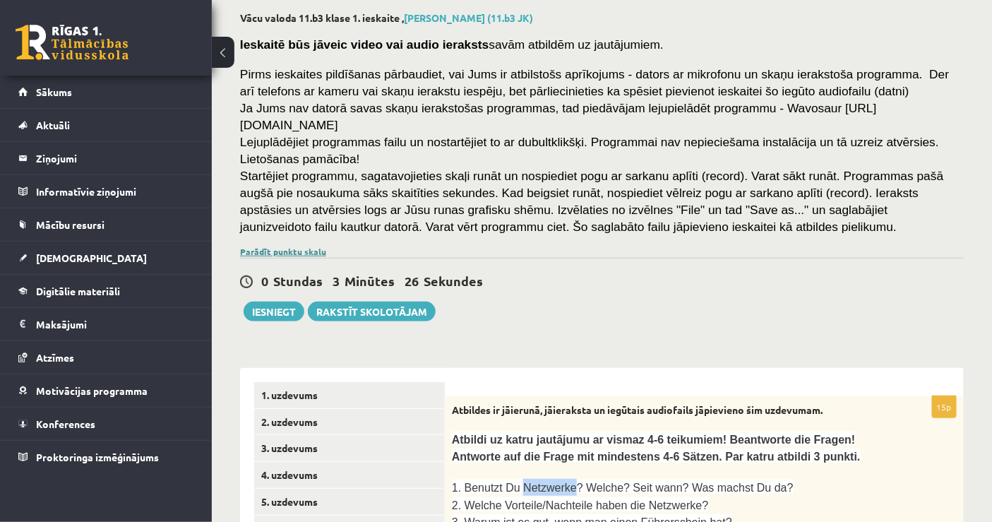
click at [262, 246] on link "Parādīt punktu skalu" at bounding box center [283, 251] width 86 height 11
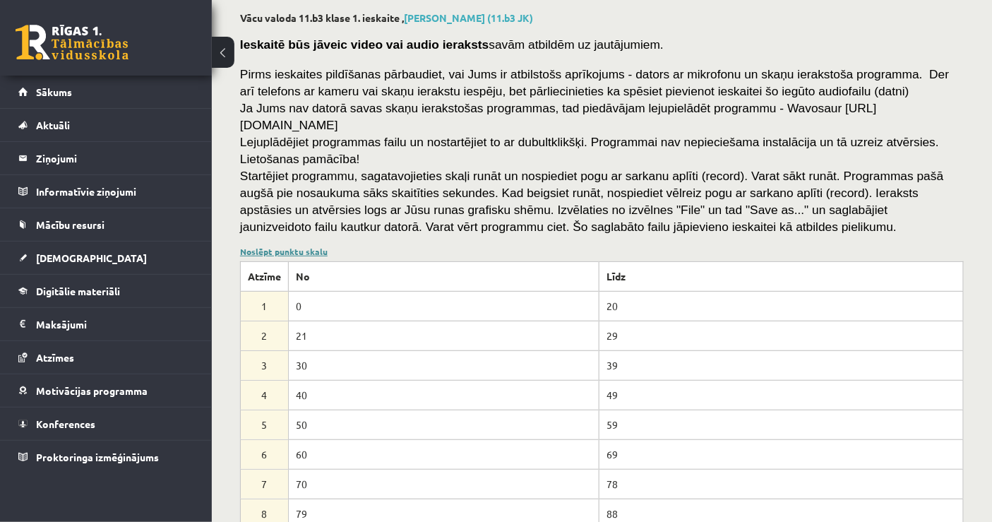
click at [262, 246] on link "Noslēpt punktu skalu" at bounding box center [284, 251] width 88 height 11
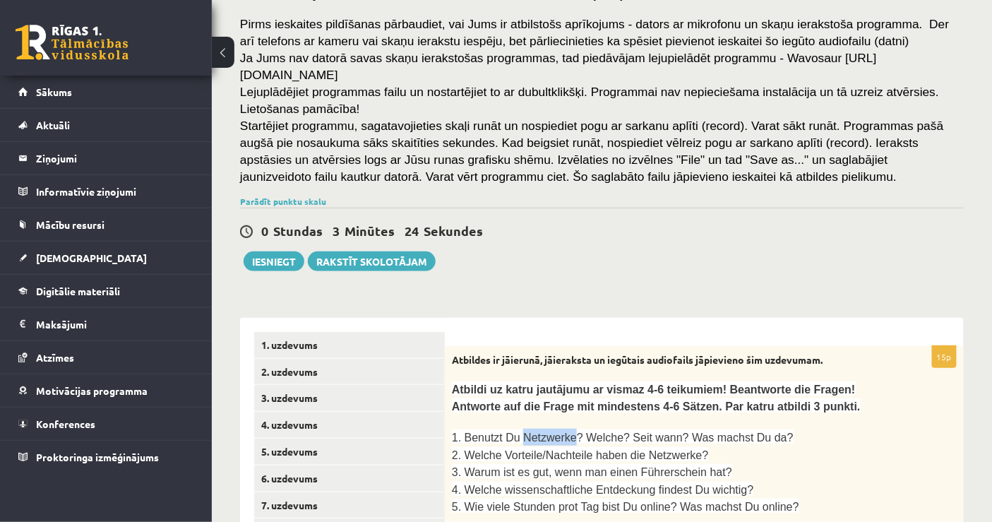
scroll to position [149, 0]
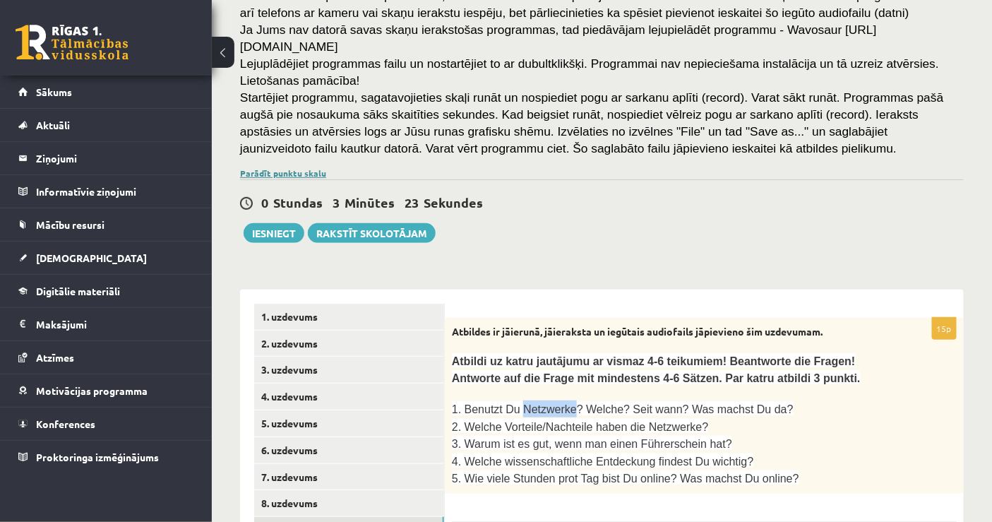
click at [296, 167] on link "Parādīt punktu skalu" at bounding box center [283, 172] width 86 height 11
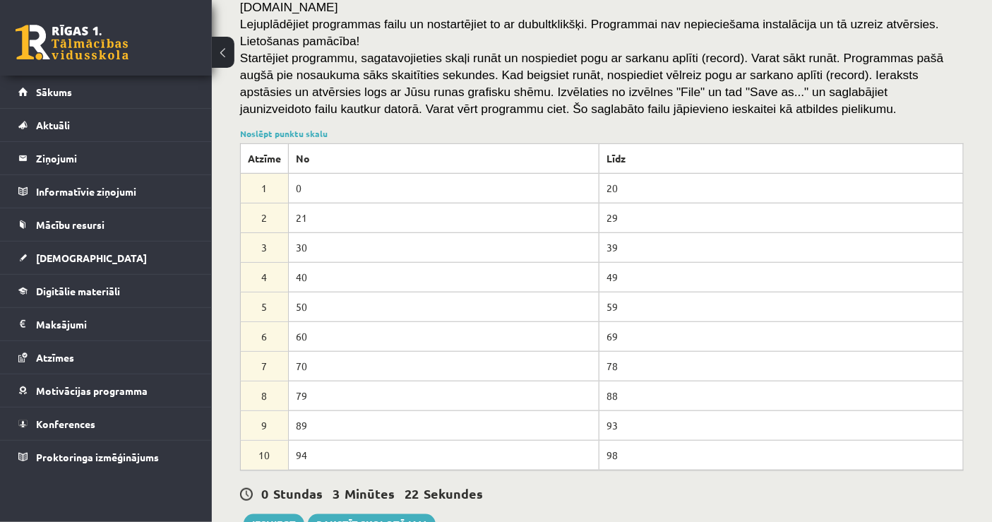
scroll to position [227, 0]
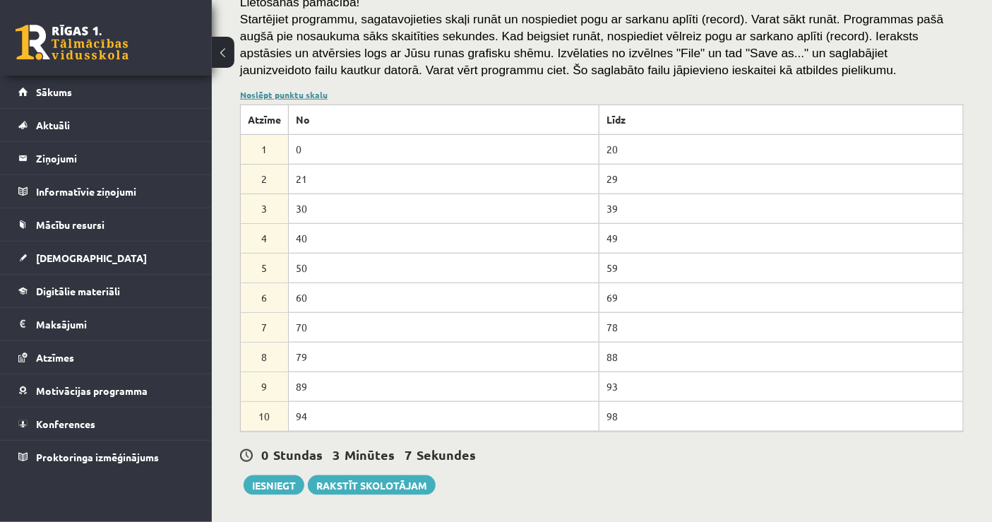
click at [323, 89] on link "Noslēpt punktu skalu" at bounding box center [284, 94] width 88 height 11
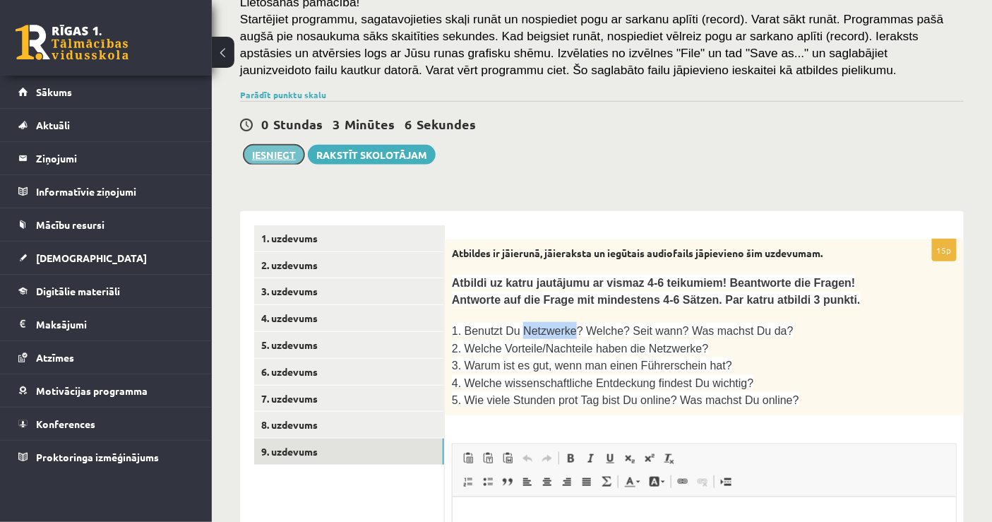
click at [277, 145] on button "Iesniegt" at bounding box center [274, 155] width 61 height 20
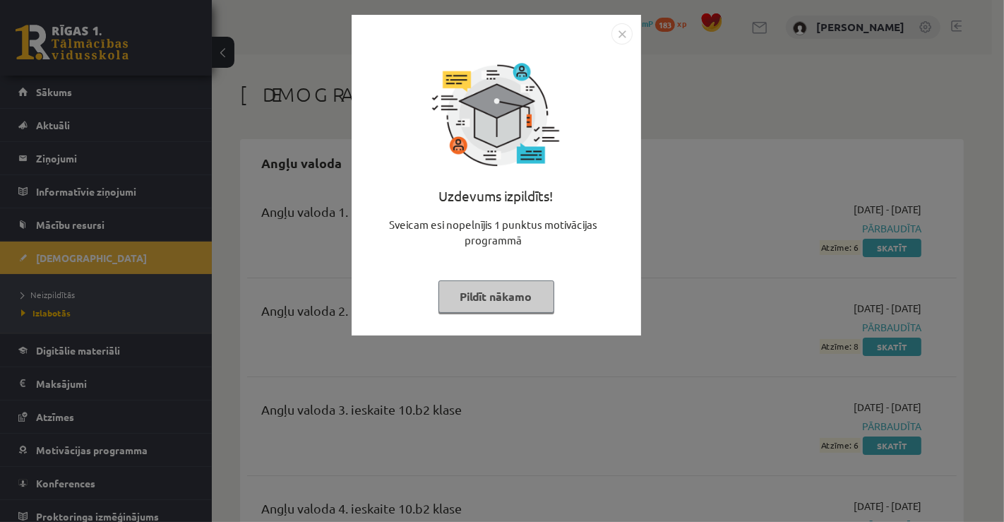
click at [480, 306] on button "Pildīt nākamo" at bounding box center [496, 296] width 116 height 32
